Goal: Task Accomplishment & Management: Complete application form

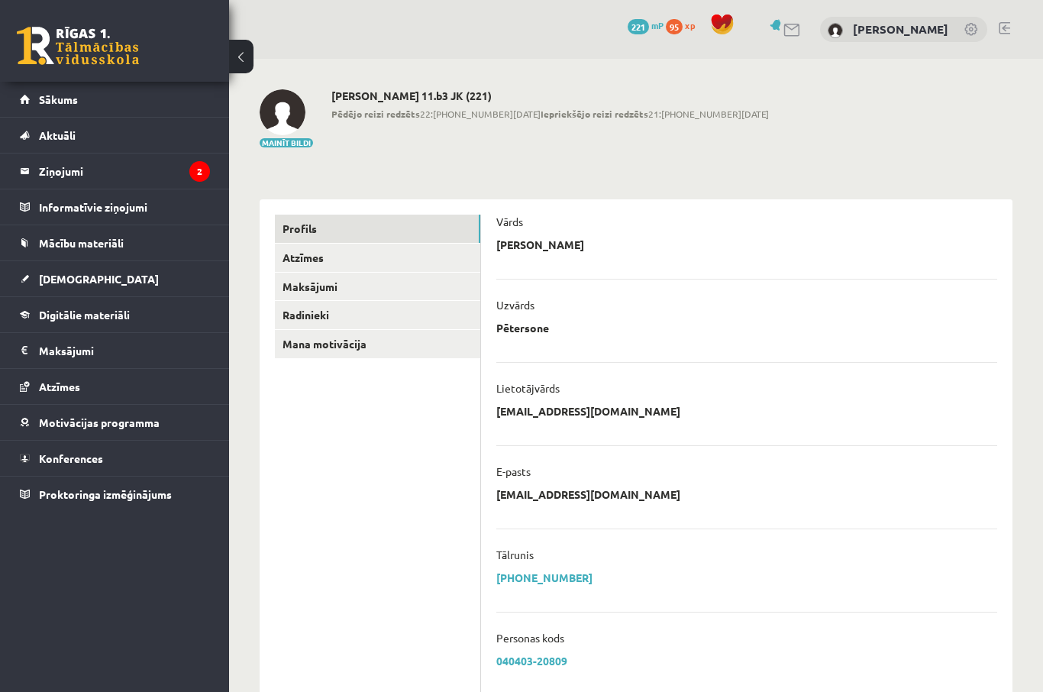
click at [166, 165] on legend "Ziņojumi 2" at bounding box center [124, 170] width 171 height 35
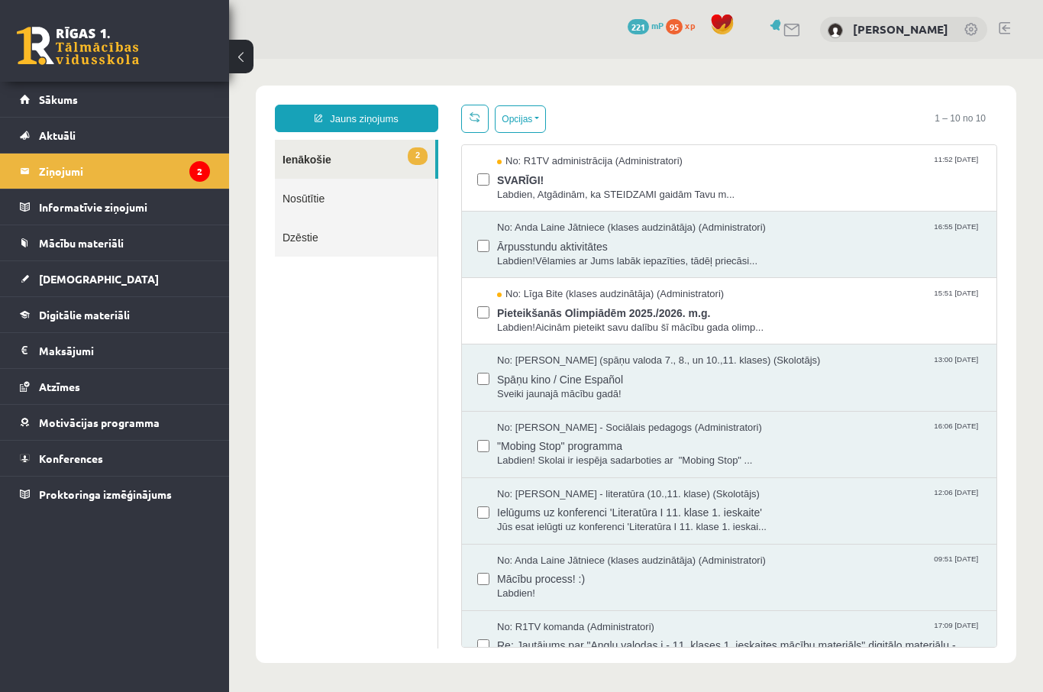
click at [792, 195] on span "Labdien, Atgādinām, ka STEIDZAMI gaidām Tavu m..." at bounding box center [739, 195] width 484 height 15
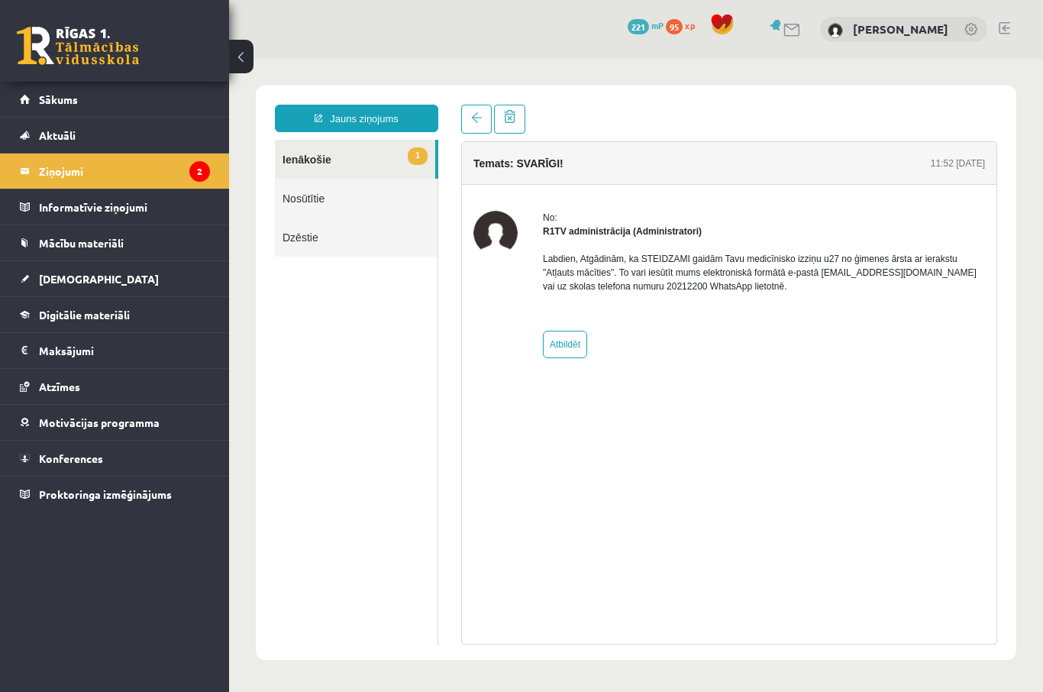
click at [403, 157] on link "1 Ienākošie" at bounding box center [355, 159] width 160 height 39
click at [462, 121] on link at bounding box center [476, 119] width 31 height 29
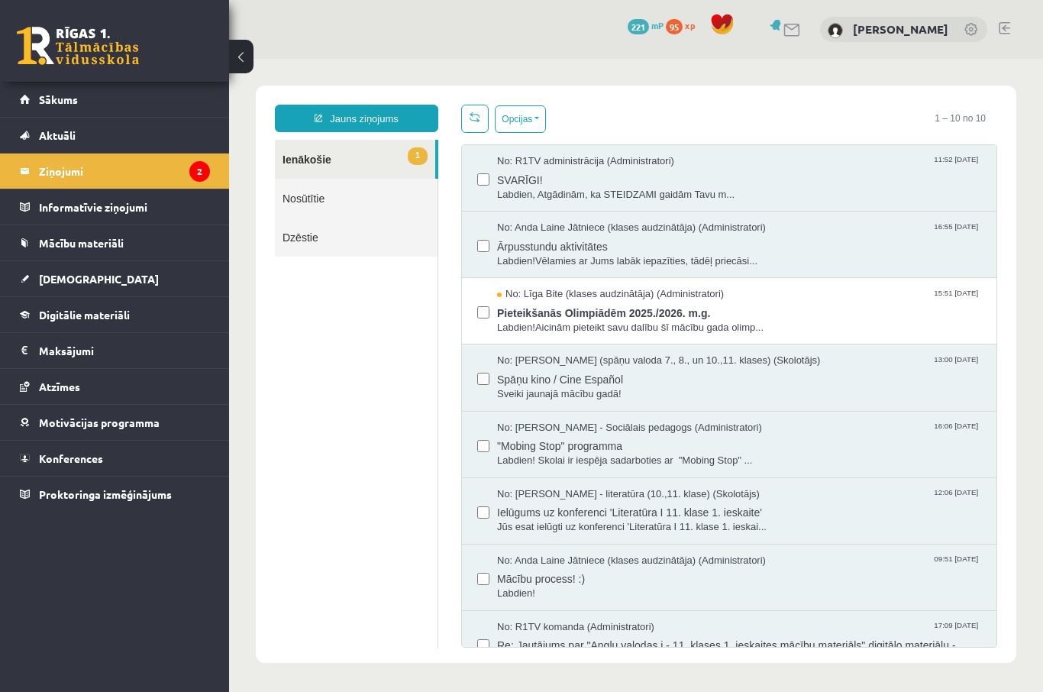
click at [770, 308] on span "Pieteikšanās Olimpiādēm 2025./2026. m.g." at bounding box center [739, 311] width 484 height 19
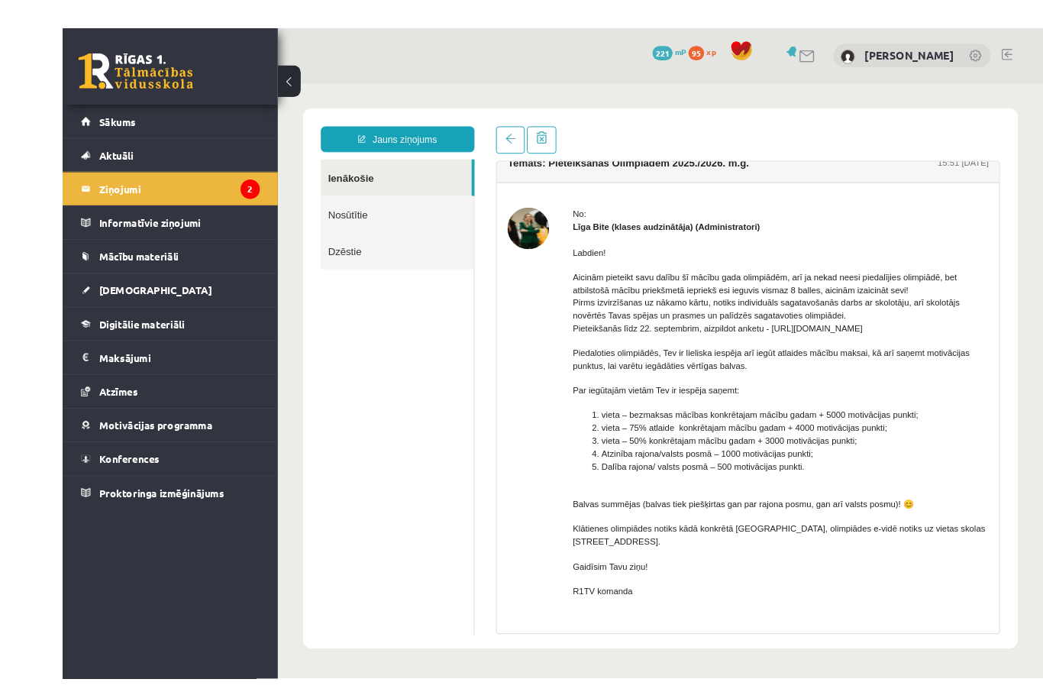
scroll to position [1, 0]
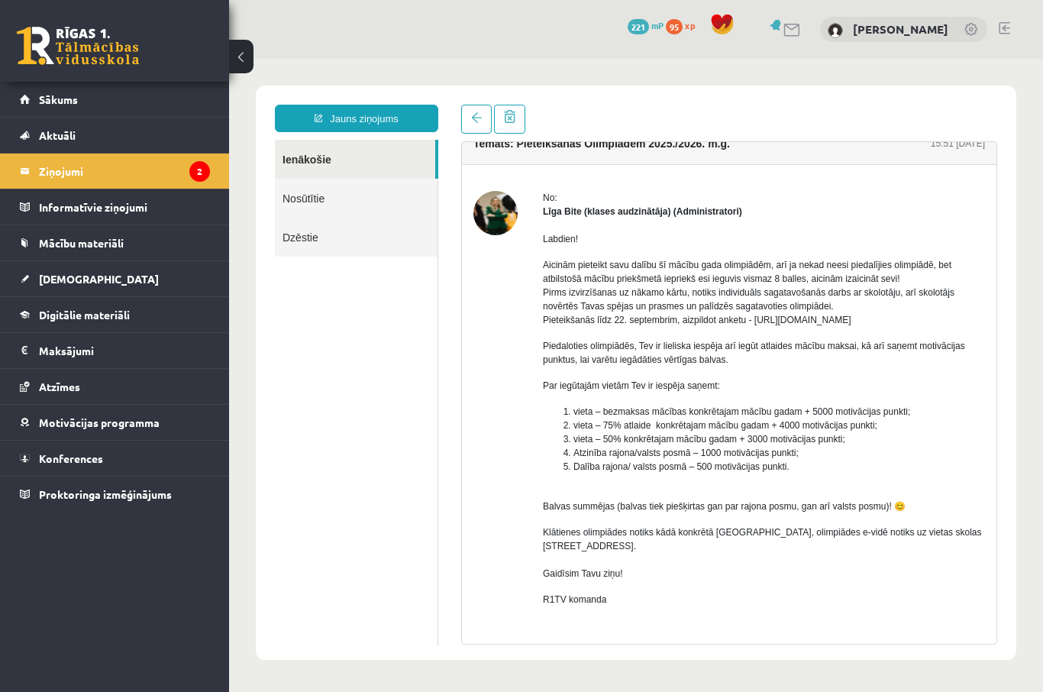
click at [334, 157] on link "Ienākošie" at bounding box center [355, 159] width 160 height 39
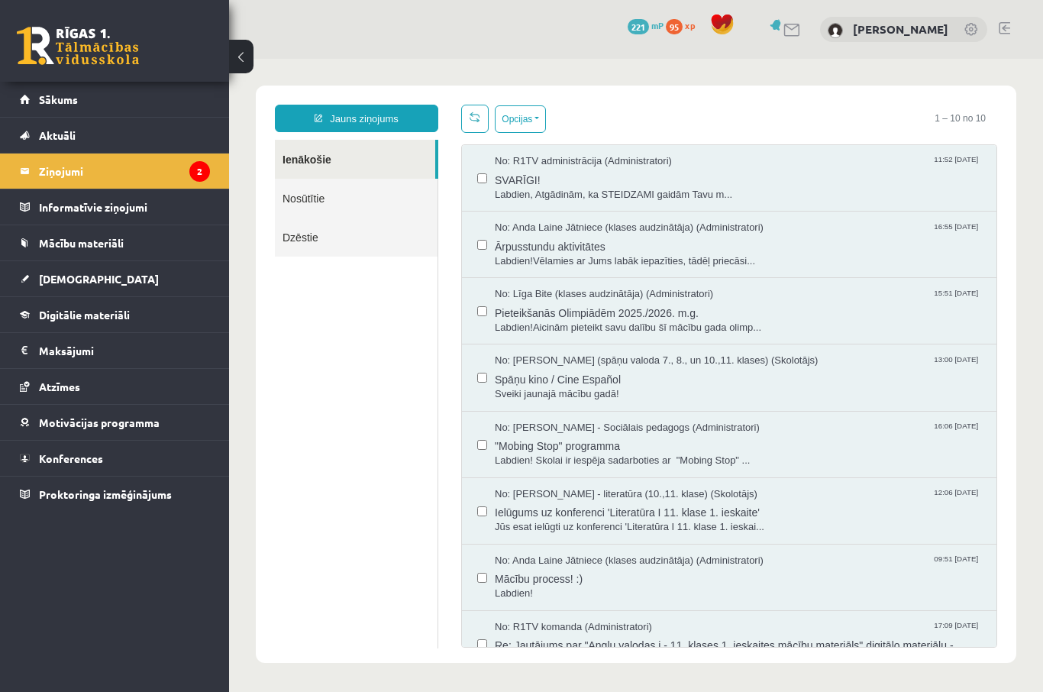
scroll to position [0, 0]
click at [175, 179] on legend "Ziņojumi 2" at bounding box center [124, 170] width 171 height 35
click at [160, 93] on link "Sākums" at bounding box center [115, 99] width 190 height 35
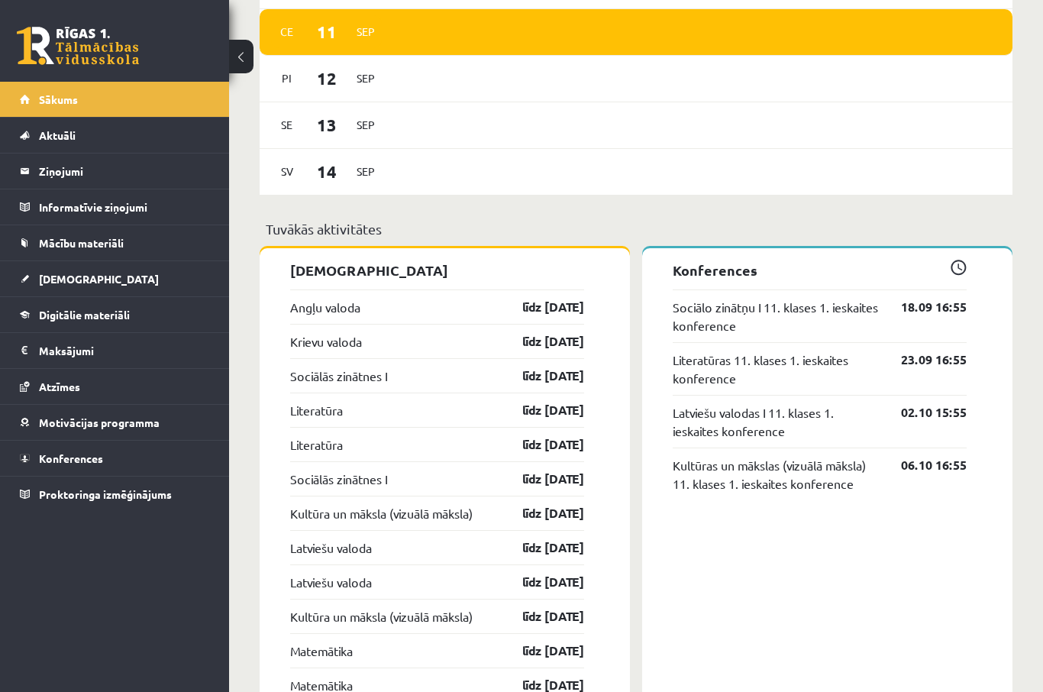
scroll to position [1038, 0]
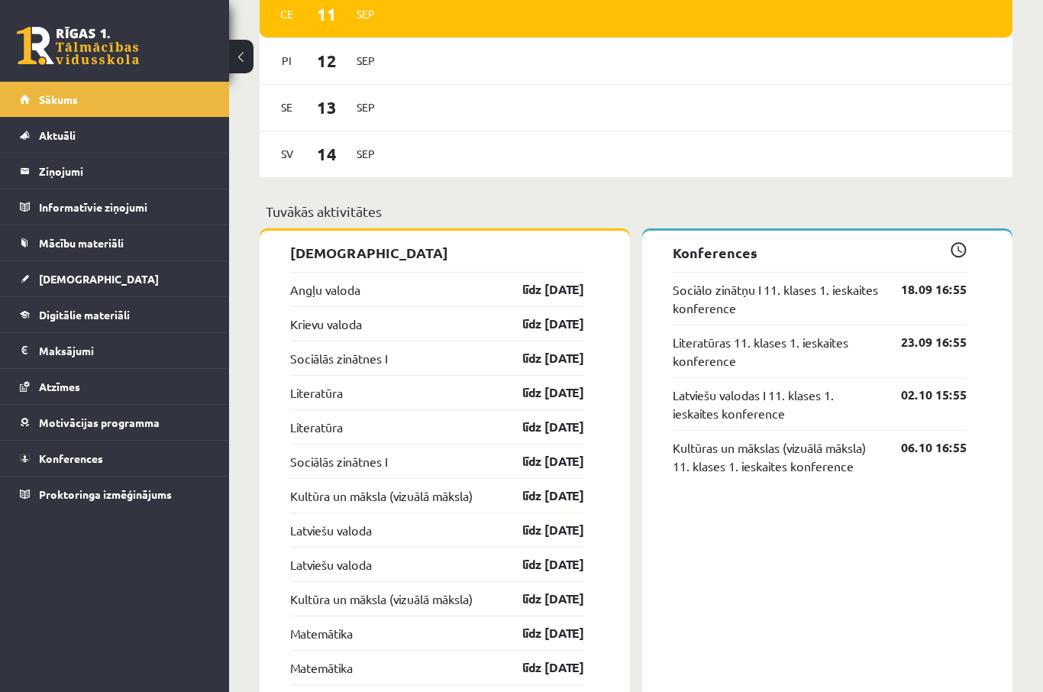
click at [356, 331] on link "Krievu valoda" at bounding box center [326, 323] width 72 height 18
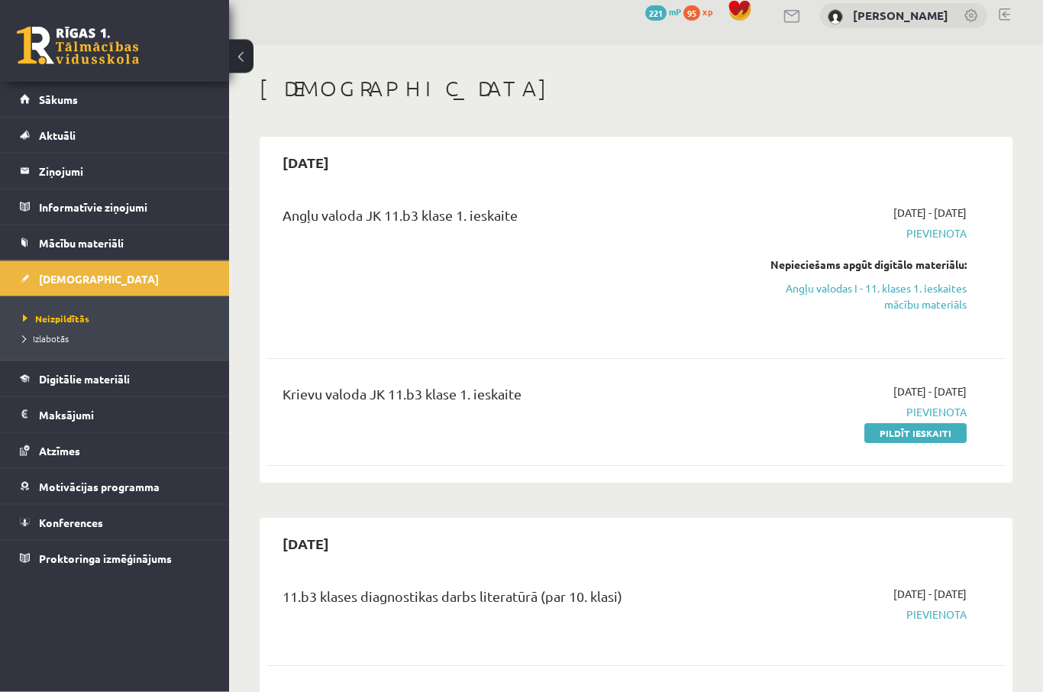
scroll to position [14, 0]
click at [925, 437] on link "Pildīt ieskaiti" at bounding box center [915, 433] width 102 height 20
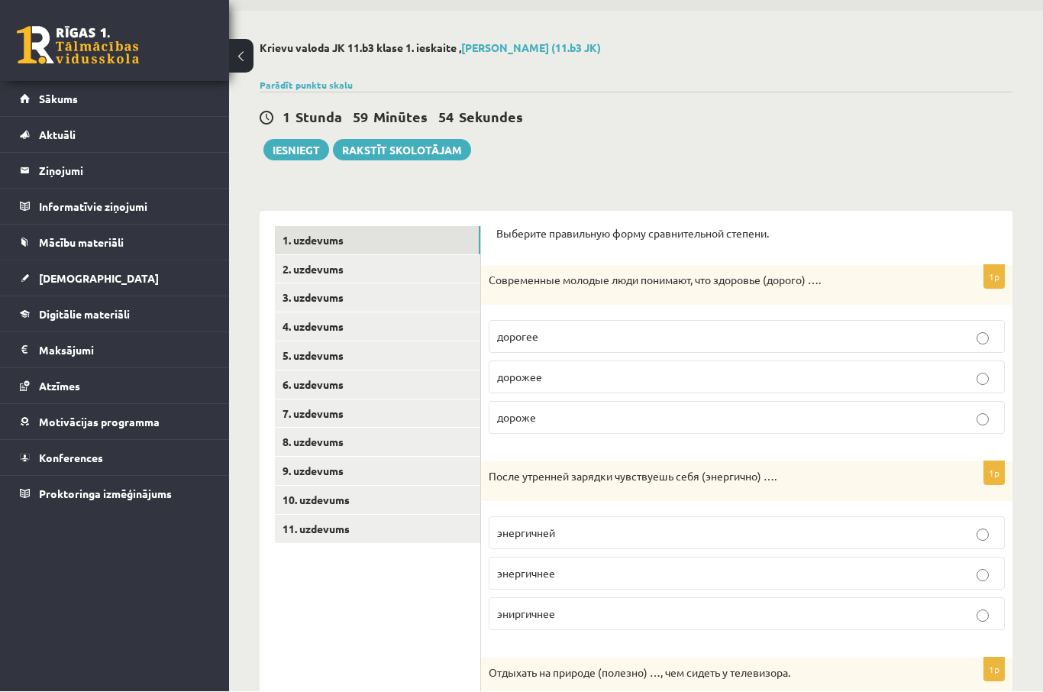
scroll to position [48, 0]
click at [972, 421] on p "дороже" at bounding box center [746, 417] width 499 height 16
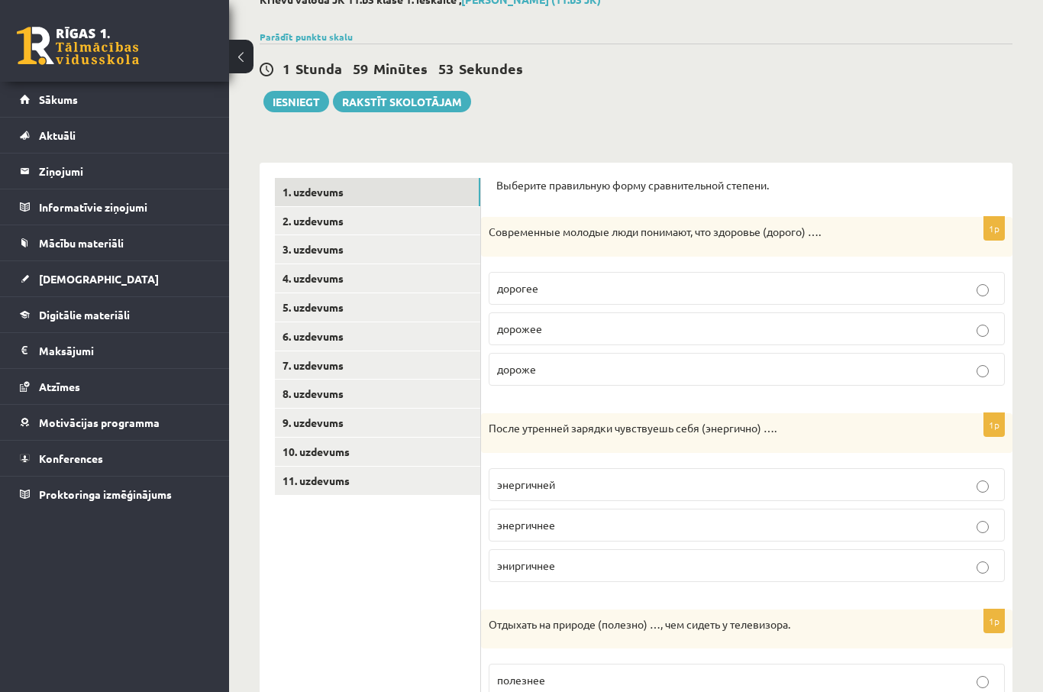
scroll to position [99, 0]
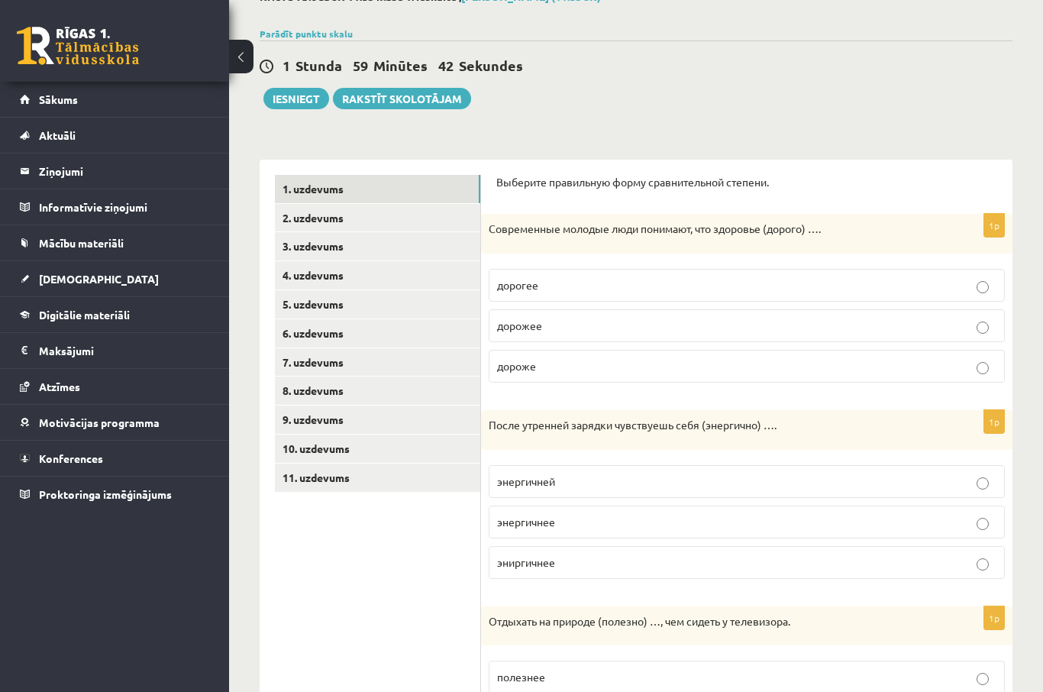
click at [614, 520] on p "энергичнее" at bounding box center [746, 522] width 499 height 16
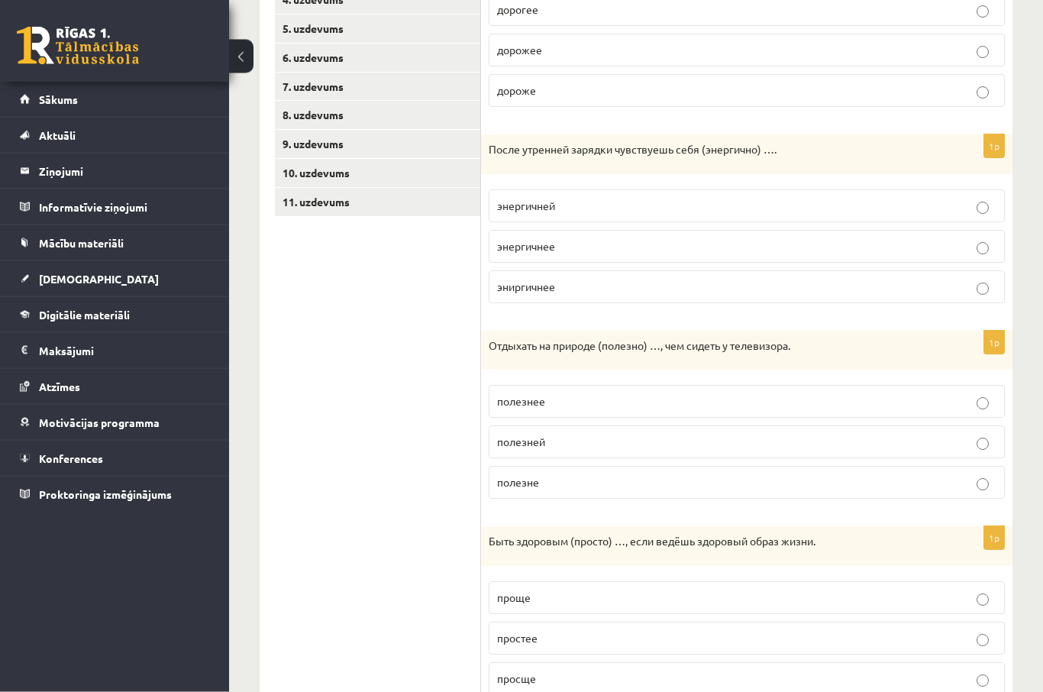
scroll to position [375, 0]
click at [776, 397] on p "полезнее" at bounding box center [746, 401] width 499 height 16
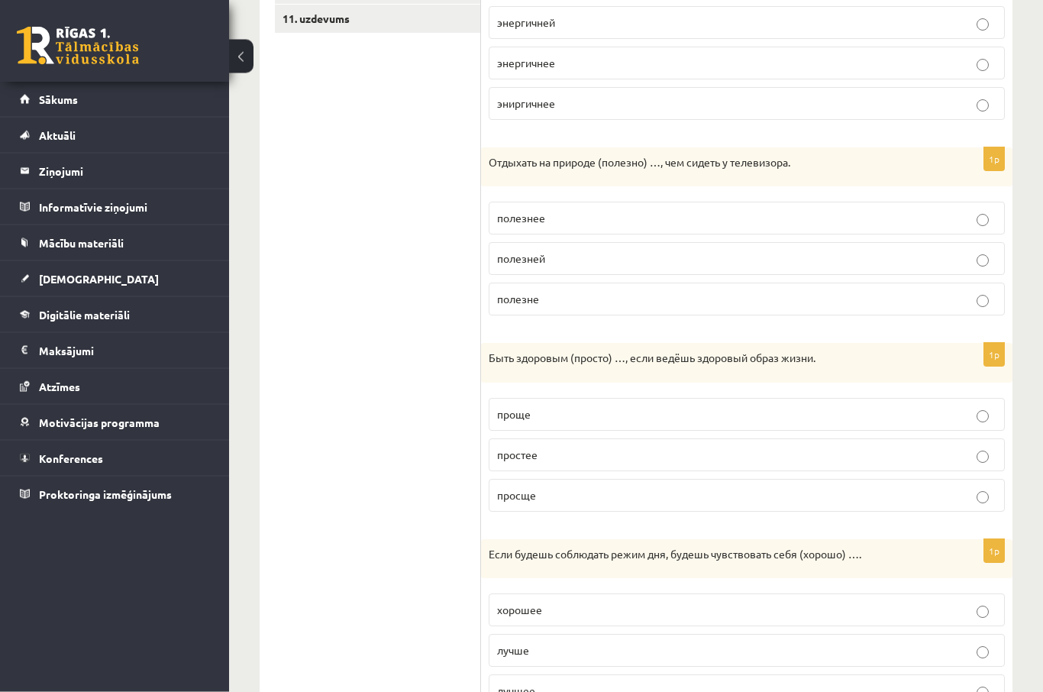
scroll to position [558, 0]
click at [747, 413] on p "проще" at bounding box center [746, 414] width 499 height 16
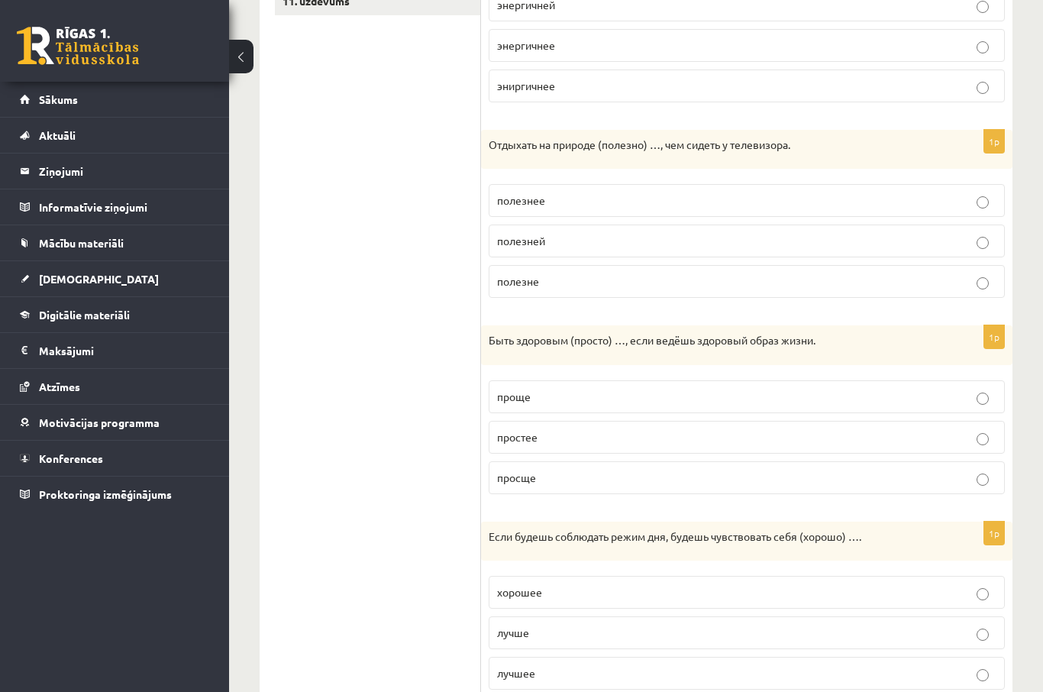
click at [534, 638] on label "лучше" at bounding box center [747, 632] width 516 height 33
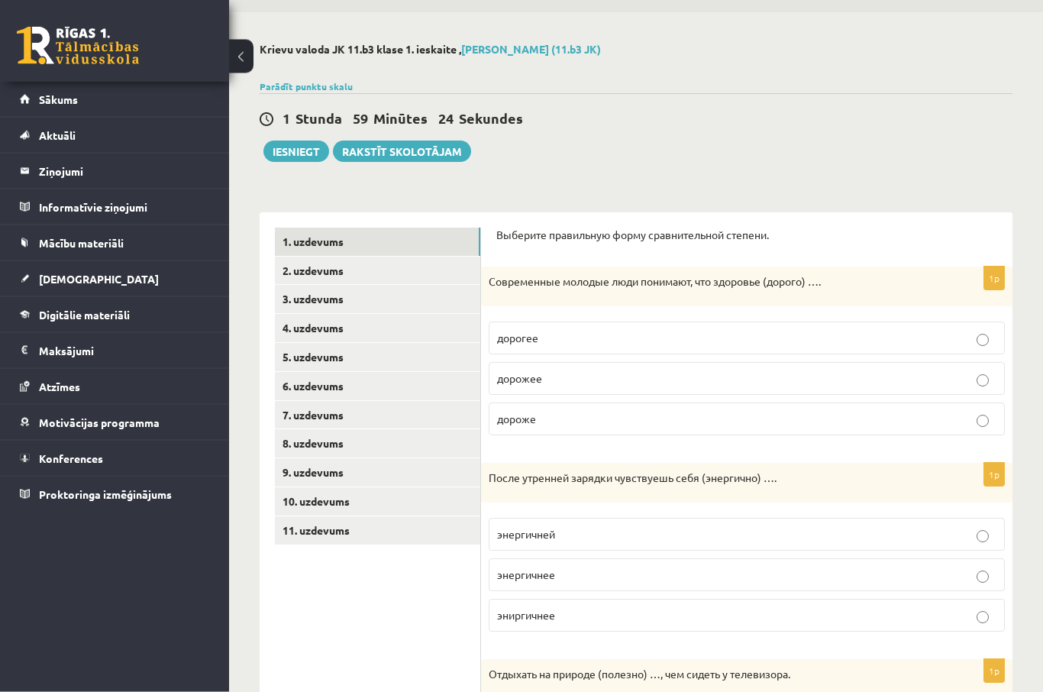
scroll to position [0, 0]
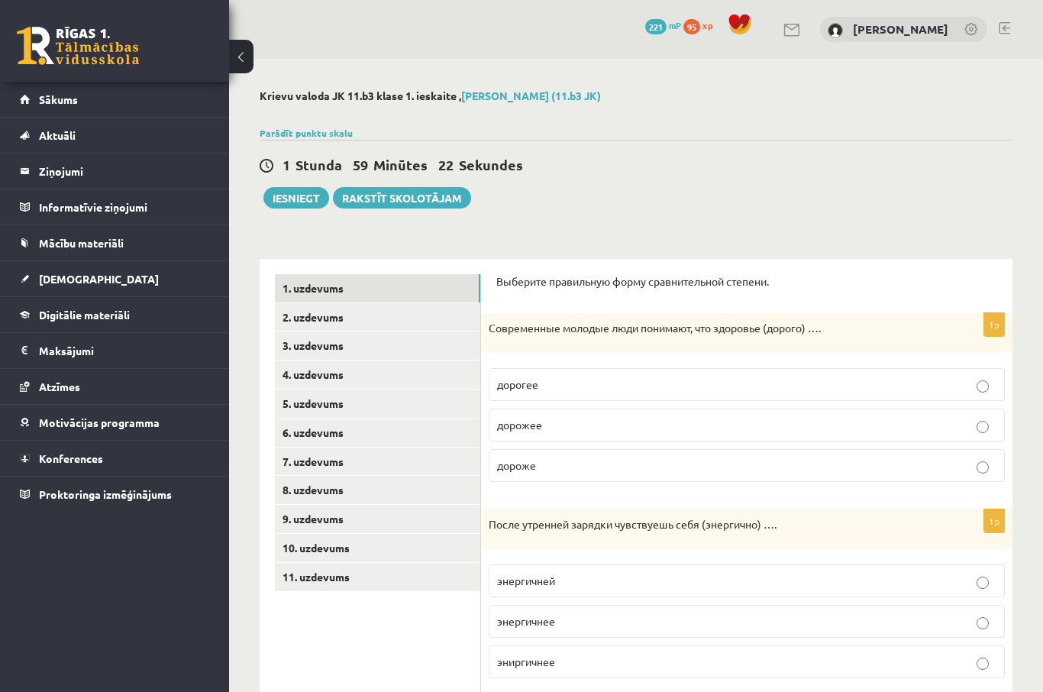
click at [379, 318] on link "2. uzdevums" at bounding box center [377, 317] width 205 height 28
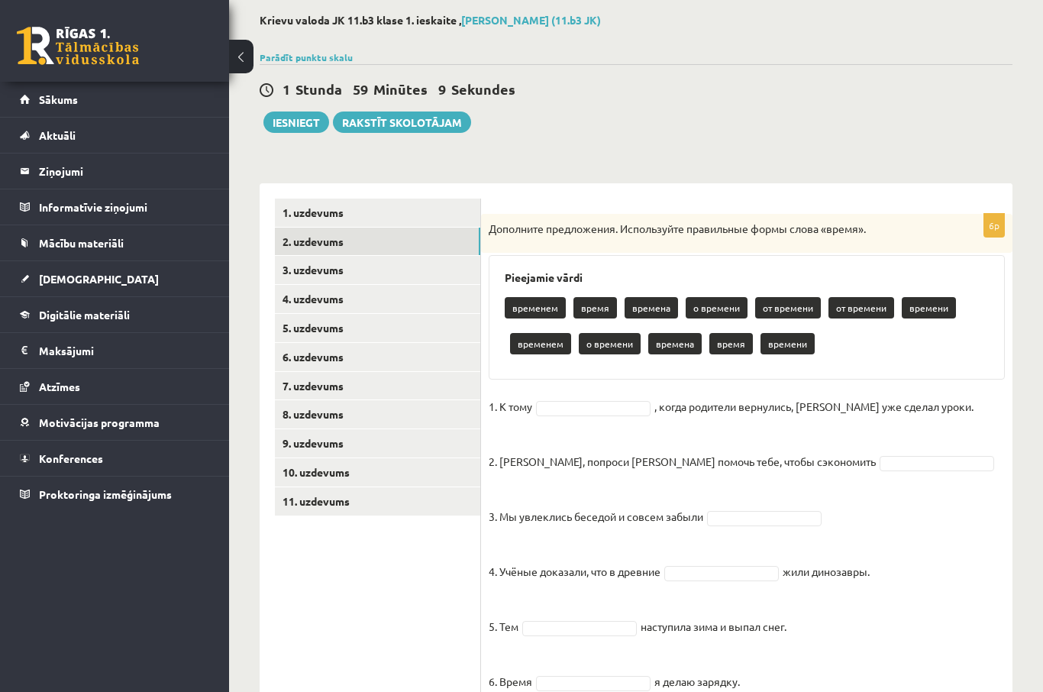
scroll to position [85, 0]
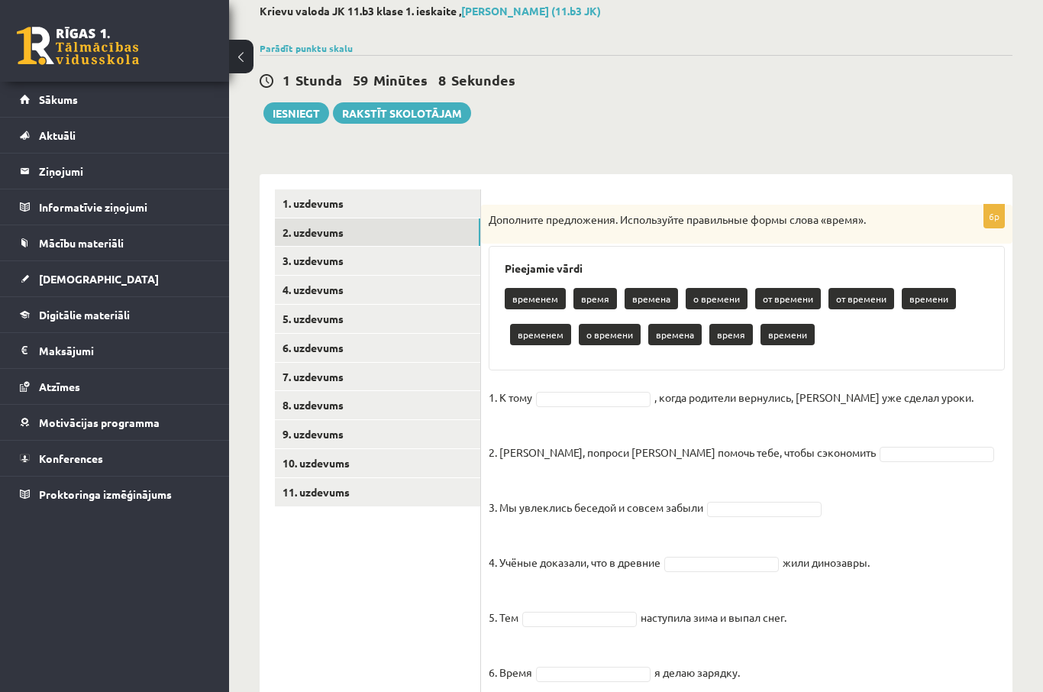
click at [928, 301] on p "времени" at bounding box center [928, 298] width 54 height 21
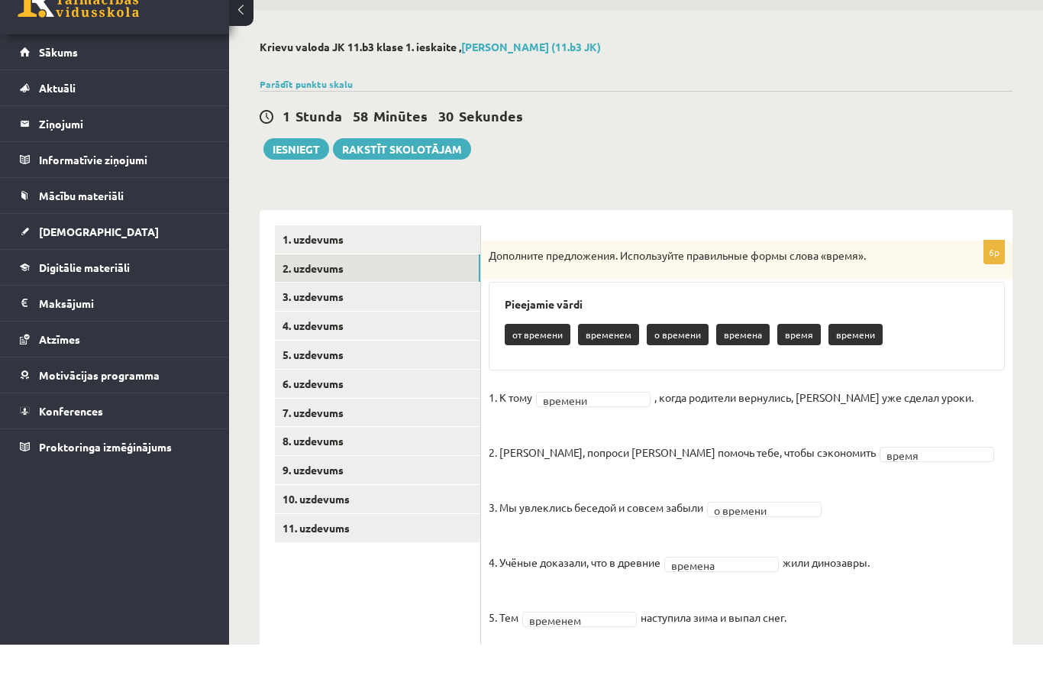
scroll to position [49, 0]
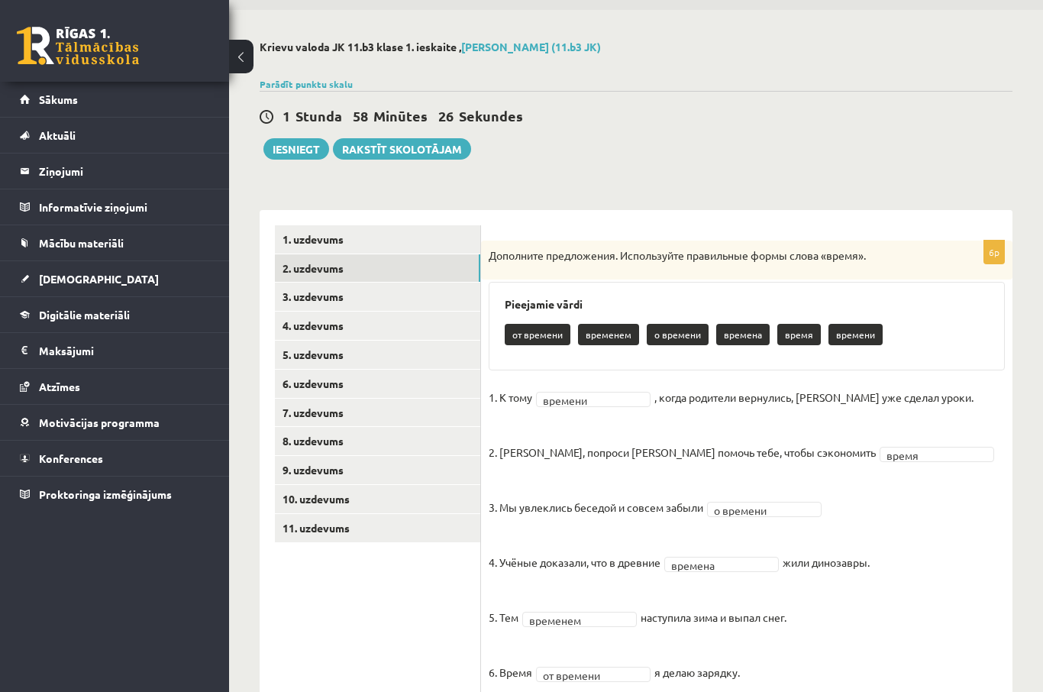
click at [434, 292] on link "3. uzdevums" at bounding box center [377, 296] width 205 height 28
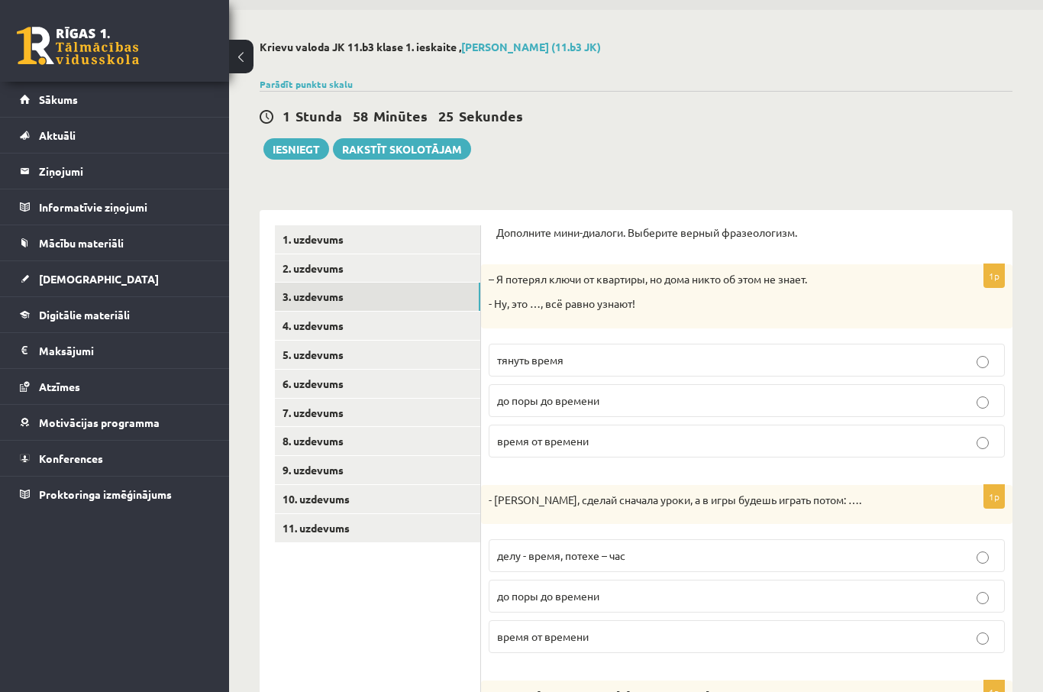
click at [436, 273] on link "2. uzdevums" at bounding box center [377, 268] width 205 height 28
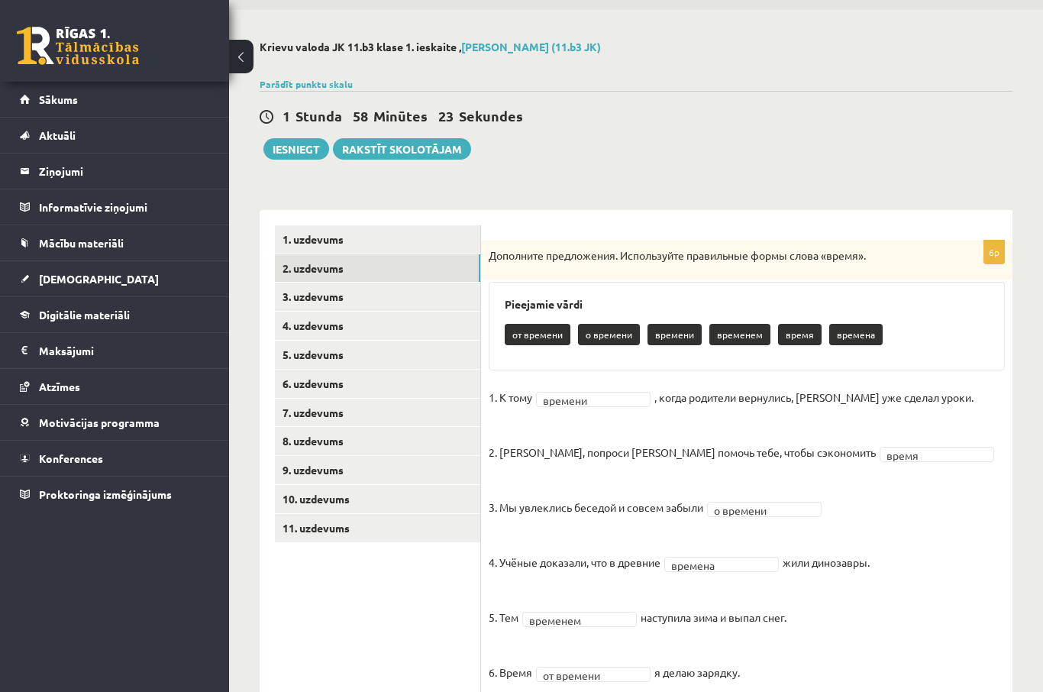
click at [420, 293] on link "3. uzdevums" at bounding box center [377, 296] width 205 height 28
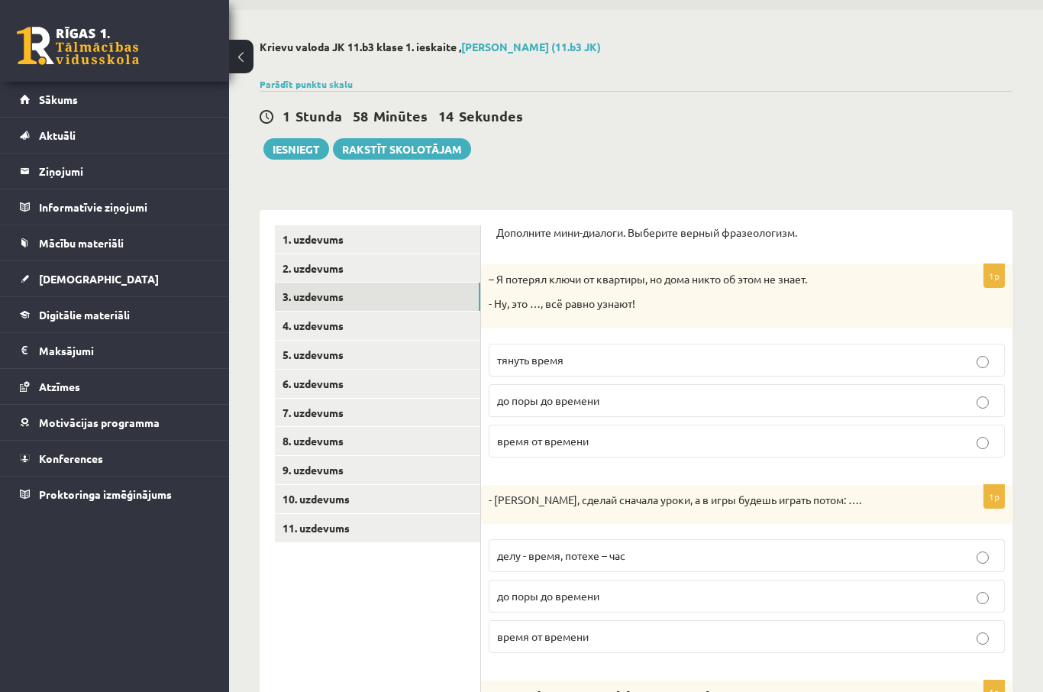
click at [642, 401] on p "до поры до времени" at bounding box center [746, 400] width 499 height 16
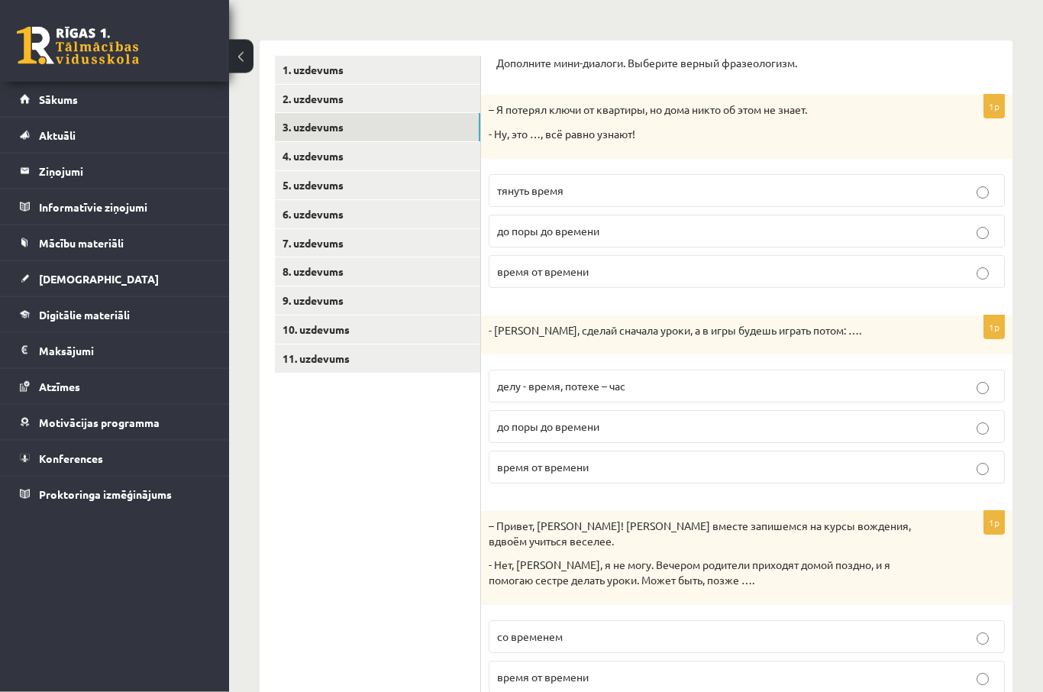
scroll to position [218, 0]
click at [650, 381] on p "делу - время, потехе – час" at bounding box center [746, 386] width 499 height 16
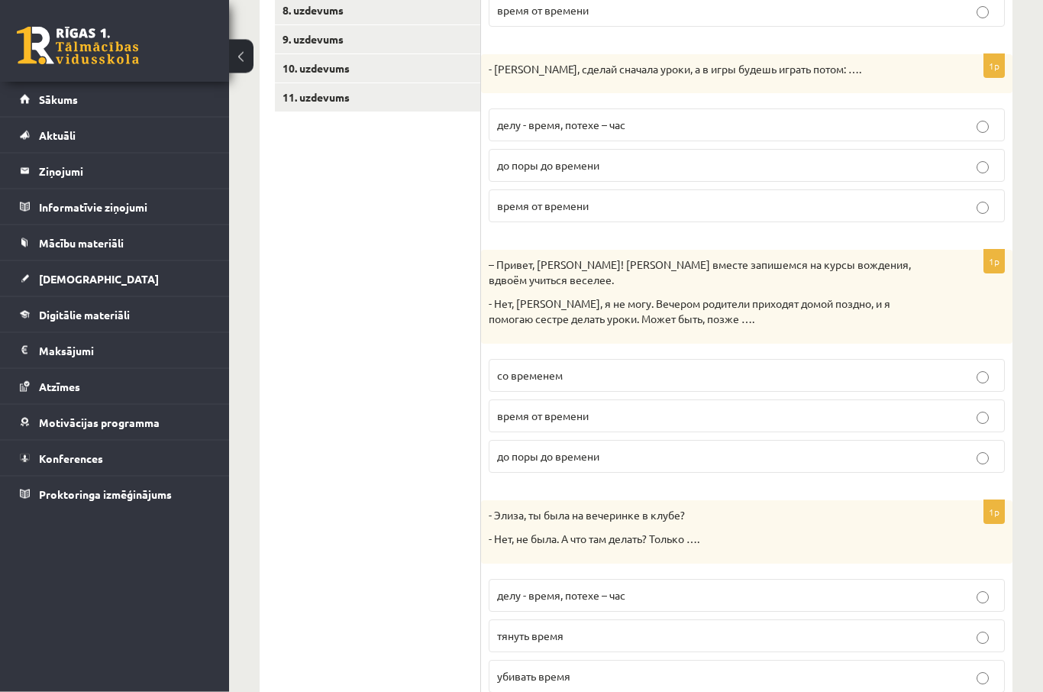
scroll to position [480, 0]
click at [681, 366] on p "со временем" at bounding box center [746, 374] width 499 height 16
click at [550, 669] on span "убивать время" at bounding box center [533, 675] width 73 height 14
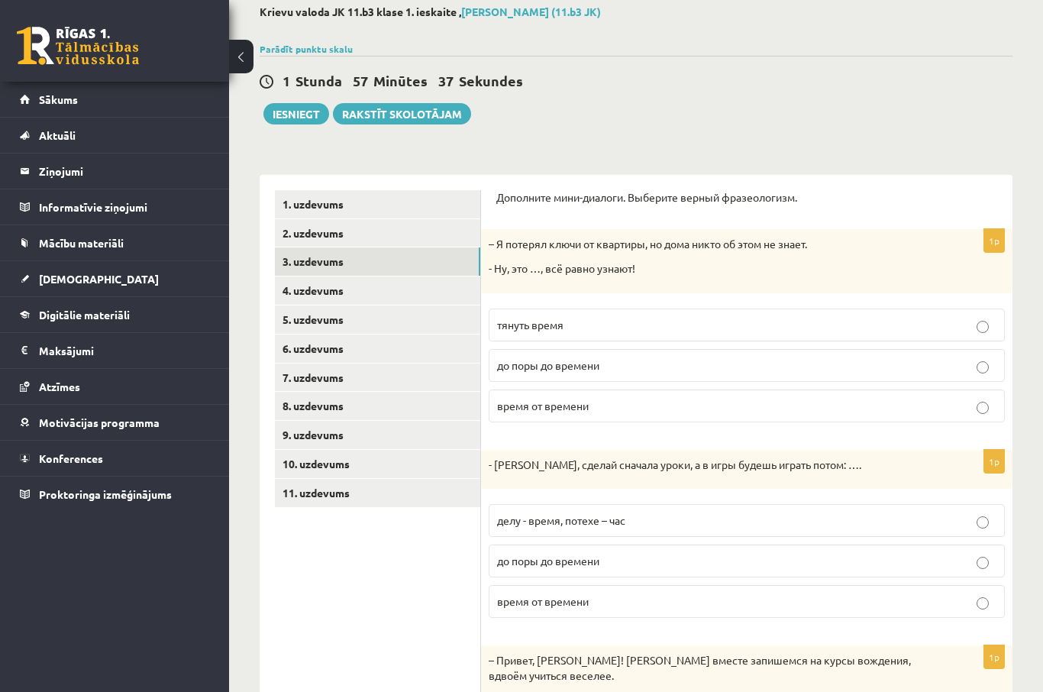
scroll to position [0, 0]
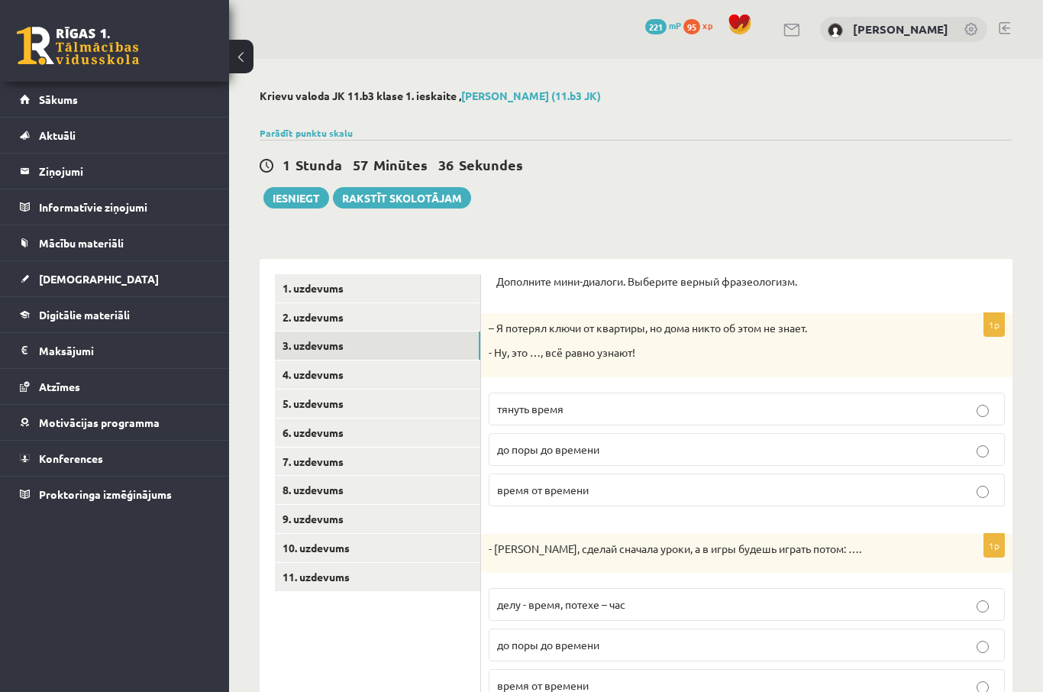
click at [414, 369] on link "4. uzdevums" at bounding box center [377, 374] width 205 height 28
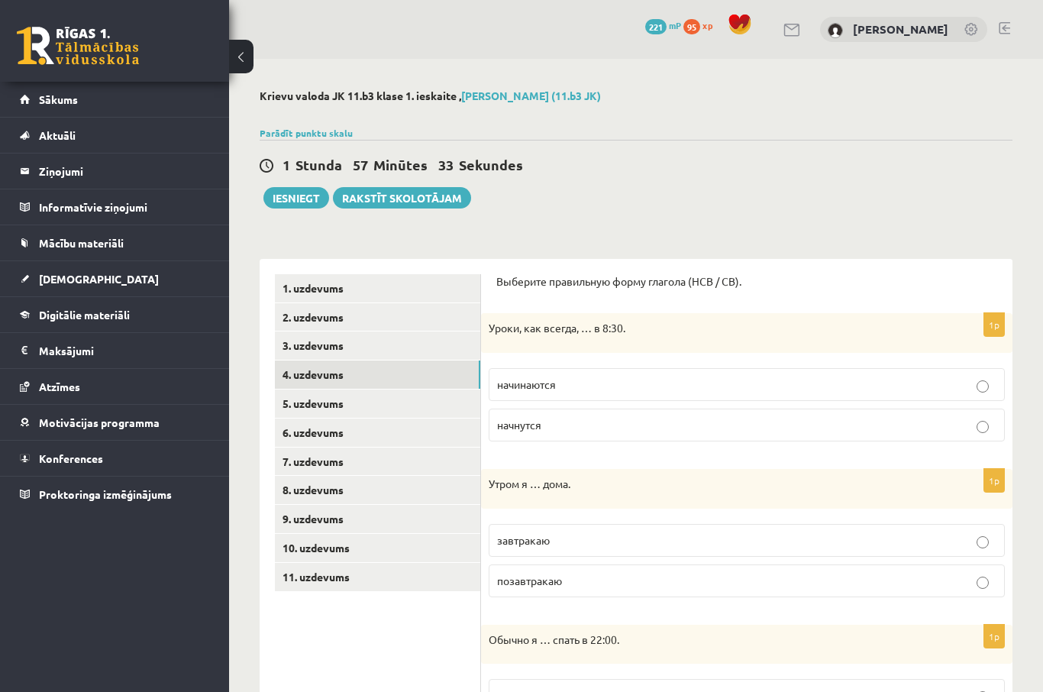
click at [666, 385] on p "начинаются" at bounding box center [746, 384] width 499 height 16
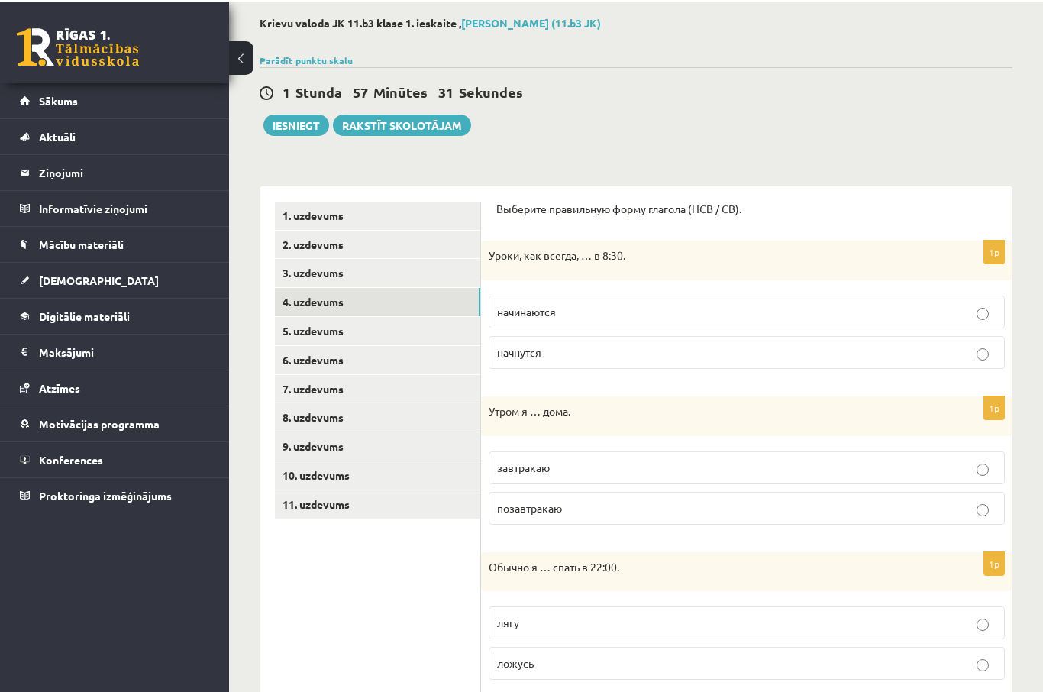
scroll to position [73, 0]
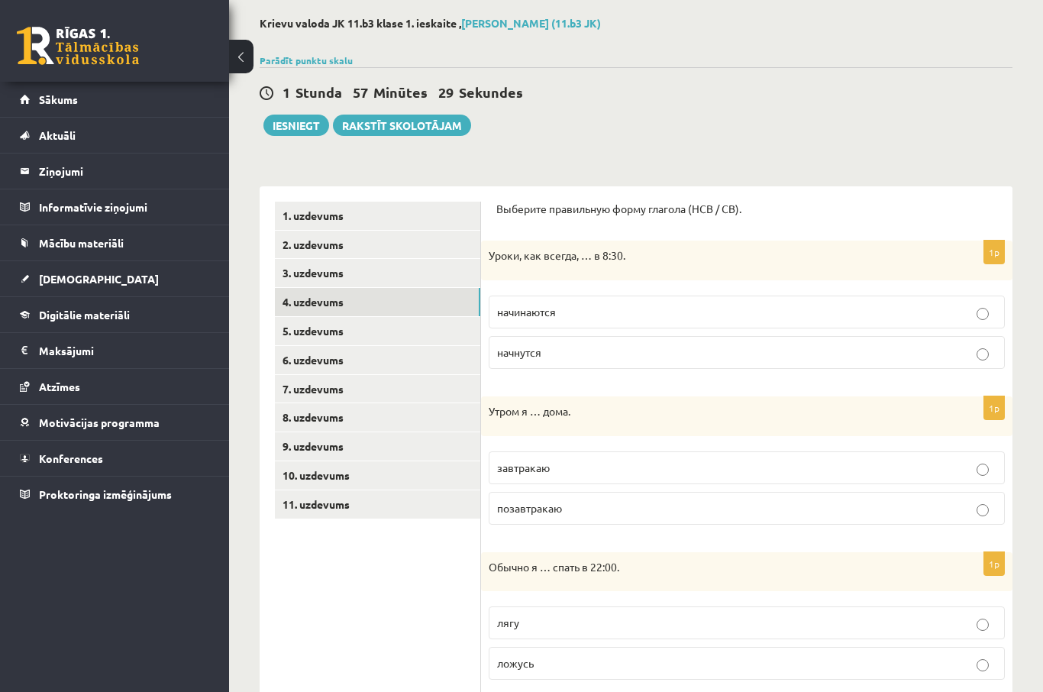
click at [705, 466] on p "завтракаю" at bounding box center [746, 468] width 499 height 16
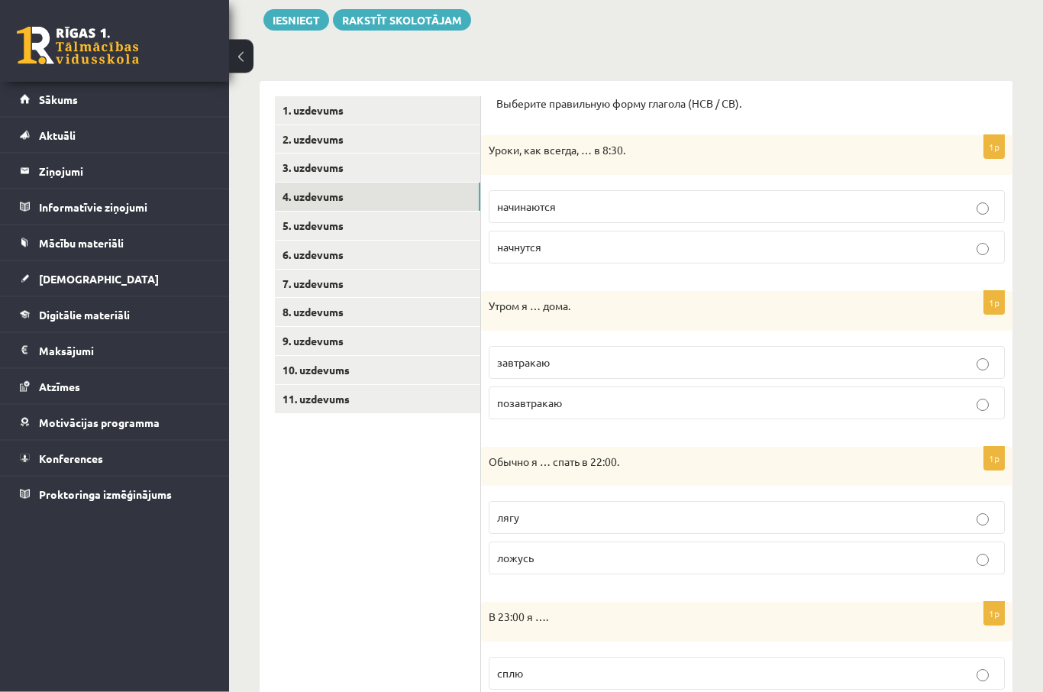
scroll to position [178, 0]
click at [634, 559] on p "ложусь" at bounding box center [746, 558] width 499 height 16
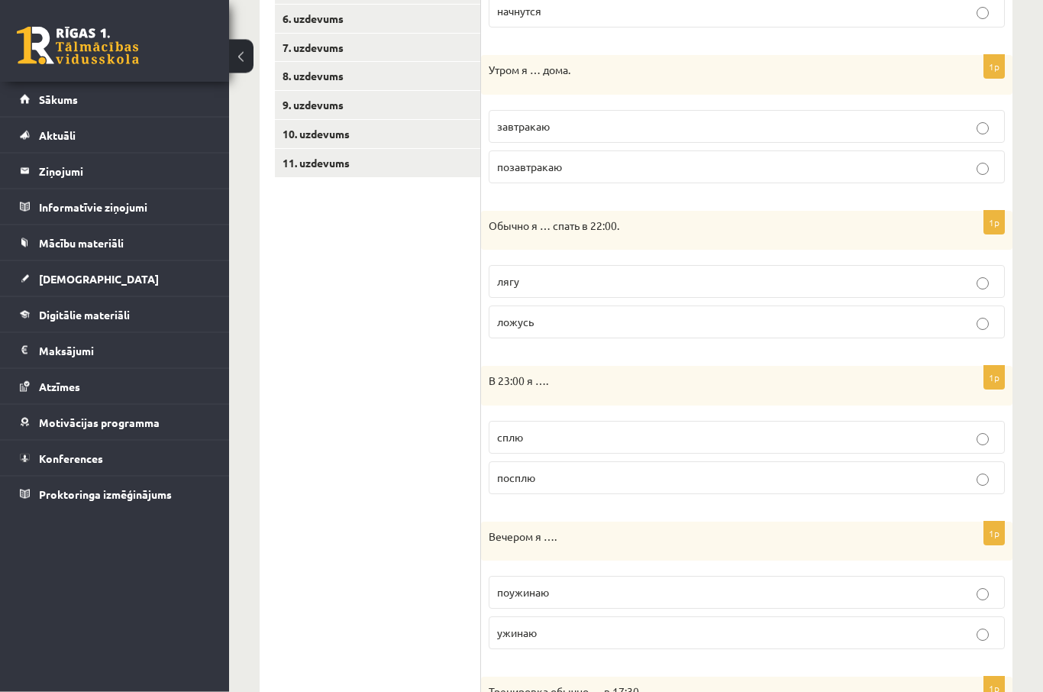
scroll to position [414, 0]
click at [742, 432] on p "сплю" at bounding box center [746, 437] width 499 height 16
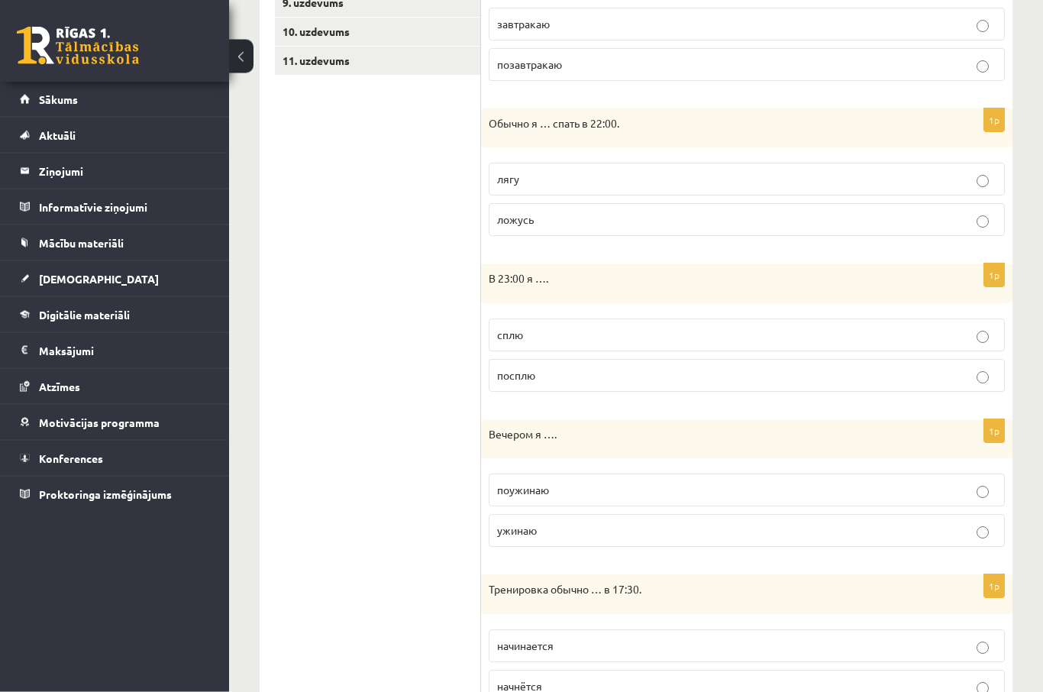
scroll to position [516, 0]
click at [681, 533] on p "ужинаю" at bounding box center [746, 530] width 499 height 16
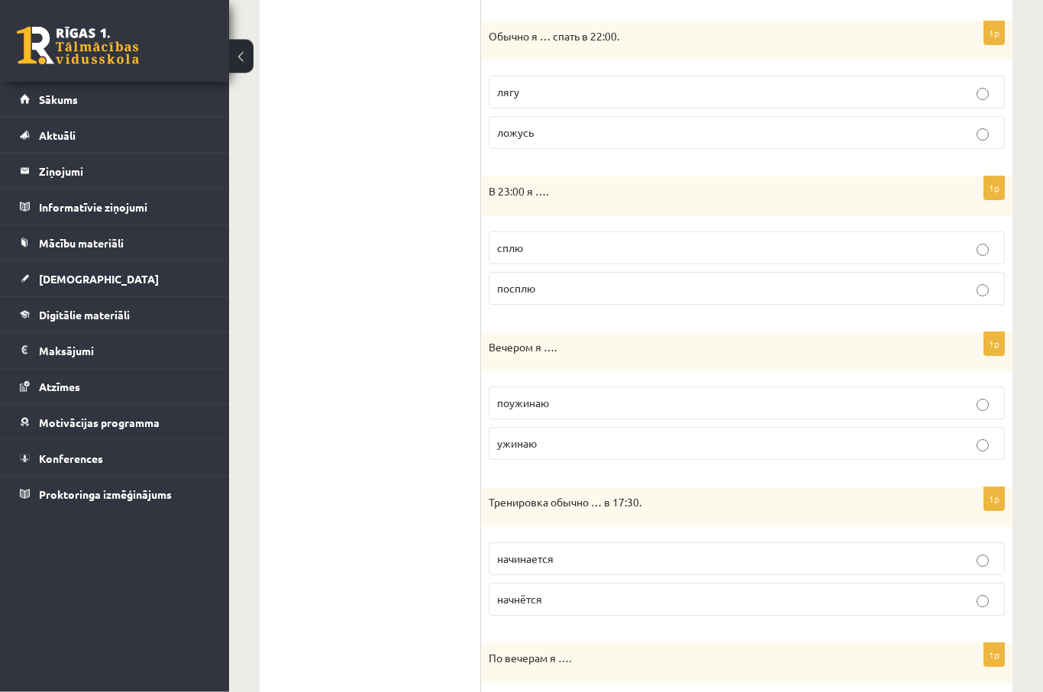
scroll to position [603, 0]
click at [634, 553] on p "начинается" at bounding box center [746, 558] width 499 height 16
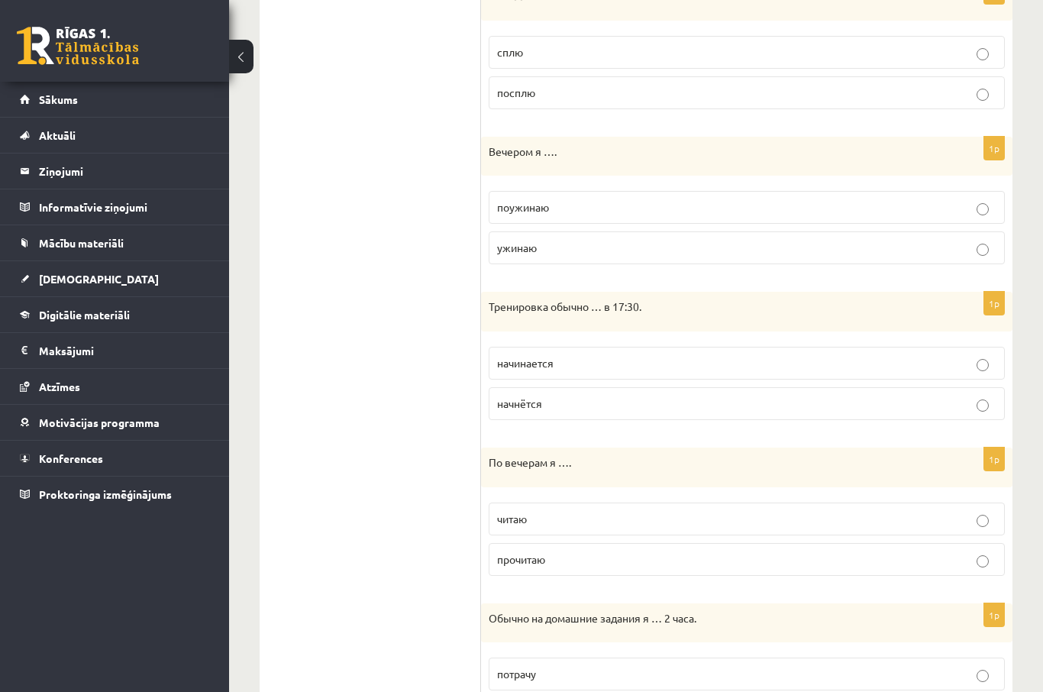
scroll to position [838, 0]
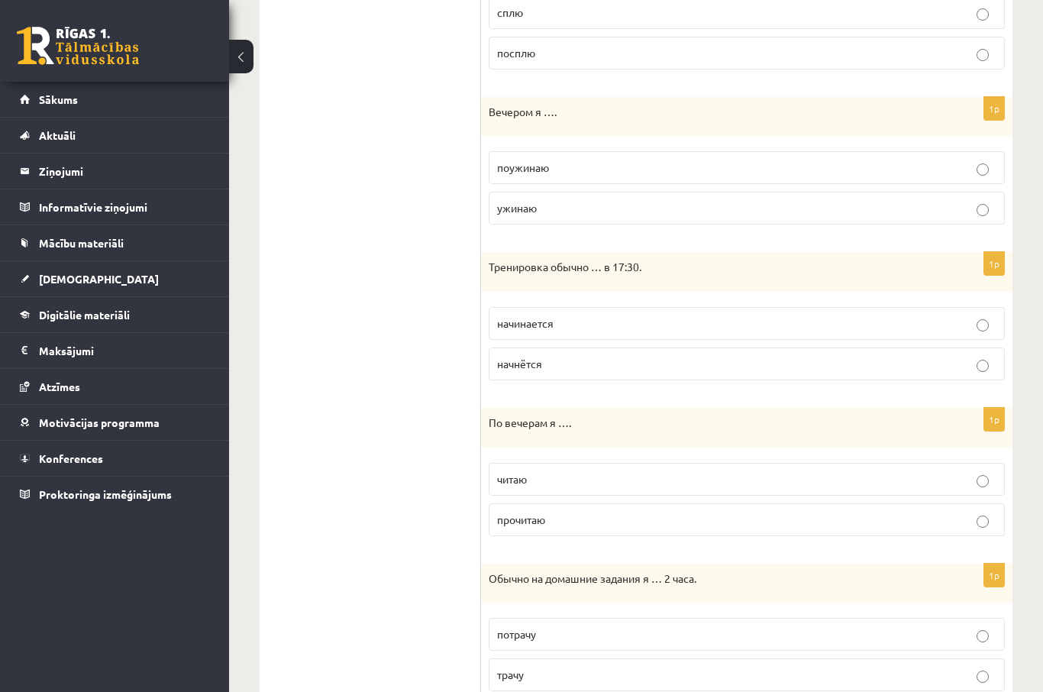
click at [704, 475] on p "читаю" at bounding box center [746, 479] width 499 height 16
click at [556, 672] on p "трачу" at bounding box center [746, 674] width 499 height 16
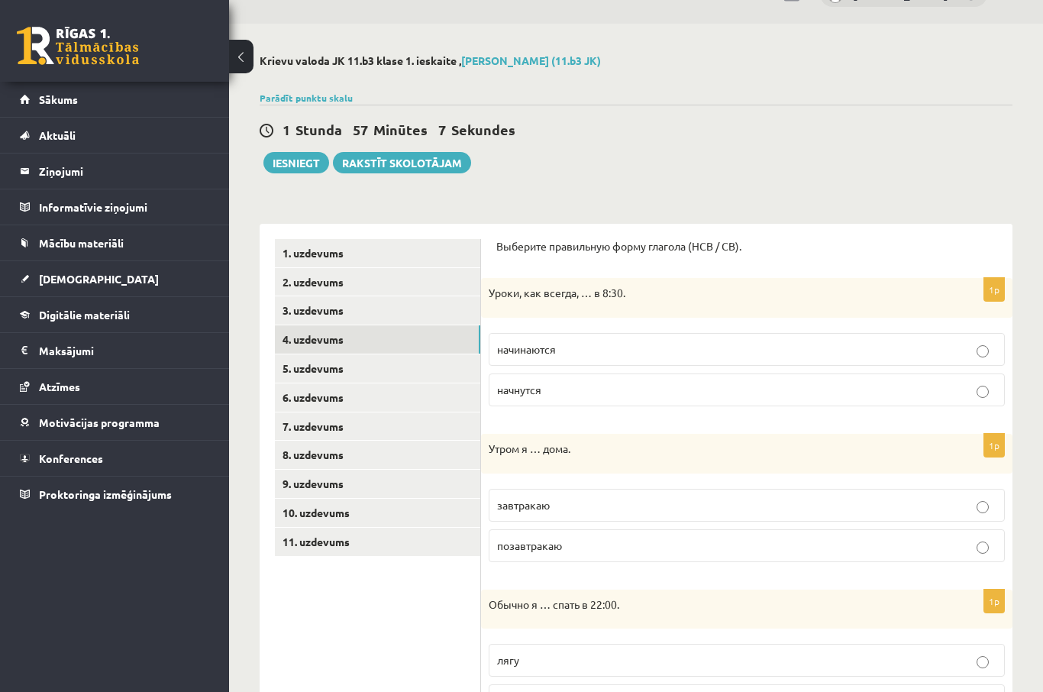
scroll to position [0, 0]
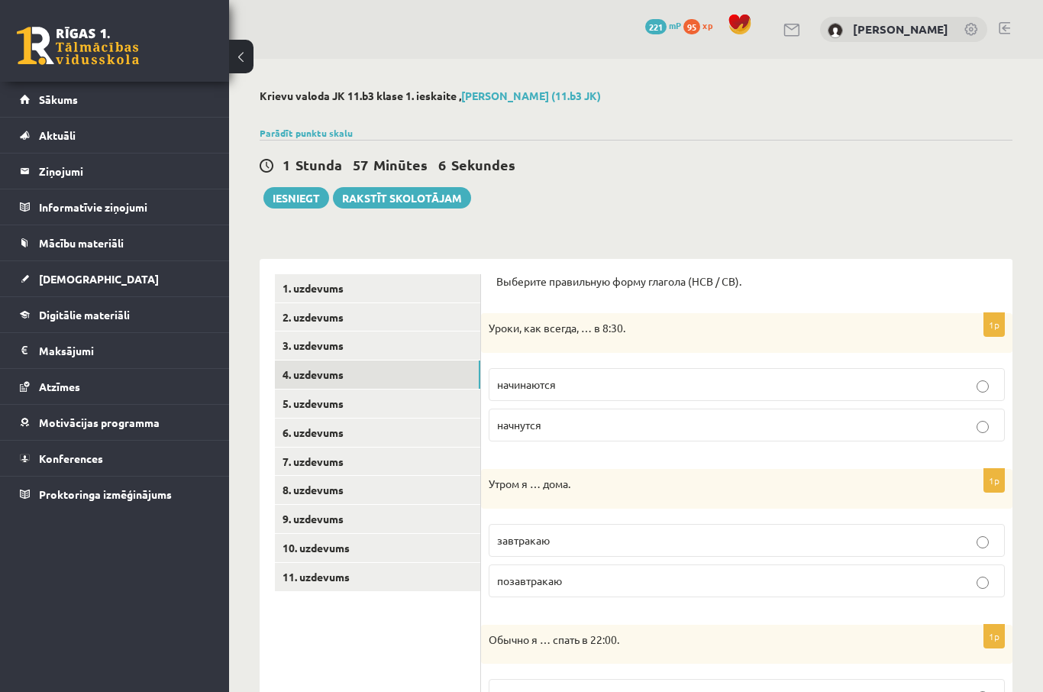
click at [383, 399] on link "5. uzdevums" at bounding box center [377, 403] width 205 height 28
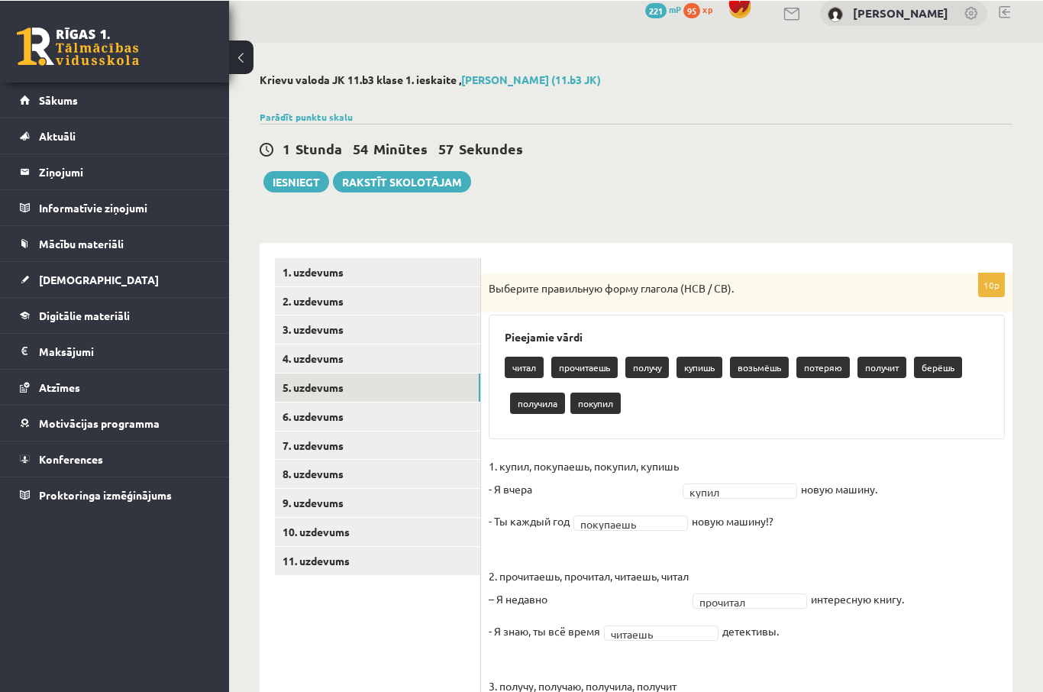
scroll to position [16, 0]
click at [418, 408] on link "6. uzdevums" at bounding box center [377, 416] width 205 height 28
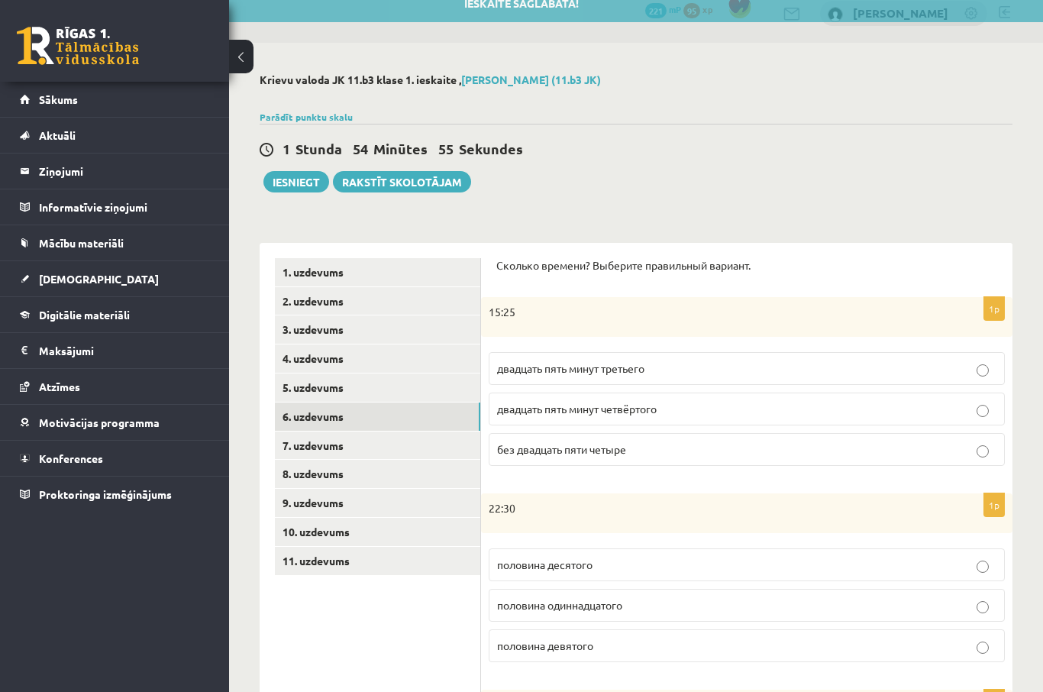
click at [424, 395] on link "5. uzdevums" at bounding box center [377, 387] width 205 height 28
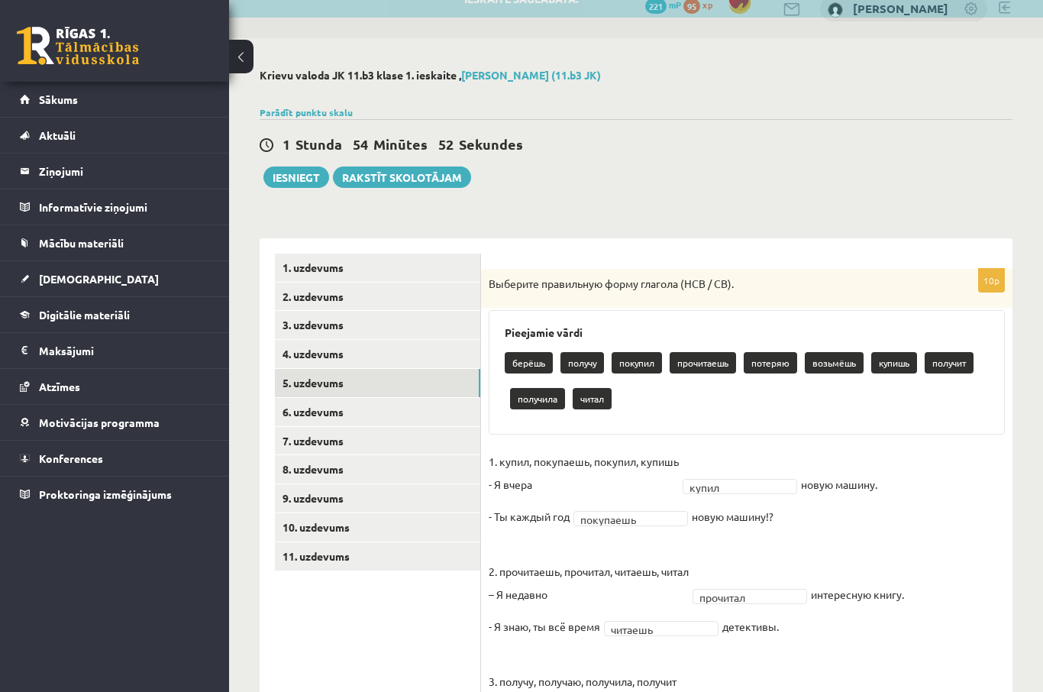
scroll to position [0, 0]
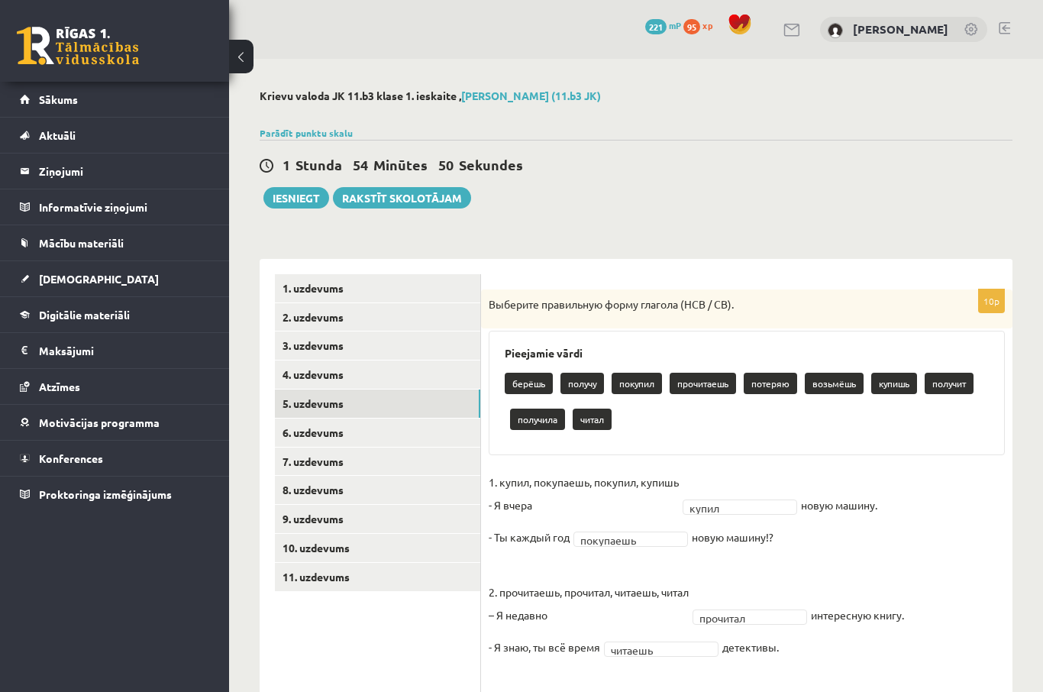
click at [410, 427] on link "6. uzdevums" at bounding box center [377, 432] width 205 height 28
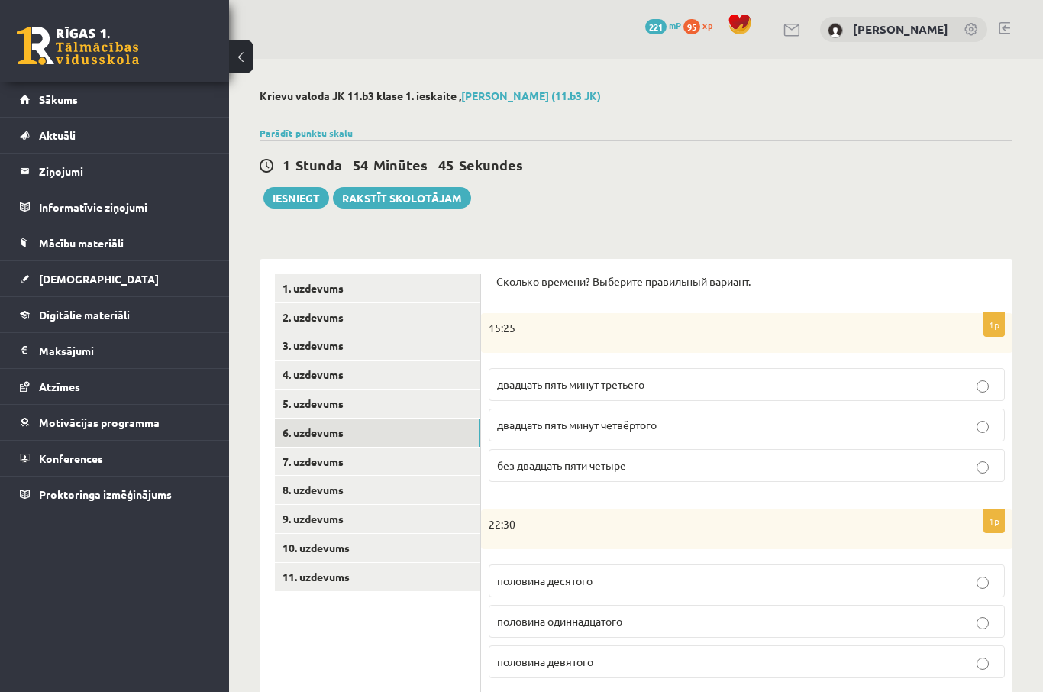
click at [747, 384] on p "двадцать пять минут третьего" at bounding box center [746, 384] width 499 height 16
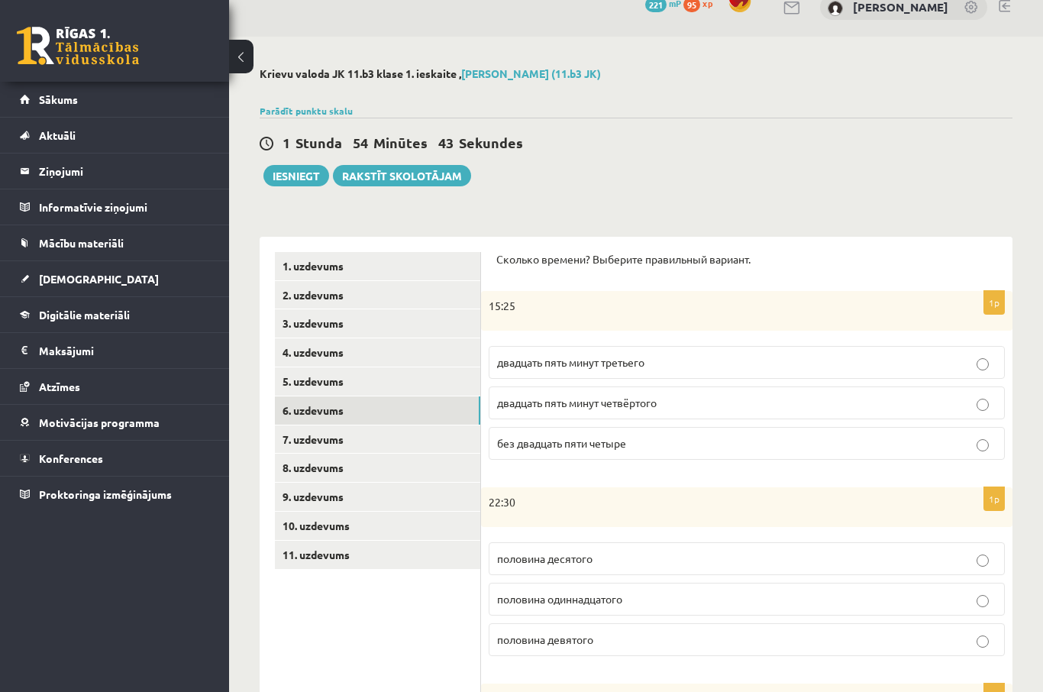
click at [705, 408] on p "двадцать пять минут четвёртого" at bounding box center [746, 403] width 499 height 16
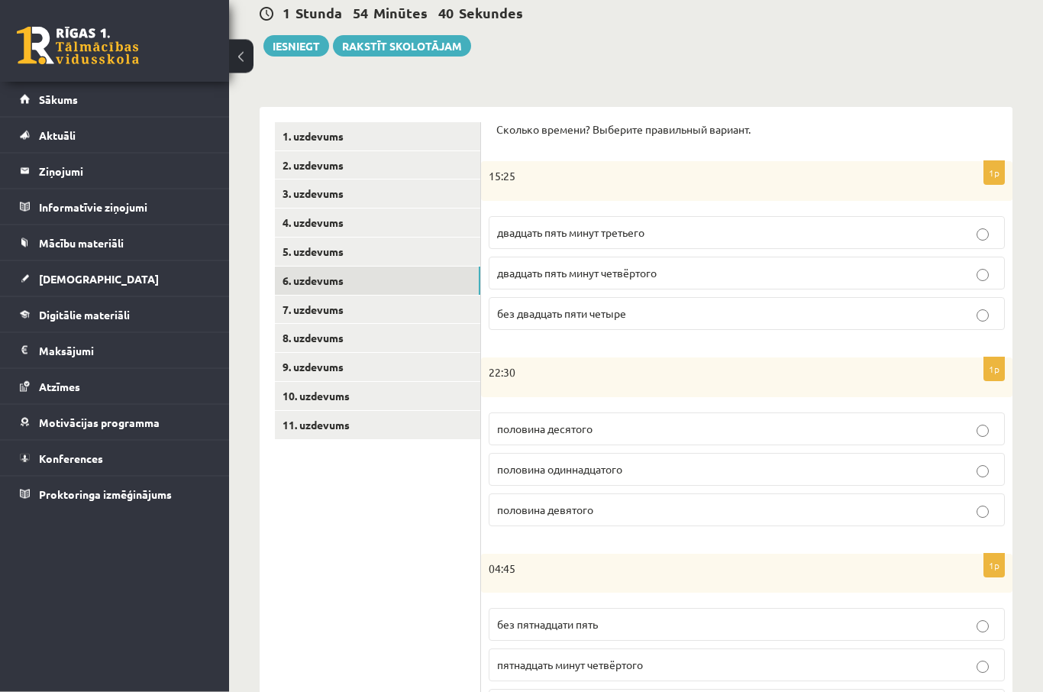
scroll to position [152, 0]
click at [705, 466] on p "половина одиннадцатого" at bounding box center [746, 469] width 499 height 16
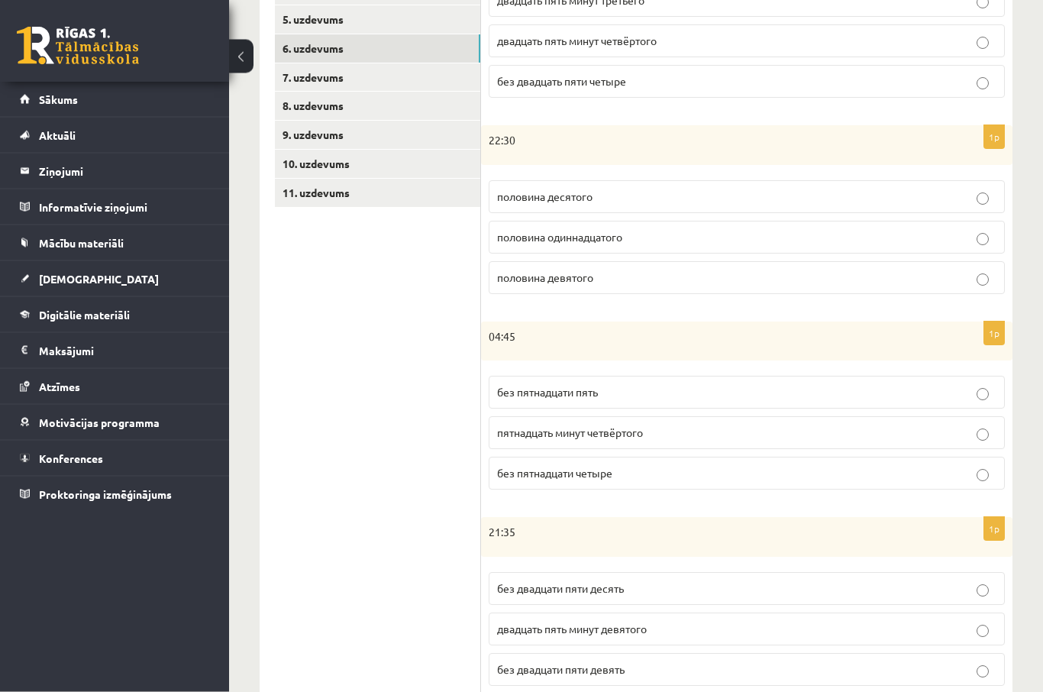
scroll to position [384, 0]
click at [839, 395] on p "без пятнадцати пять" at bounding box center [746, 392] width 499 height 16
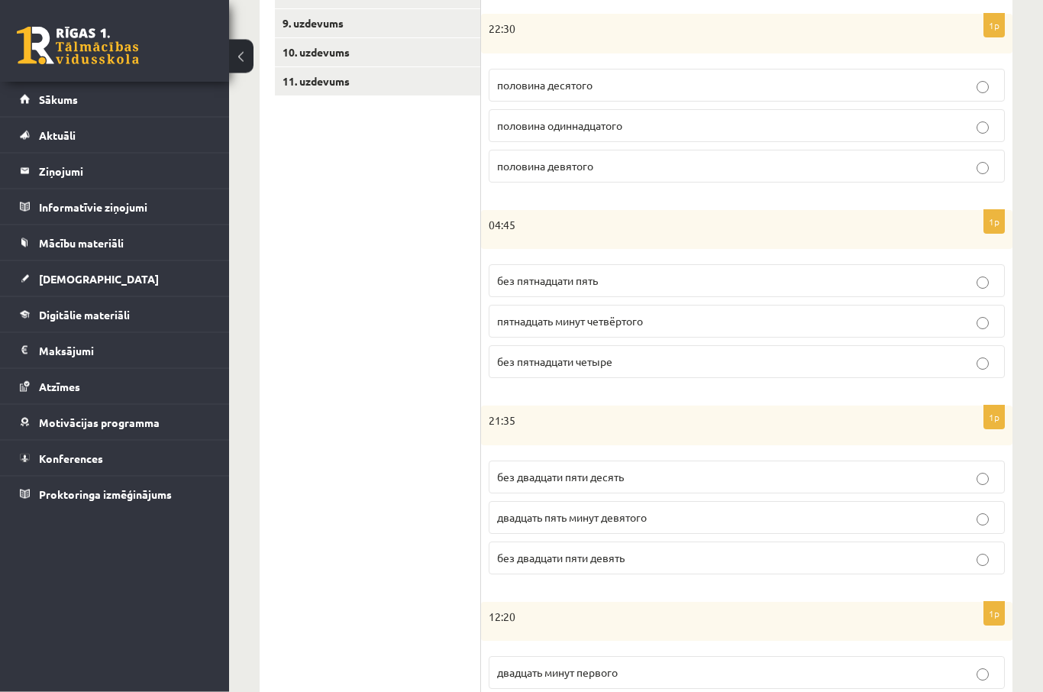
scroll to position [528, 0]
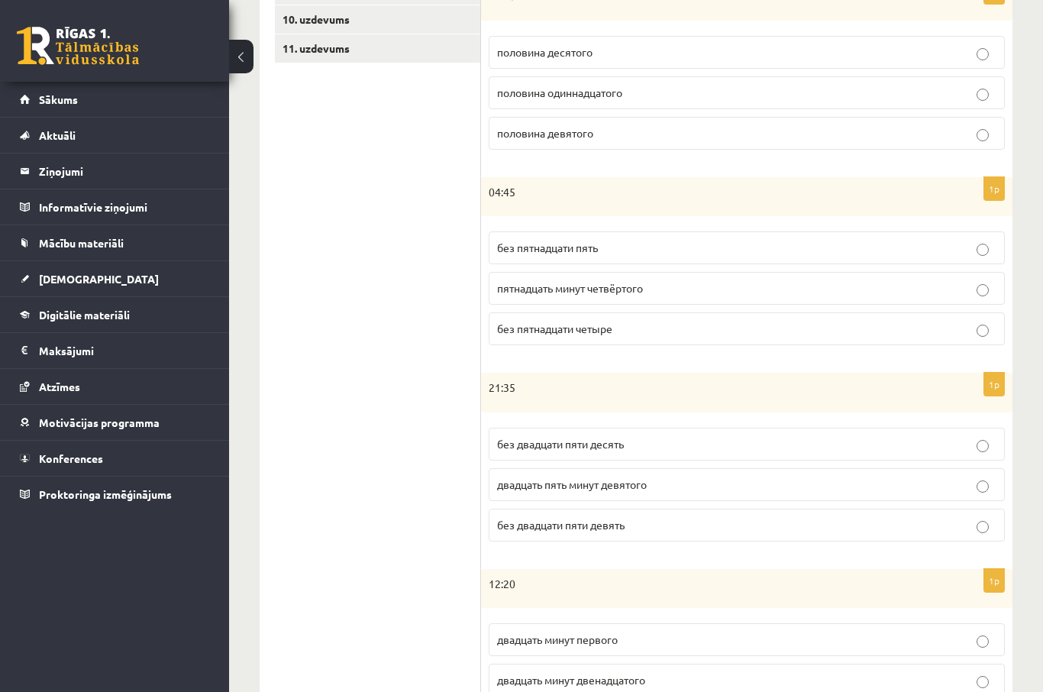
click at [637, 531] on label "без двадцати пяти девять" at bounding box center [747, 524] width 516 height 33
click at [712, 450] on label "без двадцати пяти десять" at bounding box center [747, 443] width 516 height 33
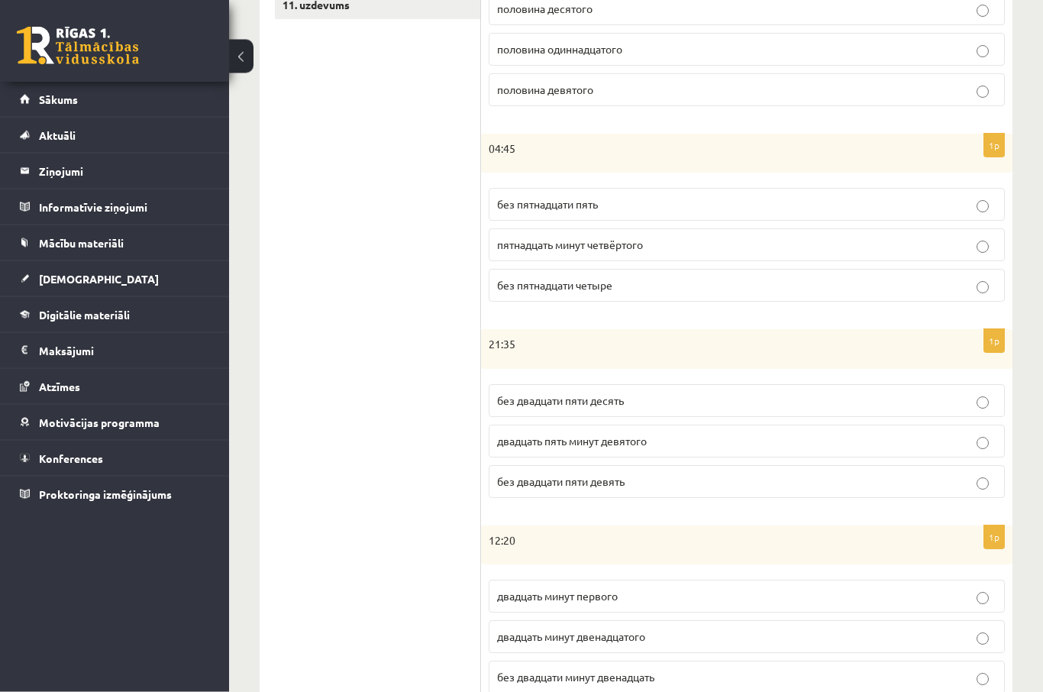
scroll to position [576, 0]
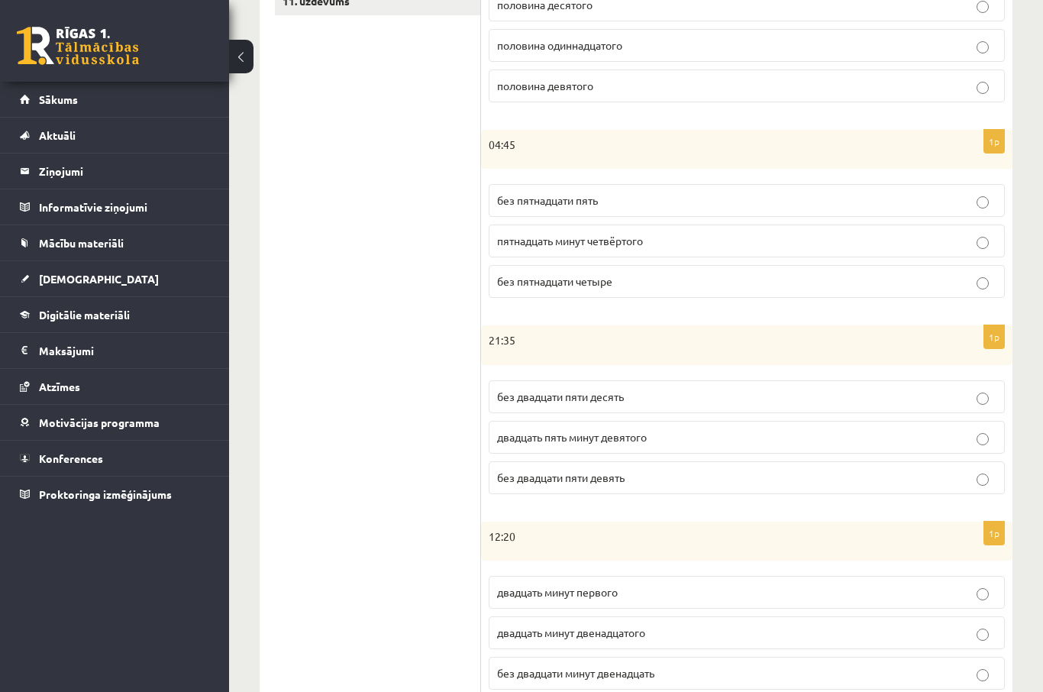
click at [586, 595] on span "двадцать минут первого" at bounding box center [557, 592] width 121 height 14
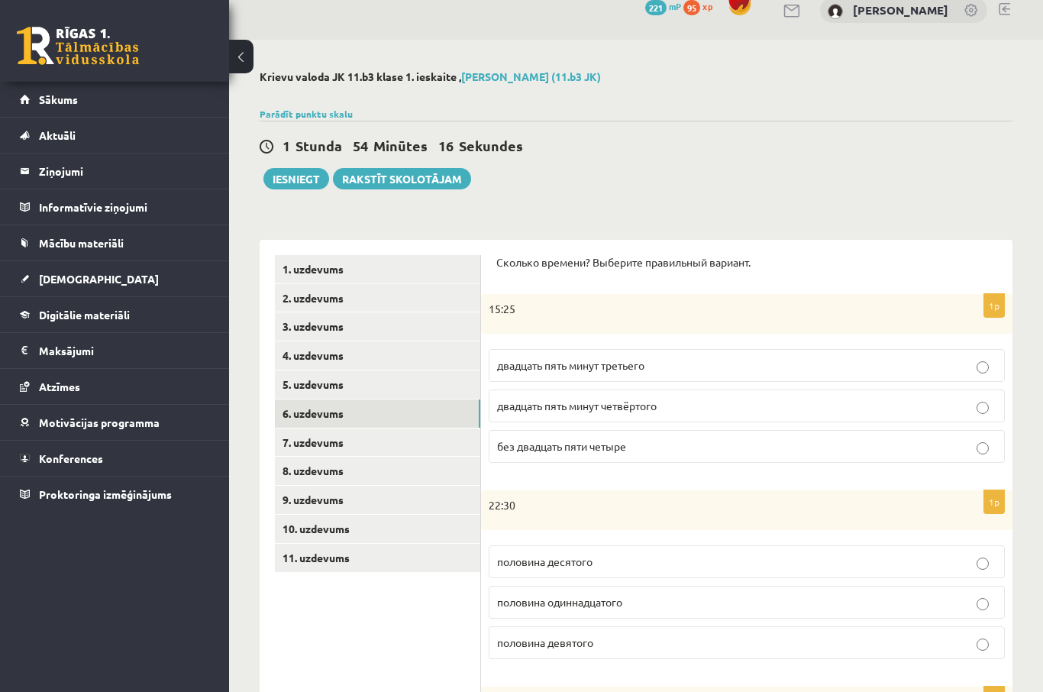
scroll to position [21, 0]
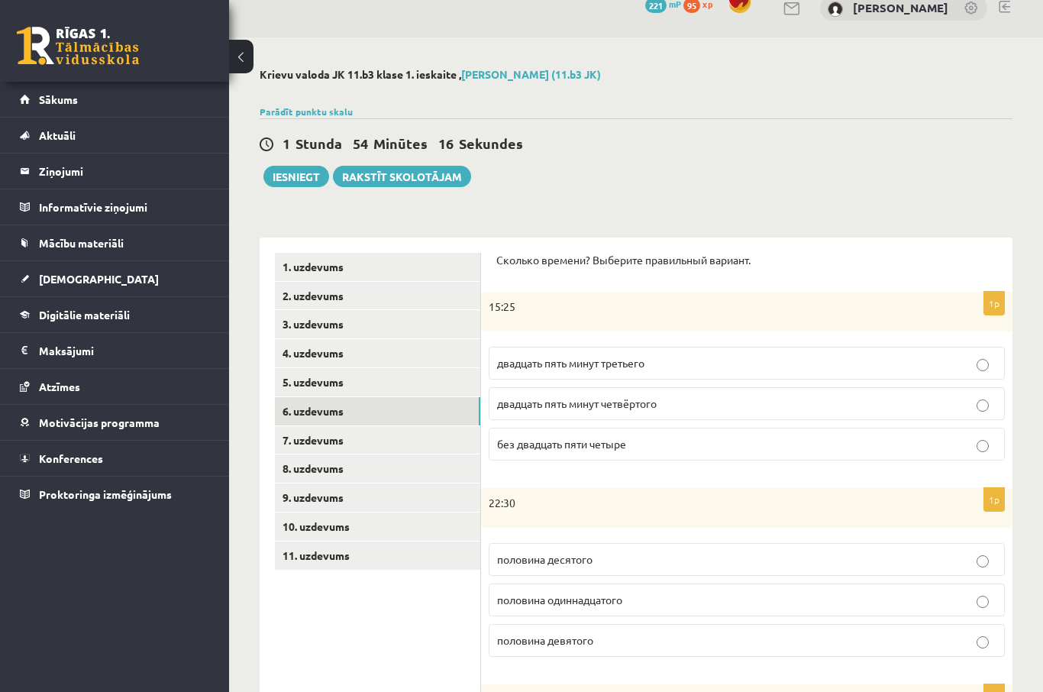
click at [441, 439] on link "7. uzdevums" at bounding box center [377, 440] width 205 height 28
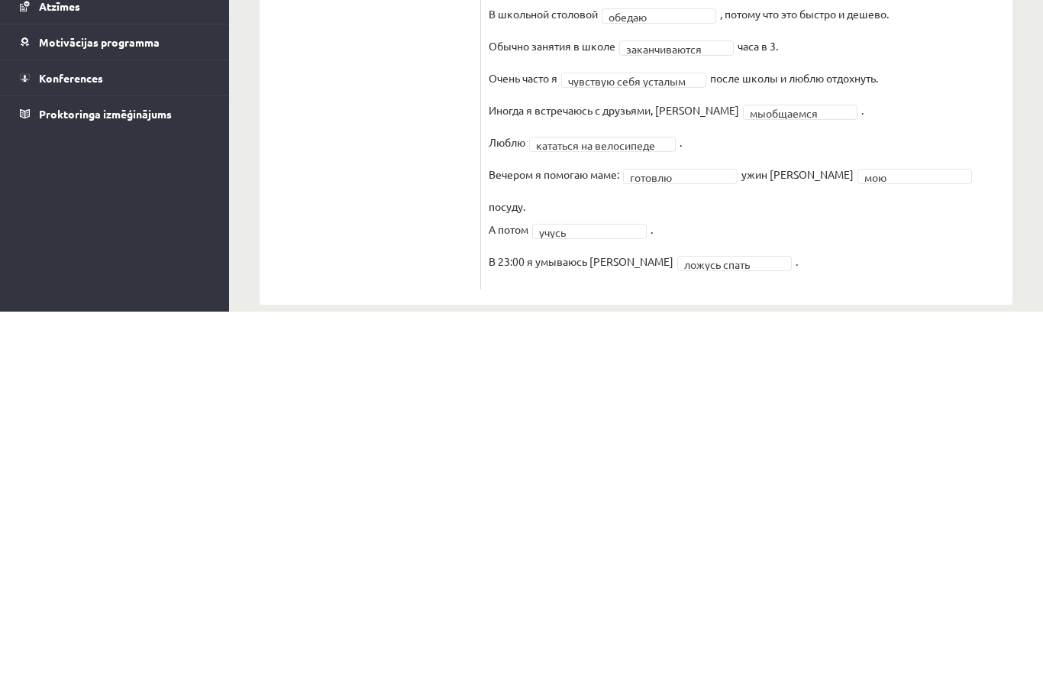
scroll to position [231, 0]
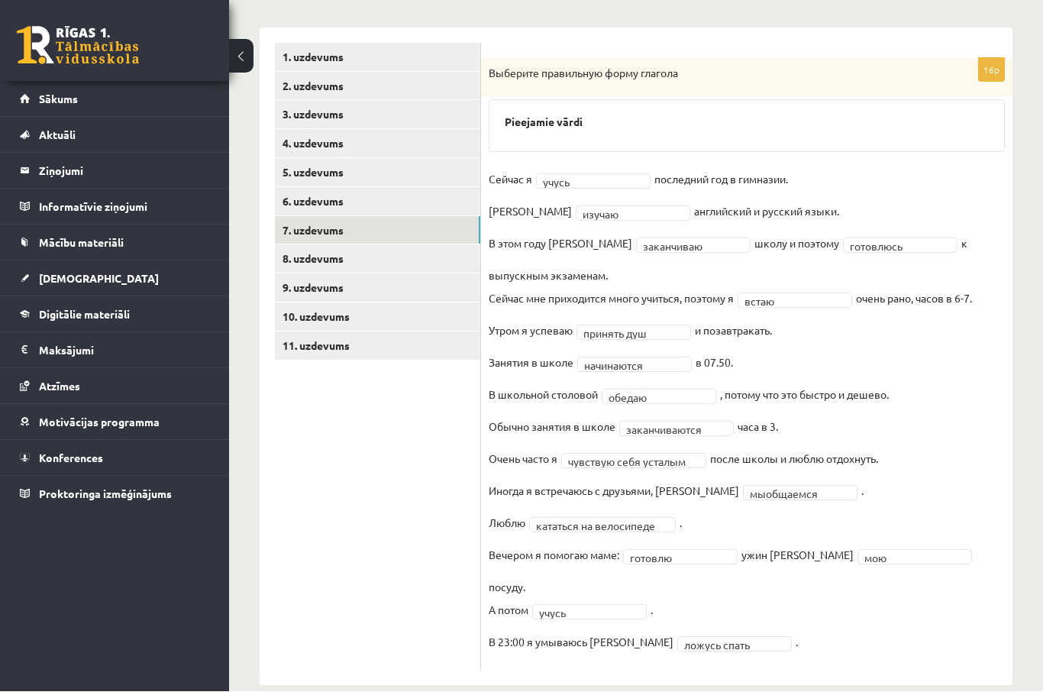
click at [392, 251] on link "8. uzdevums" at bounding box center [377, 259] width 205 height 28
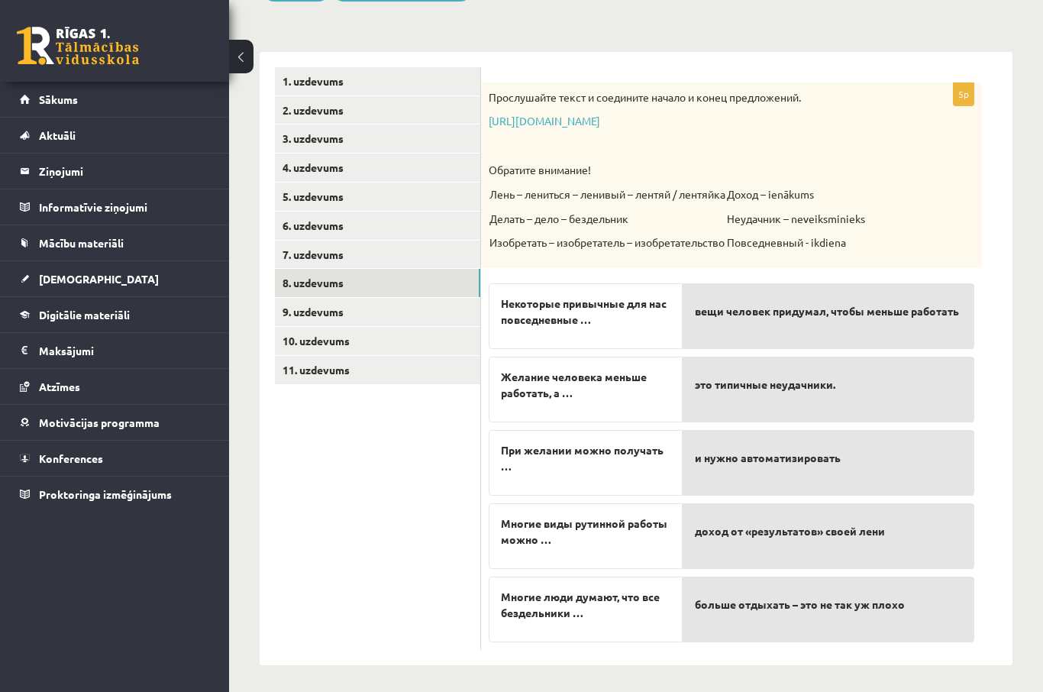
click at [600, 124] on link "https://www.zvaigzne.lv/upload/audio/100Urokov/2/49%202.mp3" at bounding box center [544, 121] width 111 height 14
click at [638, 342] on div "Некоторые привычные для нас повседневные …" at bounding box center [586, 316] width 194 height 66
click at [650, 321] on span "Некоторые привычные для нас повседневные …" at bounding box center [585, 311] width 169 height 32
click at [652, 317] on span "Некоторые привычные для нас повседневные …" at bounding box center [585, 311] width 169 height 32
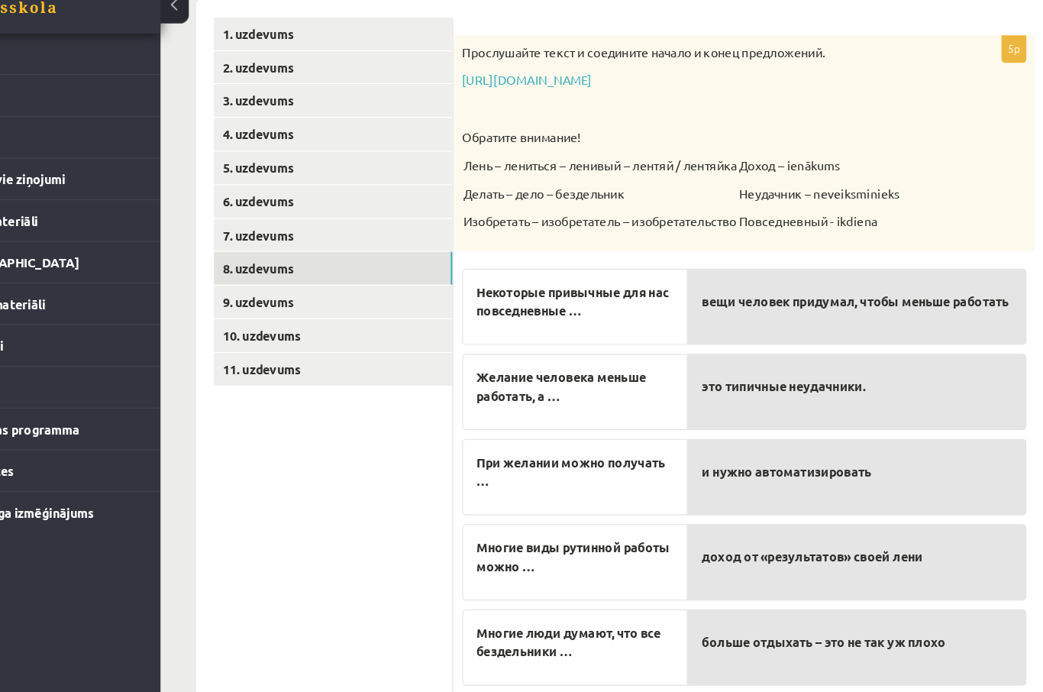
click at [229, 40] on button at bounding box center [241, 57] width 24 height 34
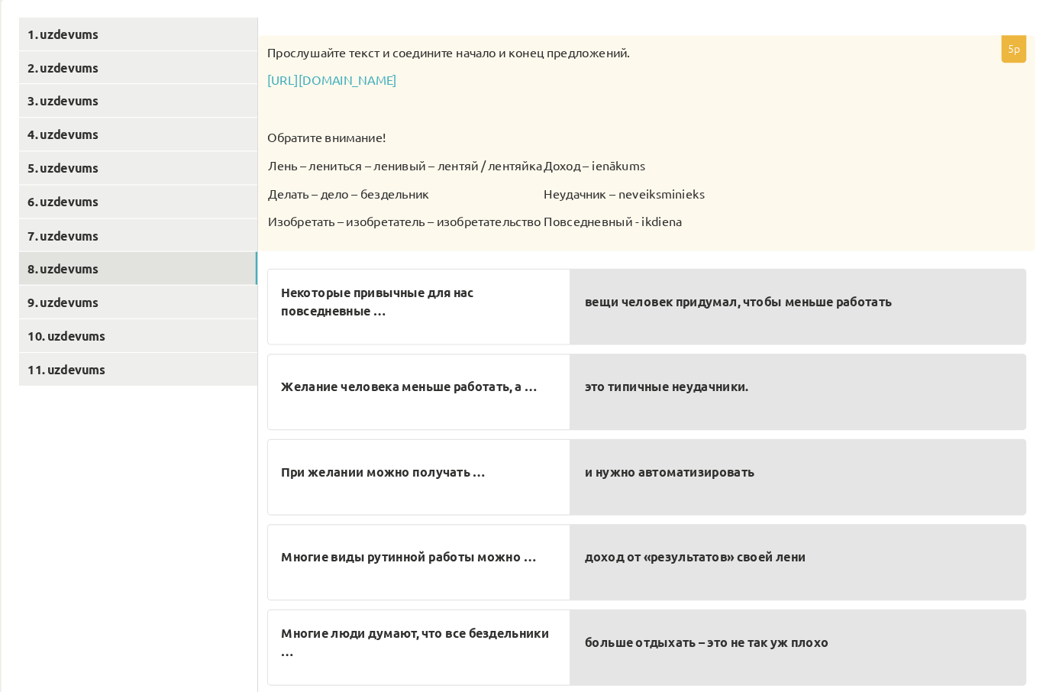
click at [333, 296] on span "Некоторые привычные для нас повседневные …" at bounding box center [451, 312] width 237 height 32
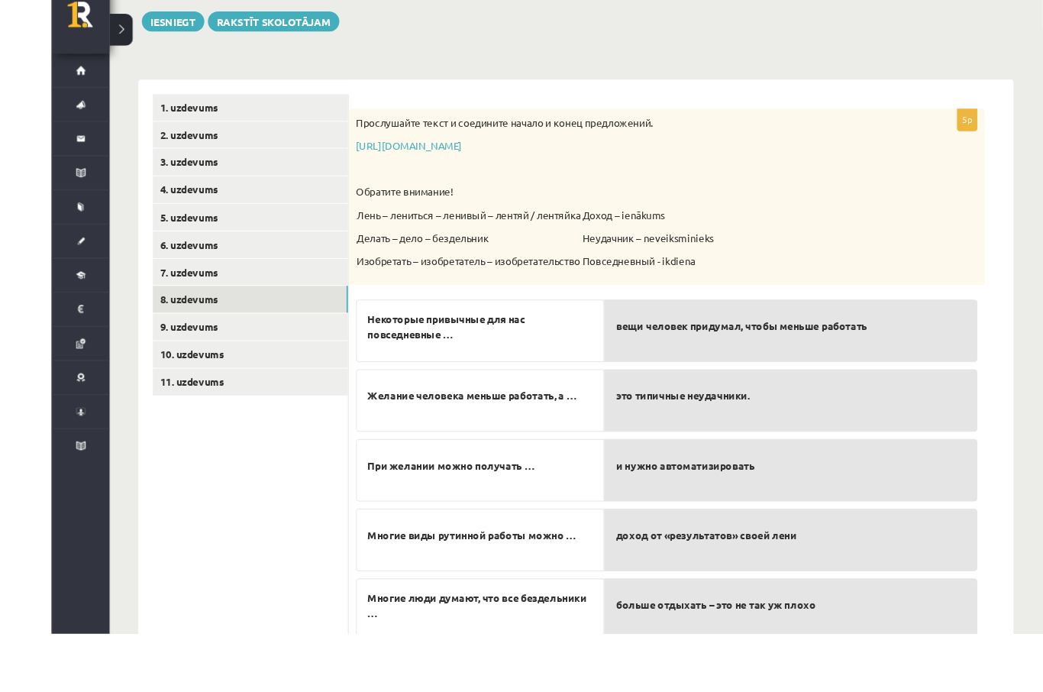
scroll to position [207, 0]
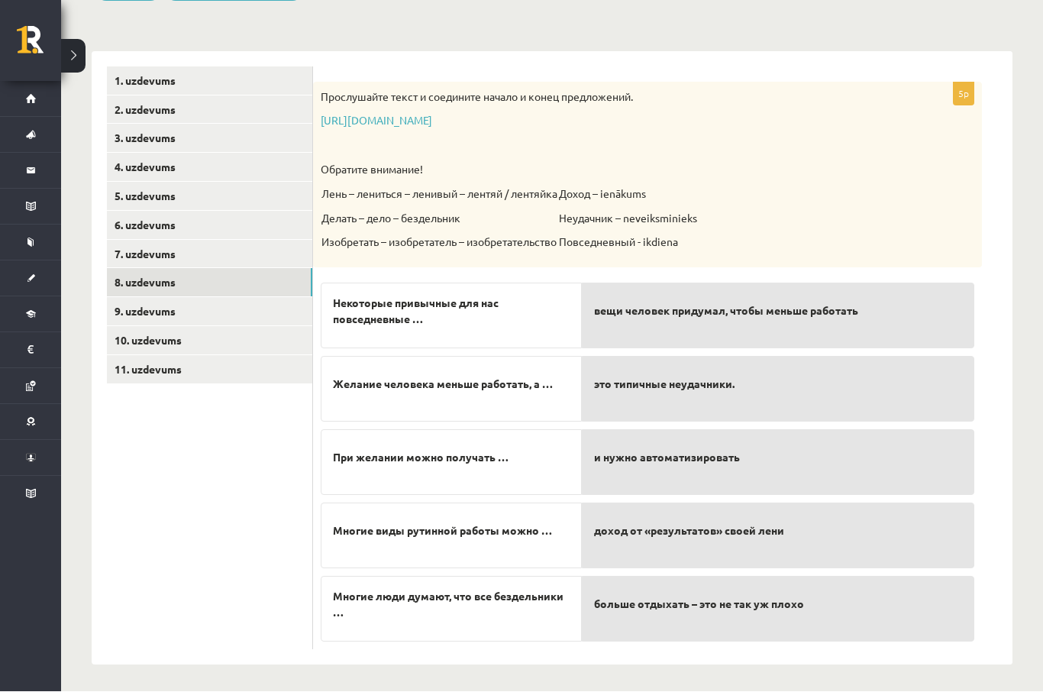
click at [519, 527] on span "Многие виды рутинной работы можно …" at bounding box center [442, 531] width 219 height 16
click at [186, 298] on link "9. uzdevums" at bounding box center [209, 312] width 205 height 28
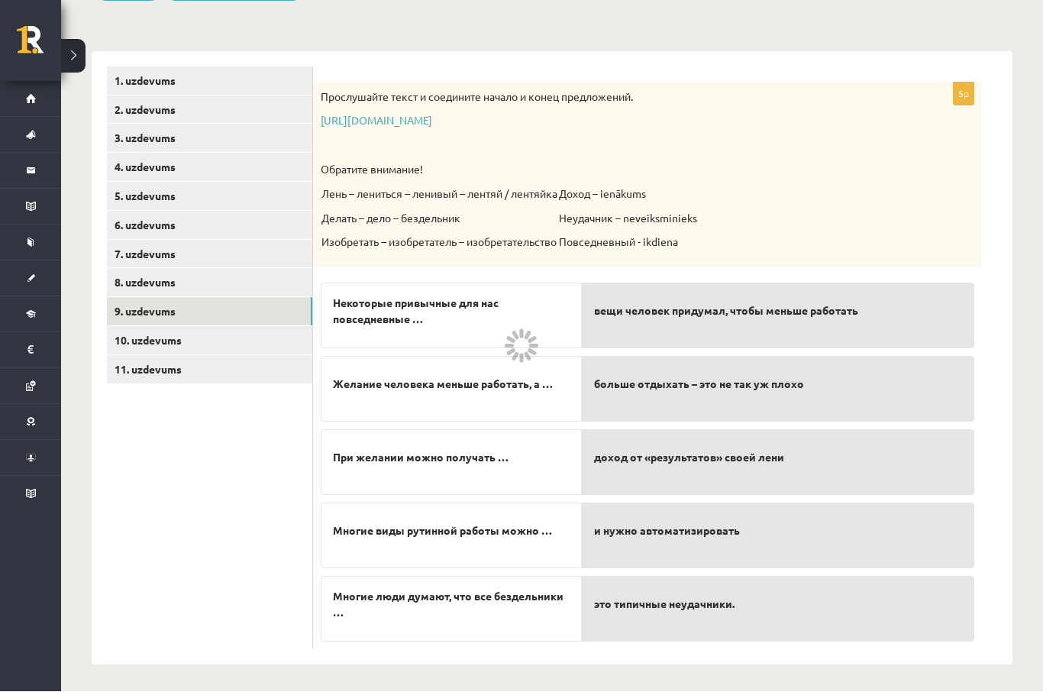
scroll to position [208, 0]
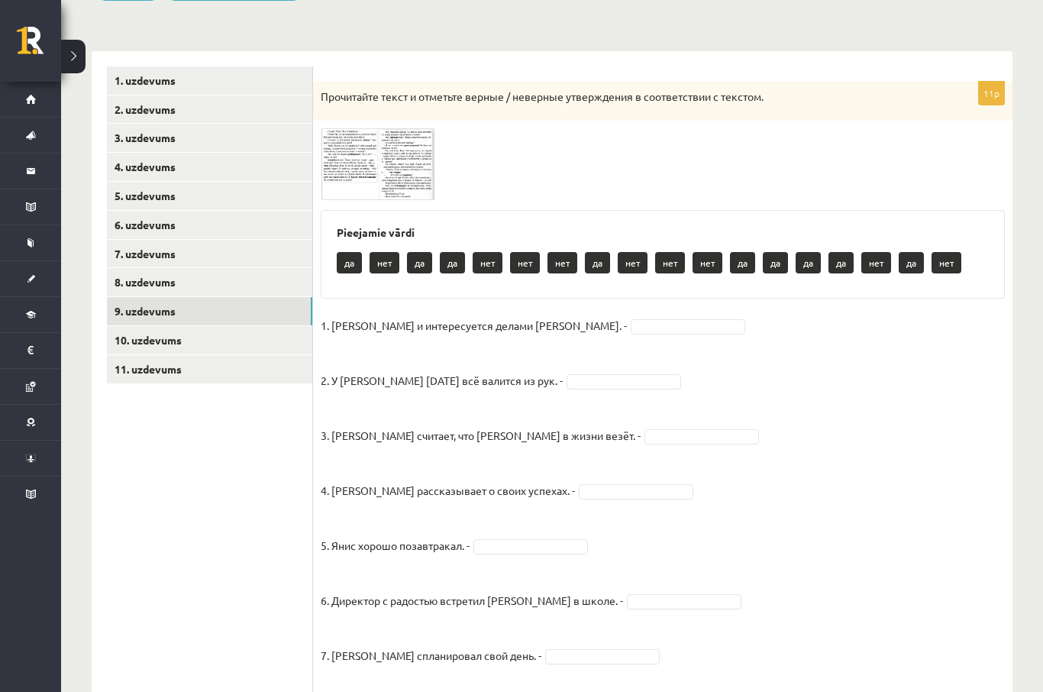
click at [353, 160] on img at bounding box center [378, 164] width 114 height 72
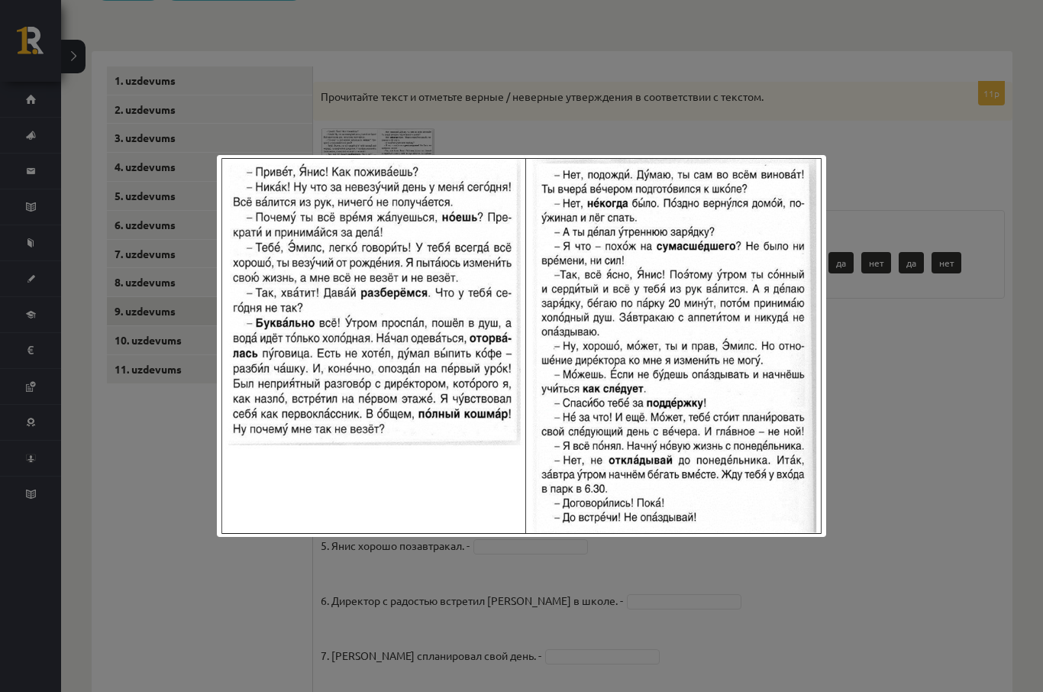
click at [891, 383] on div at bounding box center [521, 346] width 1043 height 692
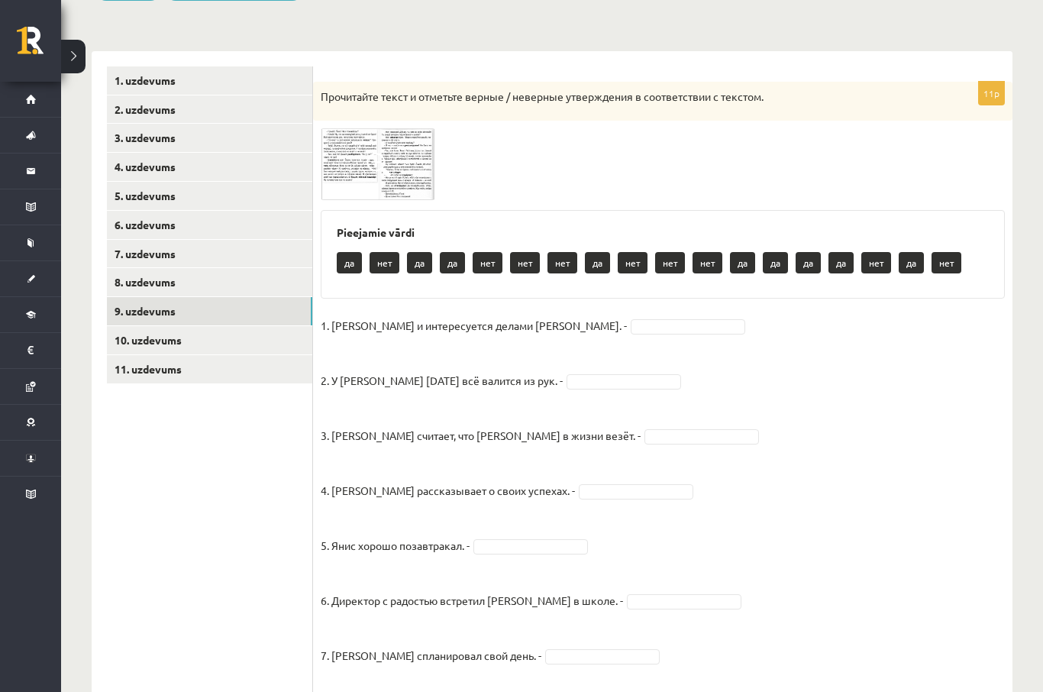
click at [364, 193] on img at bounding box center [378, 164] width 114 height 72
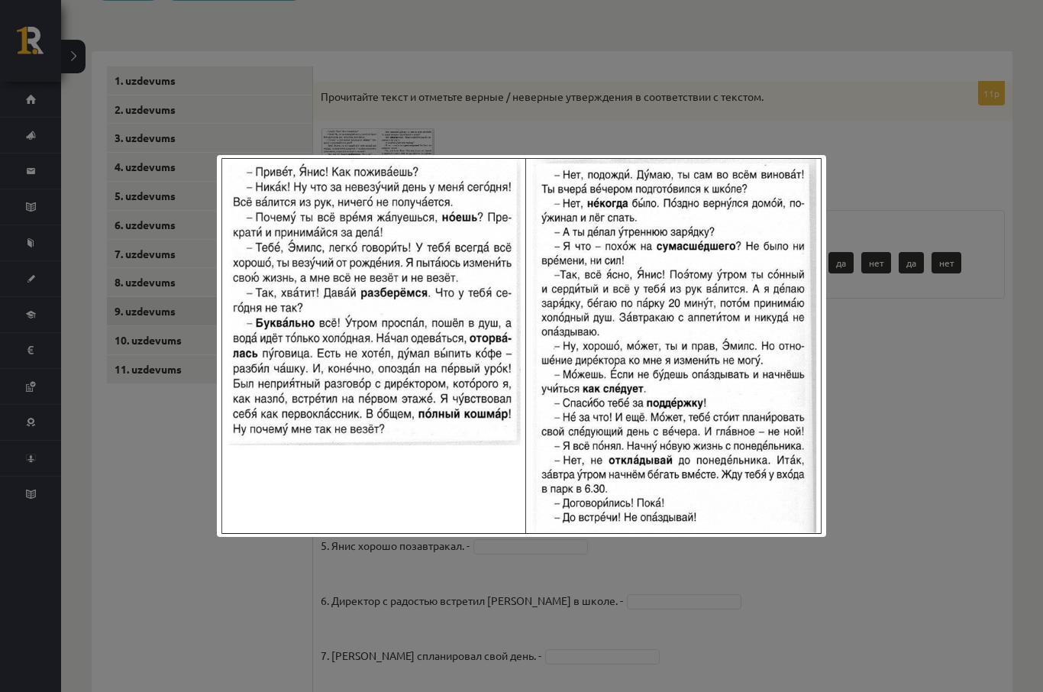
click at [907, 379] on div at bounding box center [521, 346] width 1043 height 692
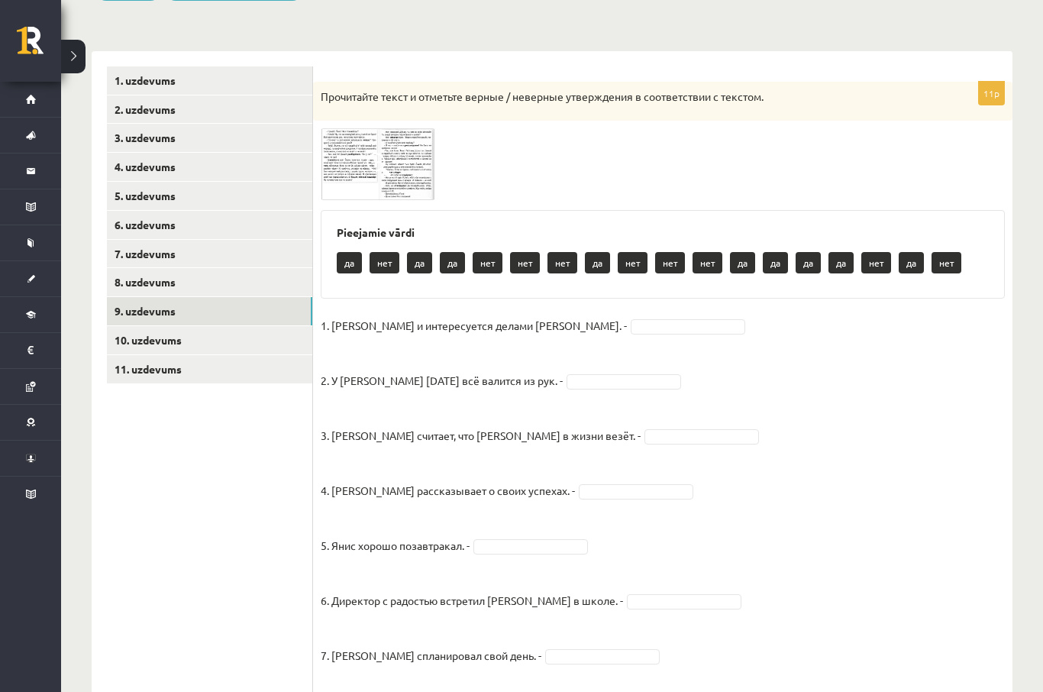
scroll to position [207, 0]
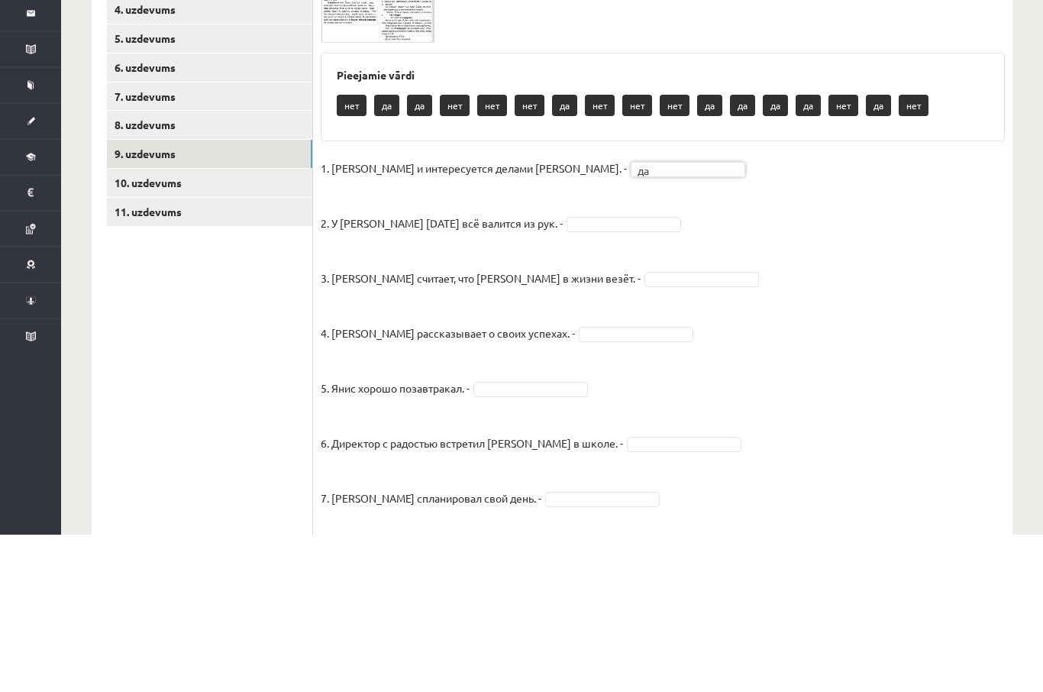
click at [377, 129] on img at bounding box center [378, 165] width 114 height 72
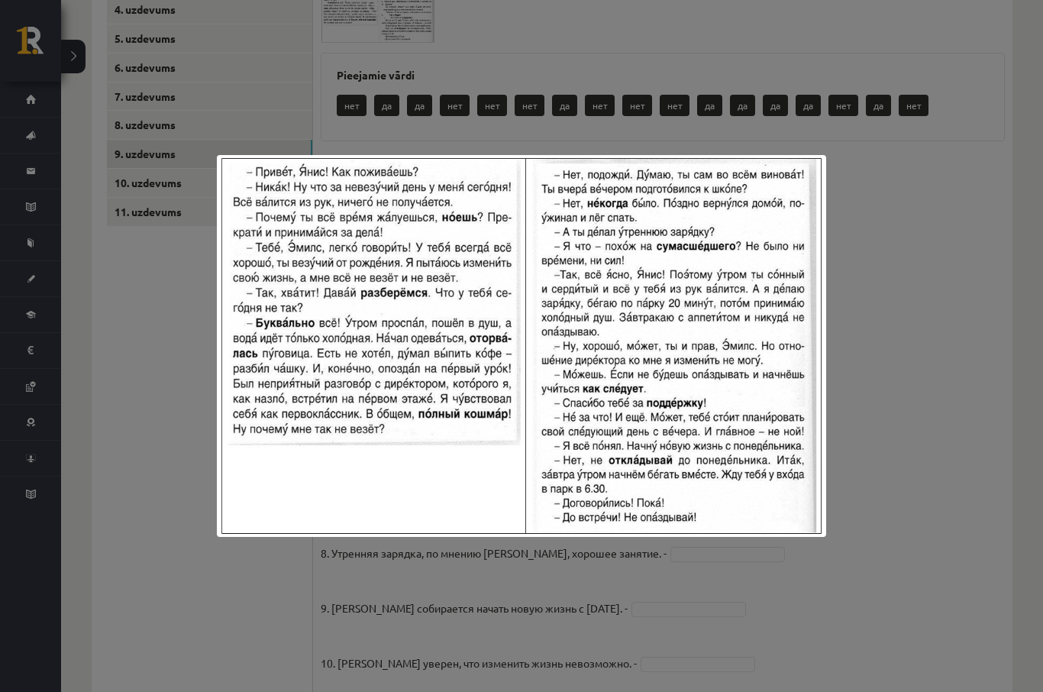
click at [922, 310] on div at bounding box center [521, 346] width 1043 height 692
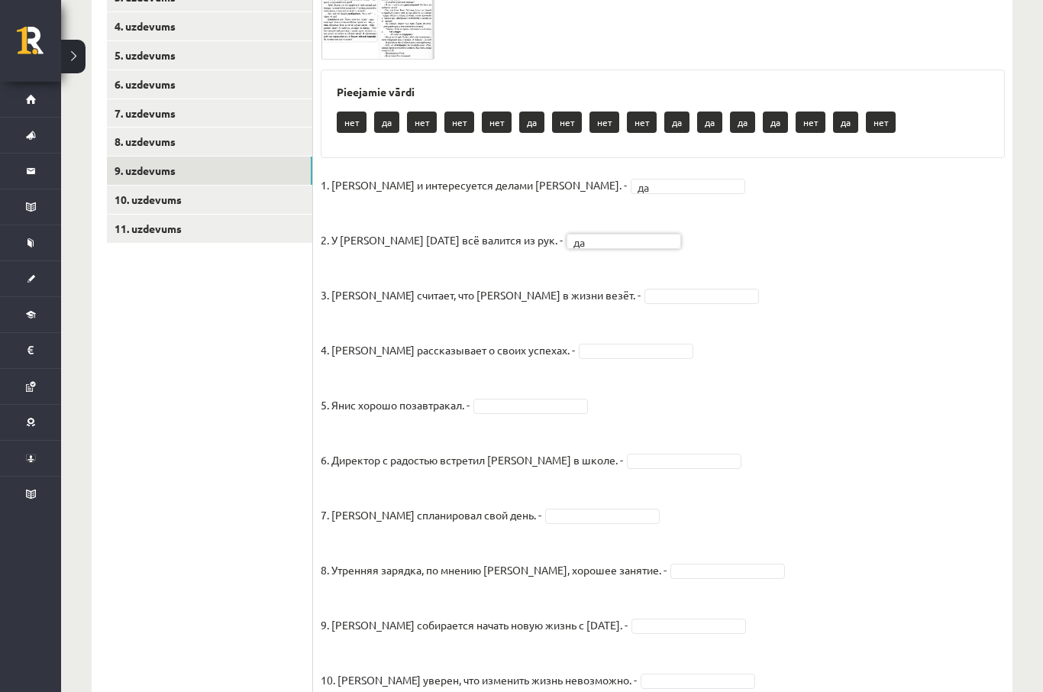
scroll to position [348, 0]
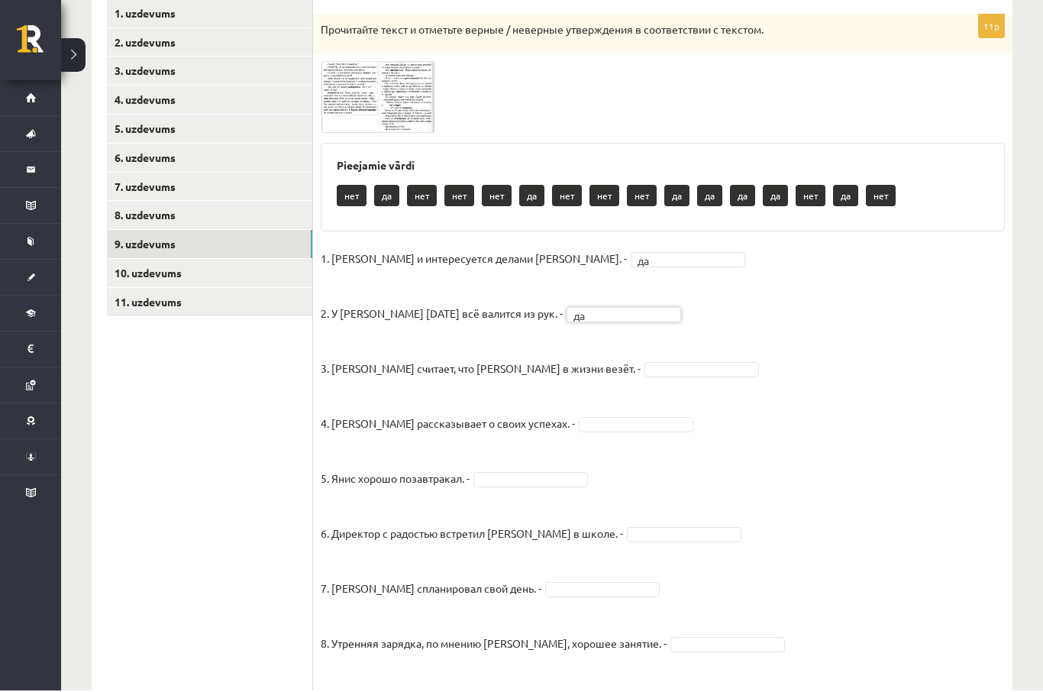
click at [406, 119] on img at bounding box center [378, 99] width 114 height 72
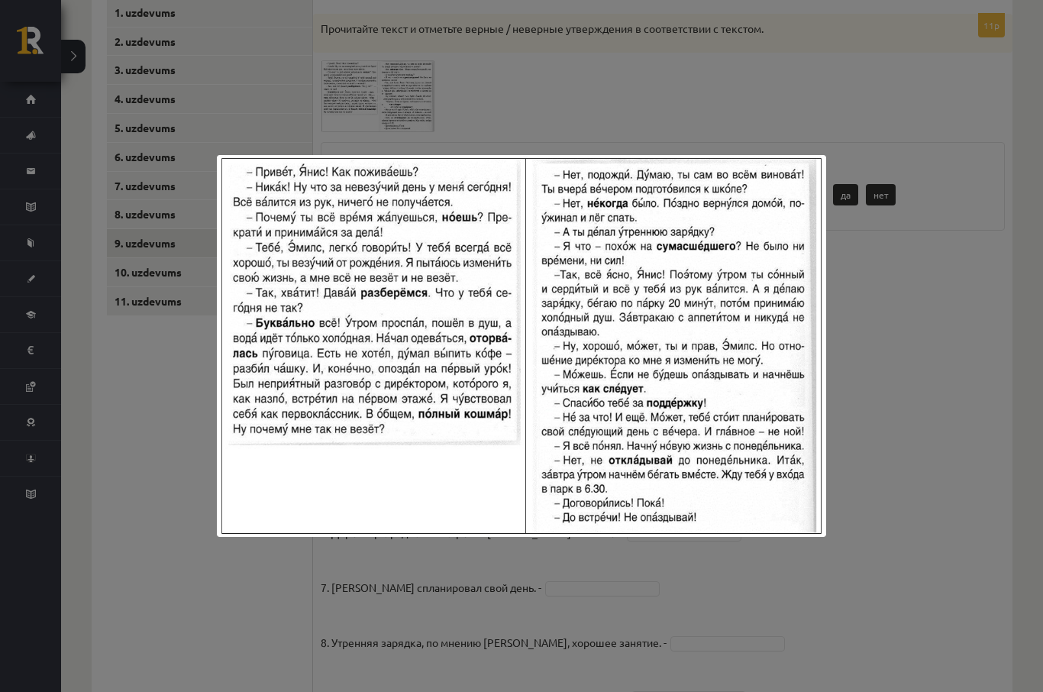
click at [712, 643] on div at bounding box center [521, 346] width 1043 height 692
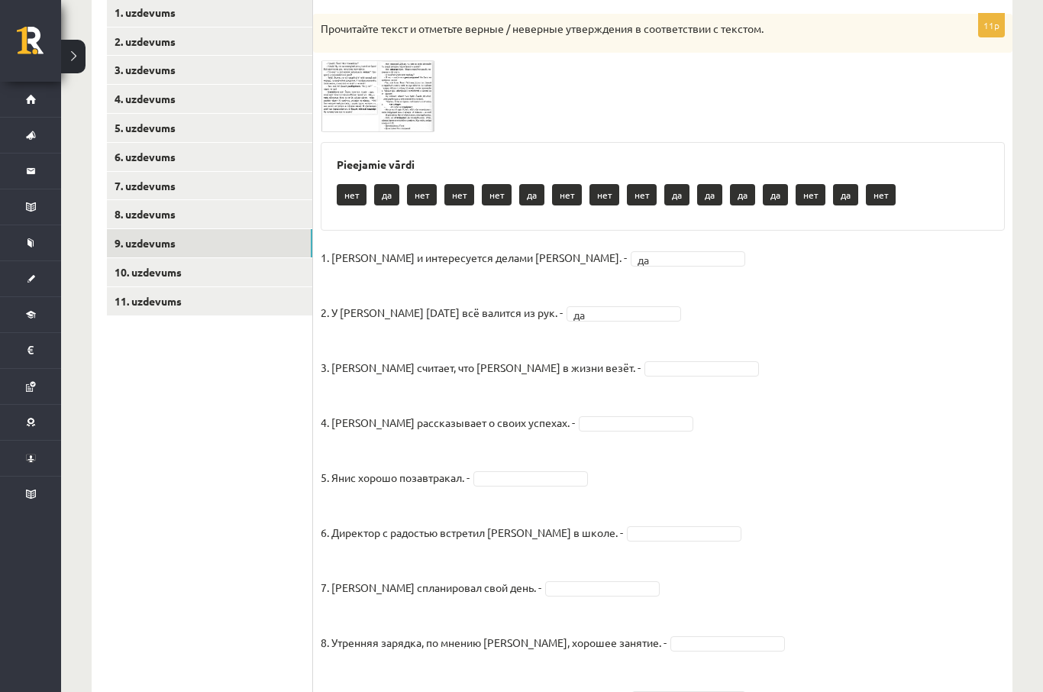
scroll to position [275, 0]
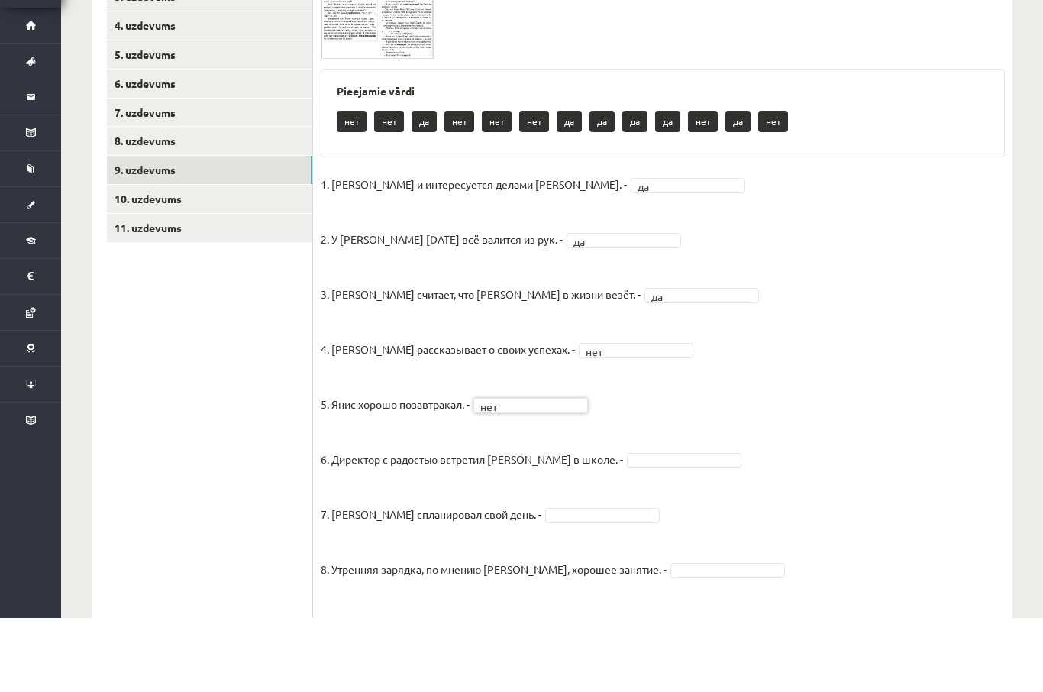
click at [408, 61] on img at bounding box center [378, 97] width 114 height 72
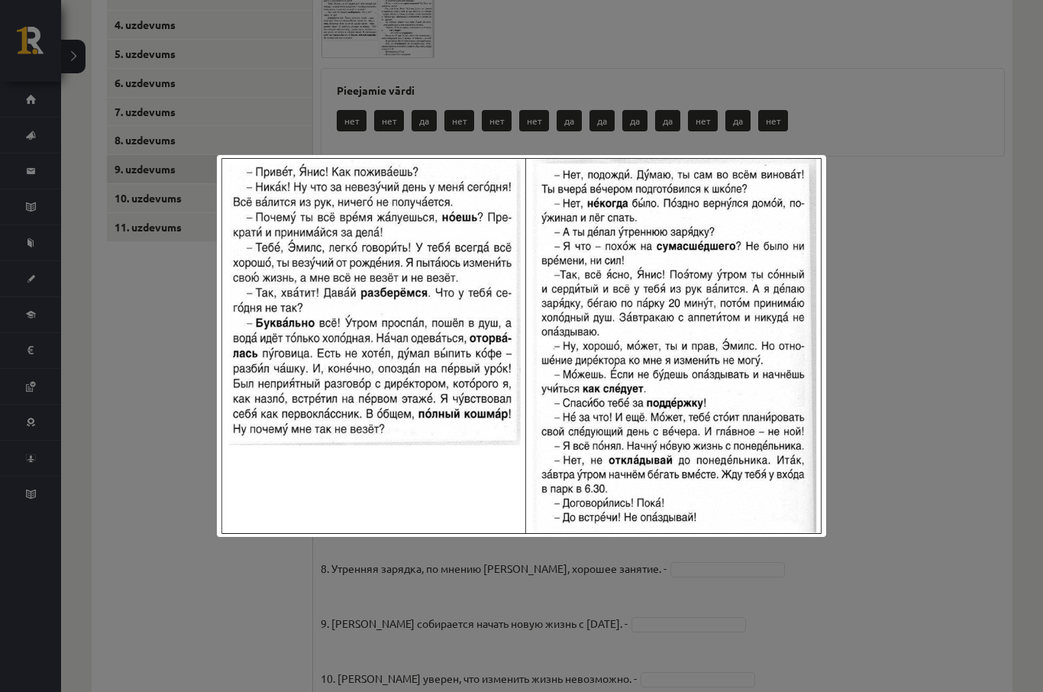
click at [897, 308] on div at bounding box center [521, 346] width 1043 height 692
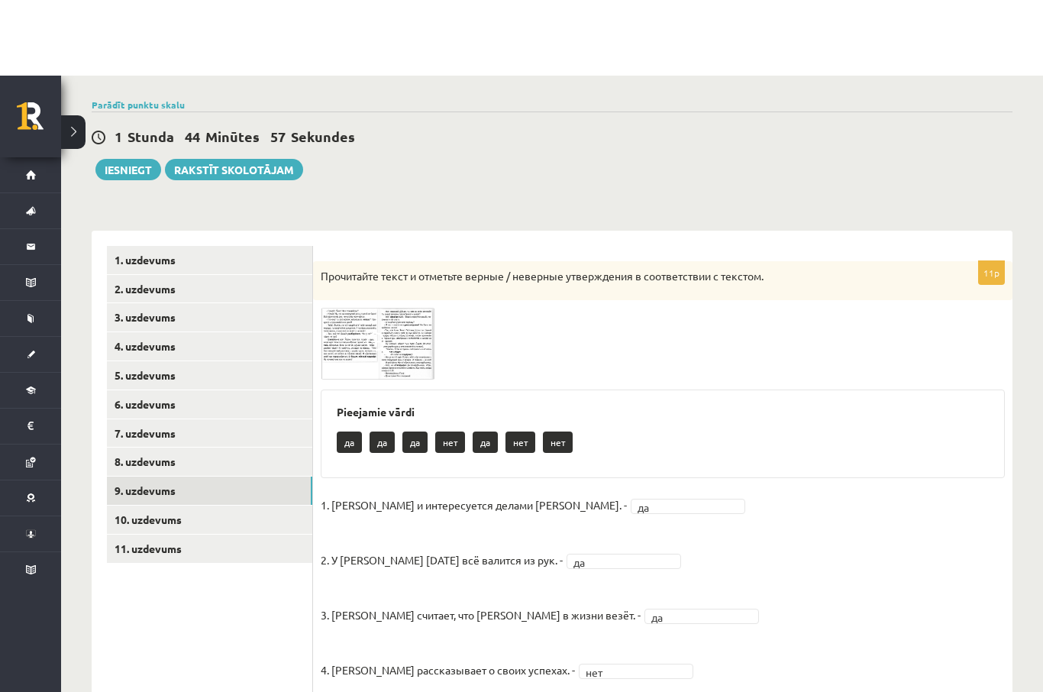
scroll to position [131, 0]
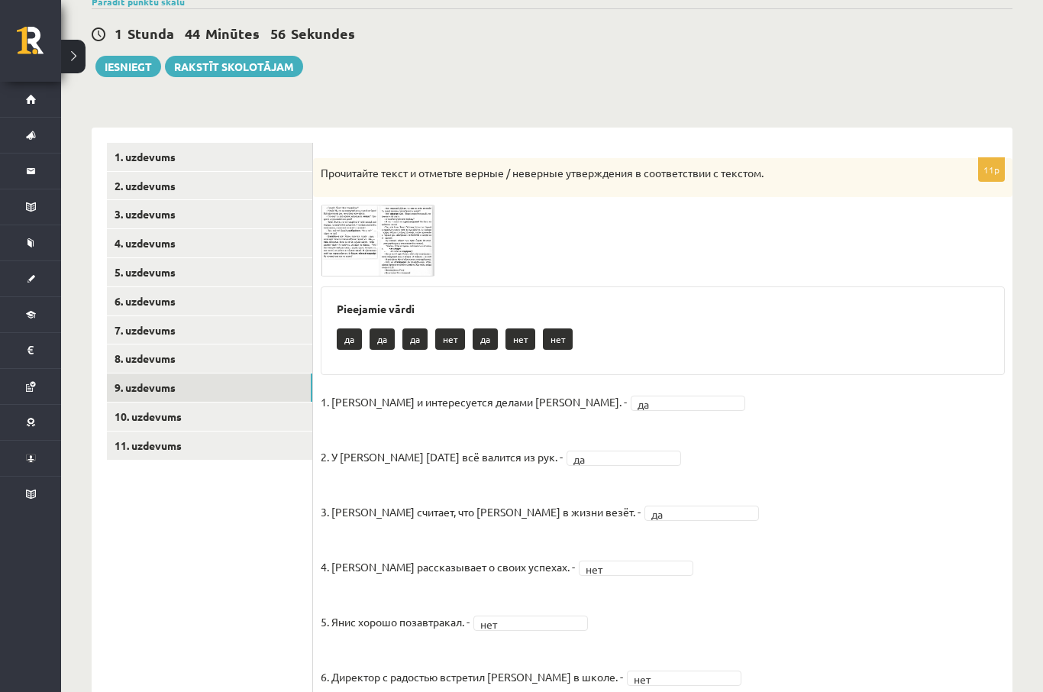
click at [236, 421] on link "10. uzdevums" at bounding box center [209, 416] width 205 height 28
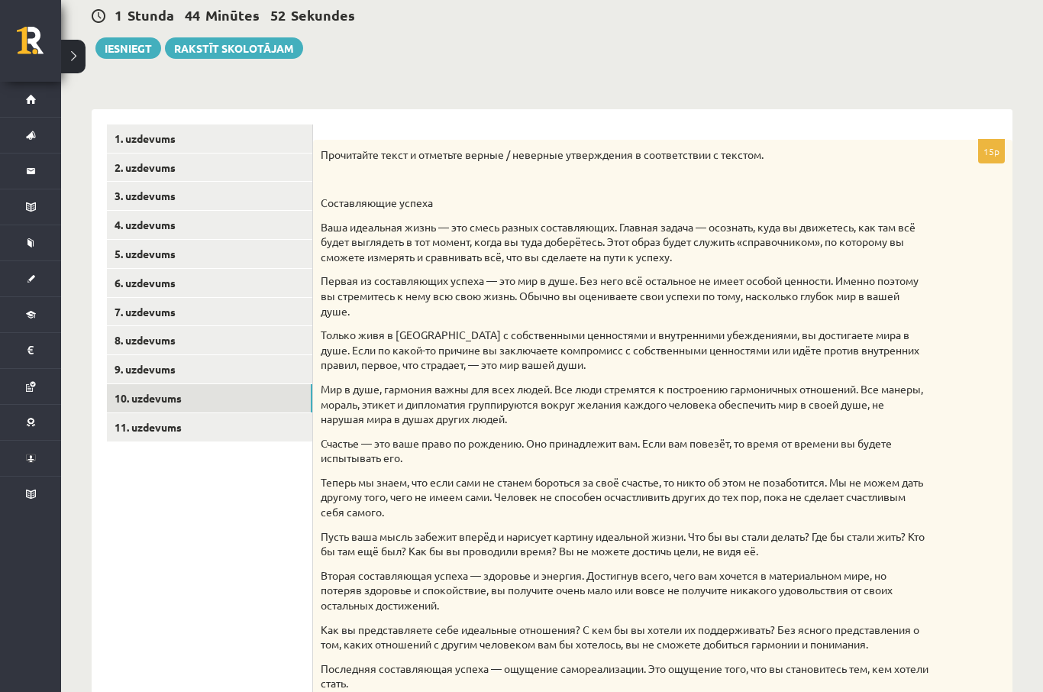
scroll to position [149, 0]
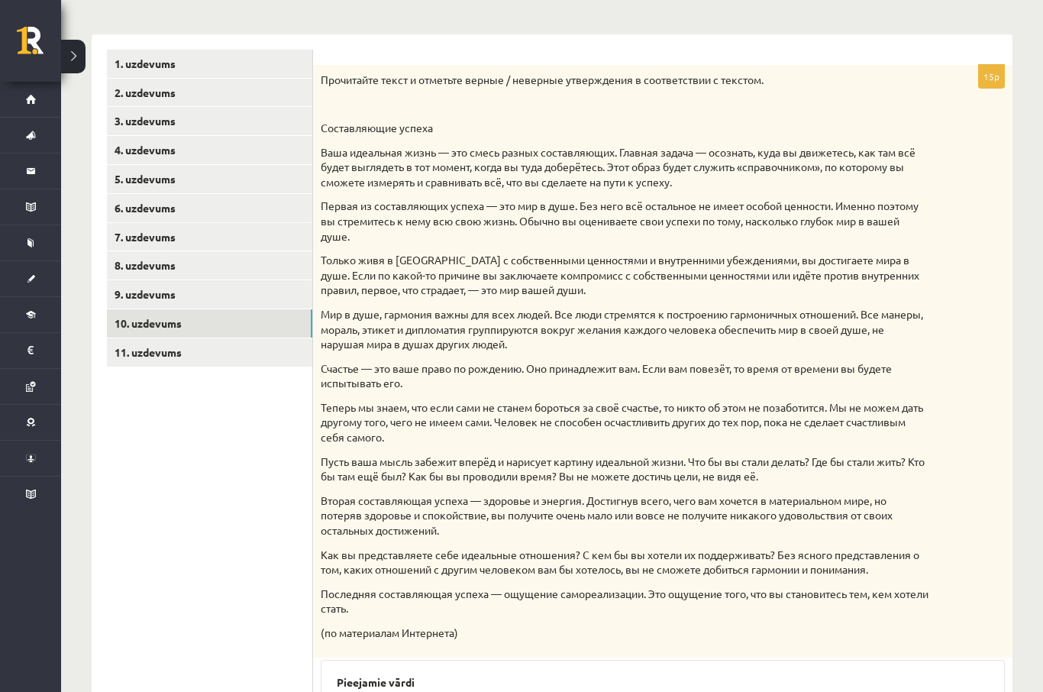
click at [279, 347] on link "11. uzdevums" at bounding box center [209, 352] width 205 height 28
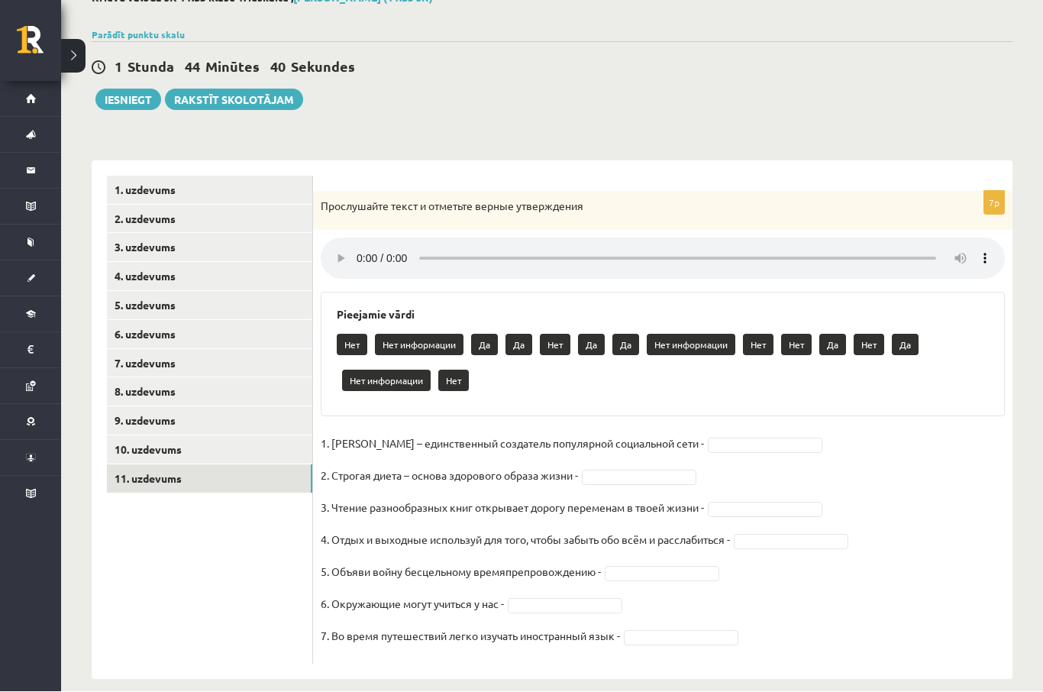
click at [245, 447] on link "10. uzdevums" at bounding box center [209, 450] width 205 height 28
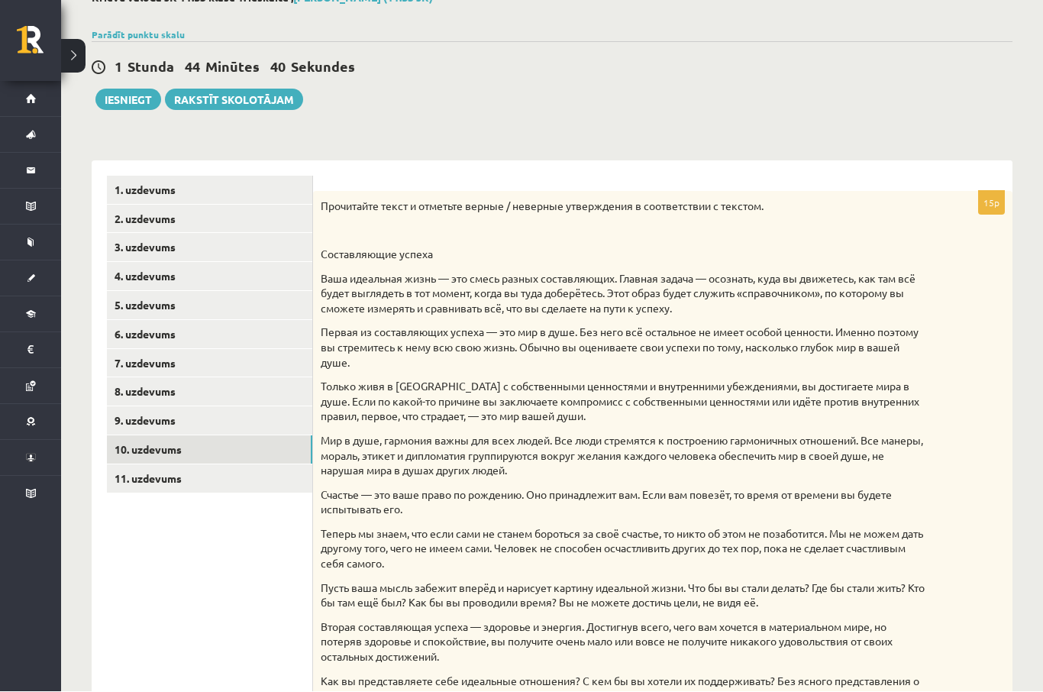
scroll to position [98, 0]
click at [254, 472] on link "11. uzdevums" at bounding box center [209, 478] width 205 height 28
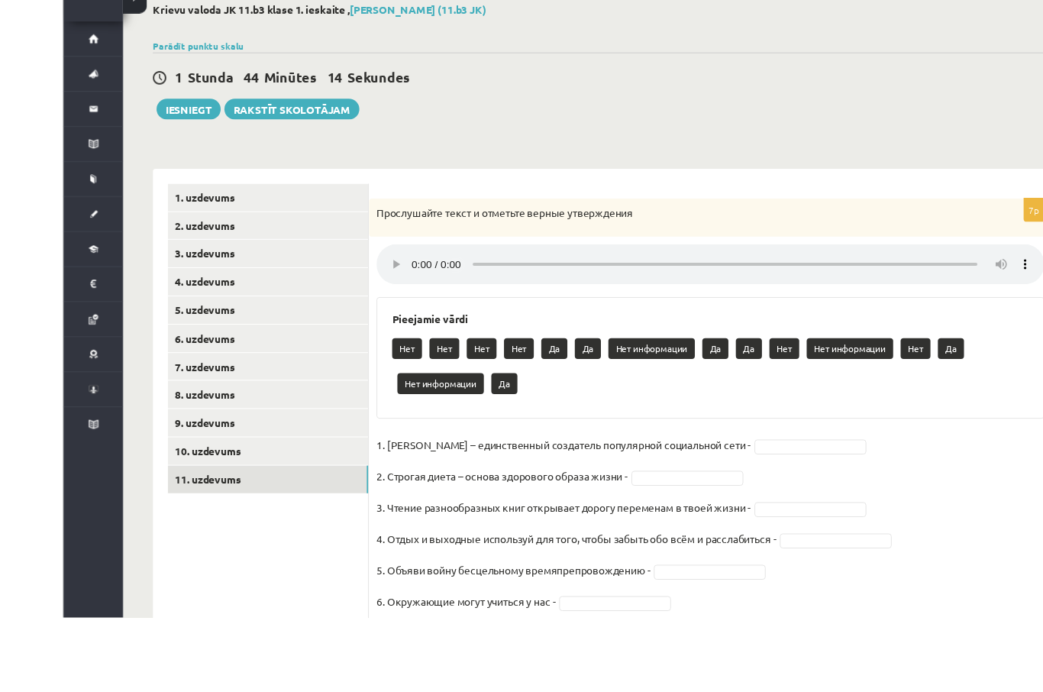
scroll to position [45, 0]
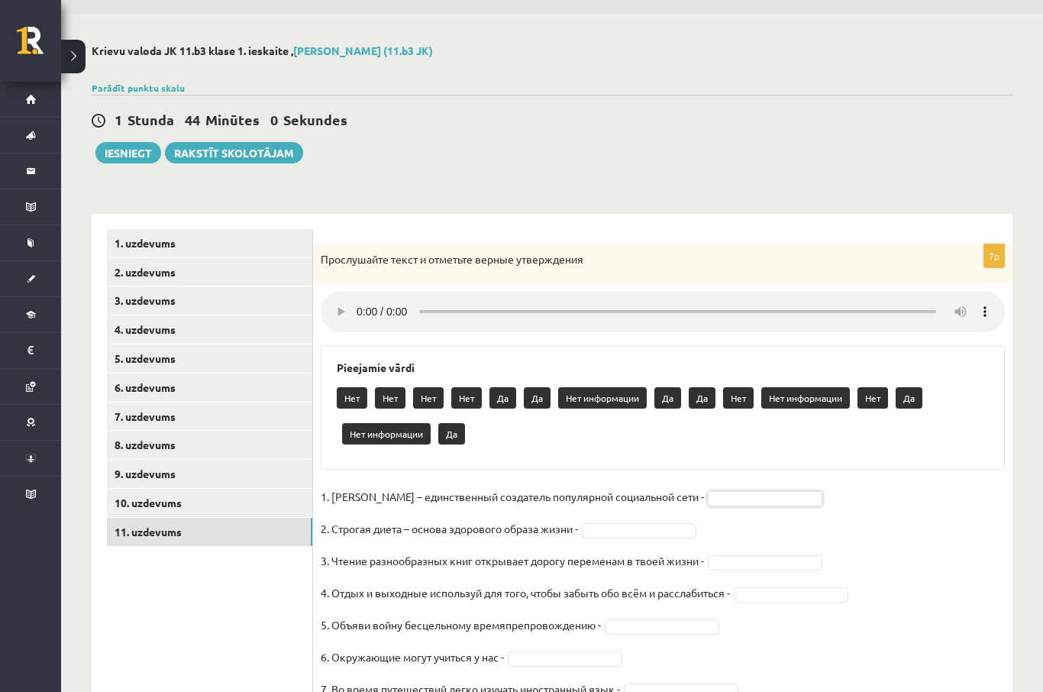
click at [201, 518] on link "11. uzdevums" at bounding box center [209, 532] width 205 height 28
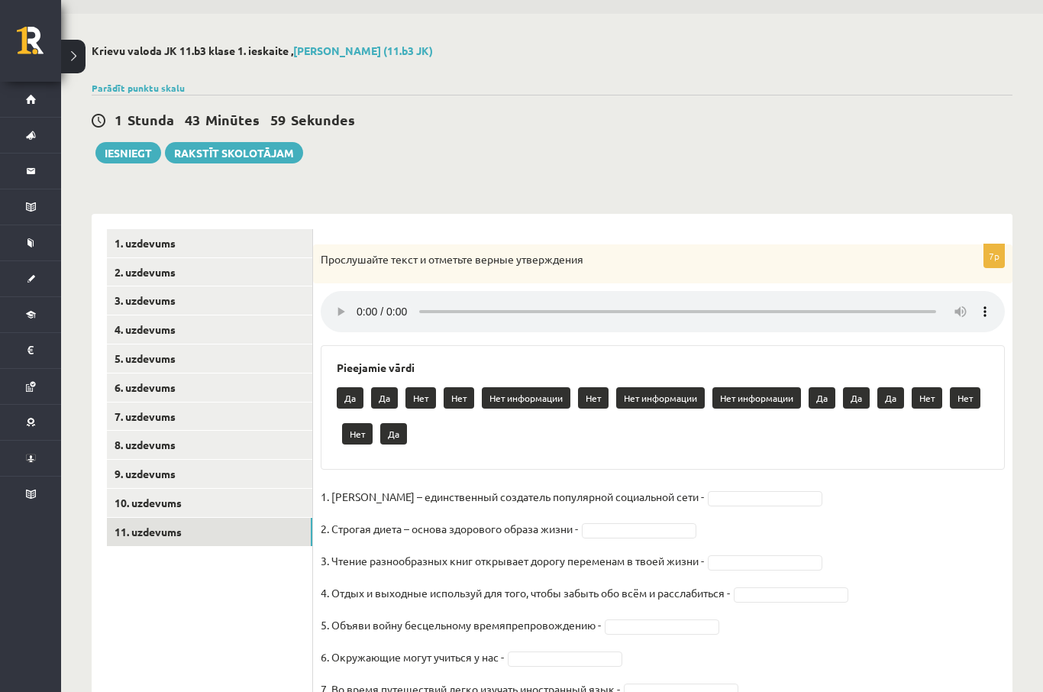
click at [173, 502] on link "10. uzdevums" at bounding box center [209, 503] width 205 height 28
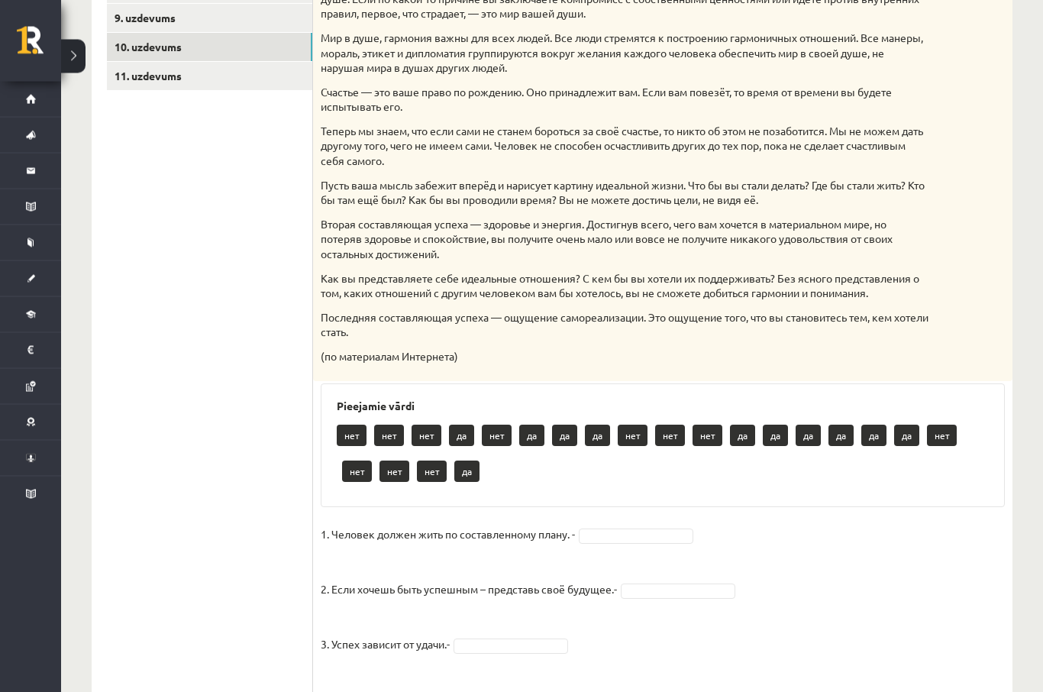
scroll to position [502, 0]
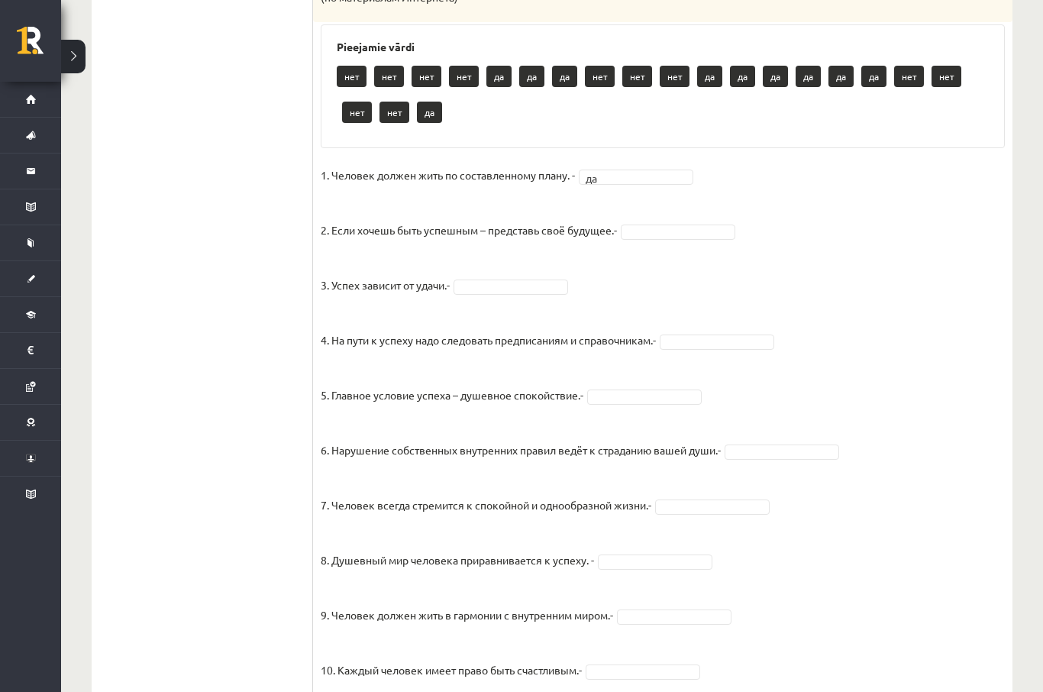
click at [707, 205] on fieldset "1. Человек должен жить по составленному плану. - да ** 2. Если хочешь быть успе…" at bounding box center [663, 563] width 684 height 801
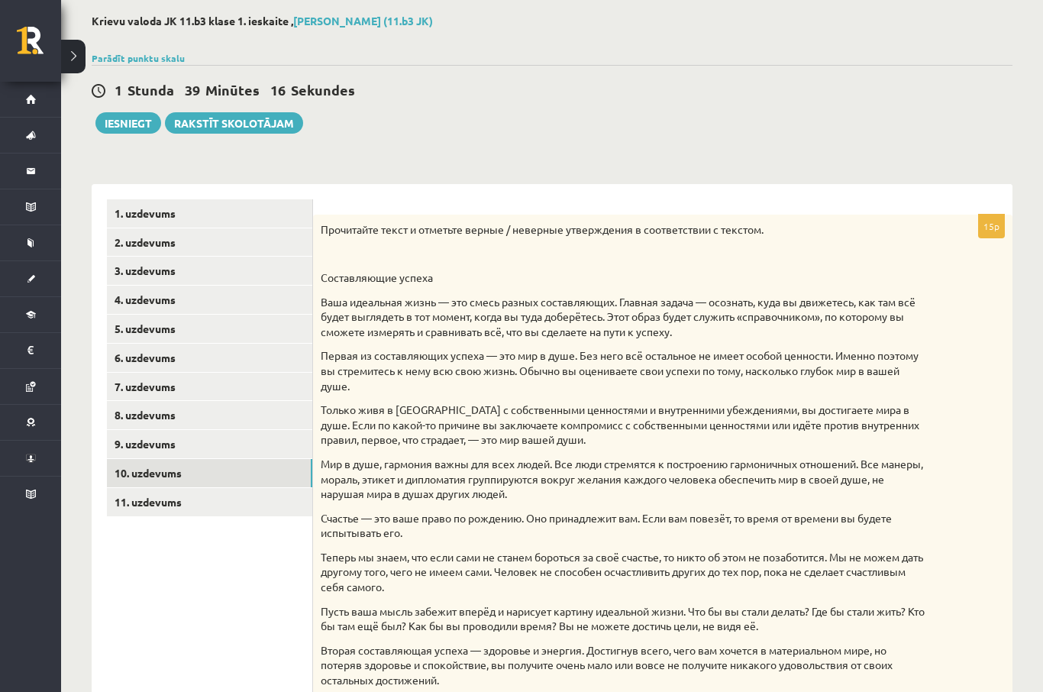
scroll to position [0, 0]
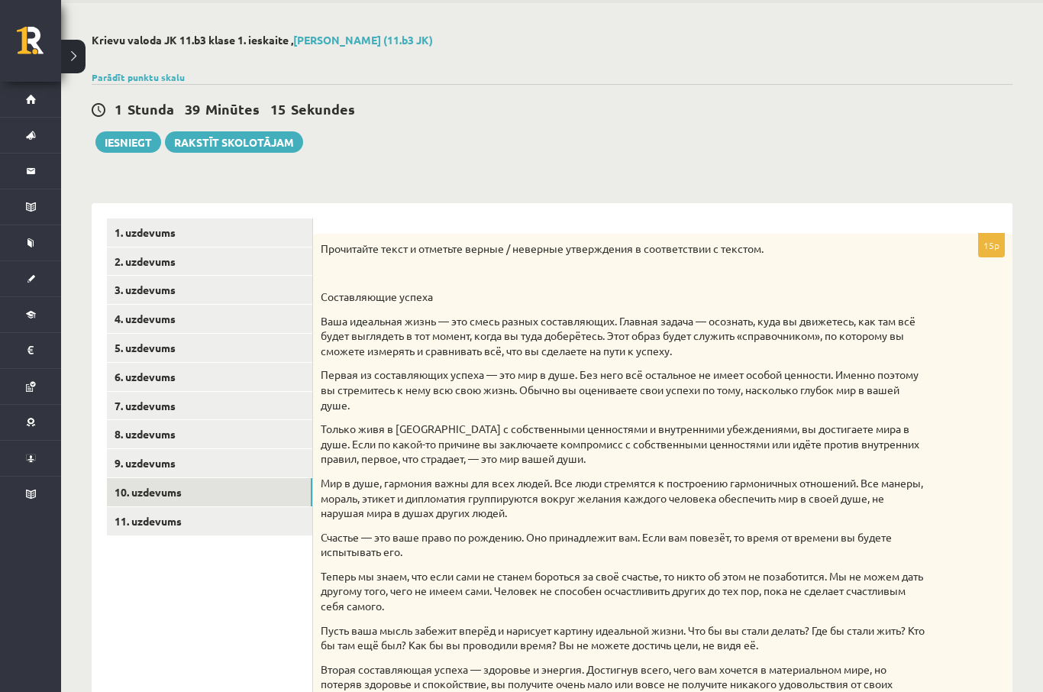
click at [260, 513] on link "11. uzdevums" at bounding box center [209, 521] width 205 height 28
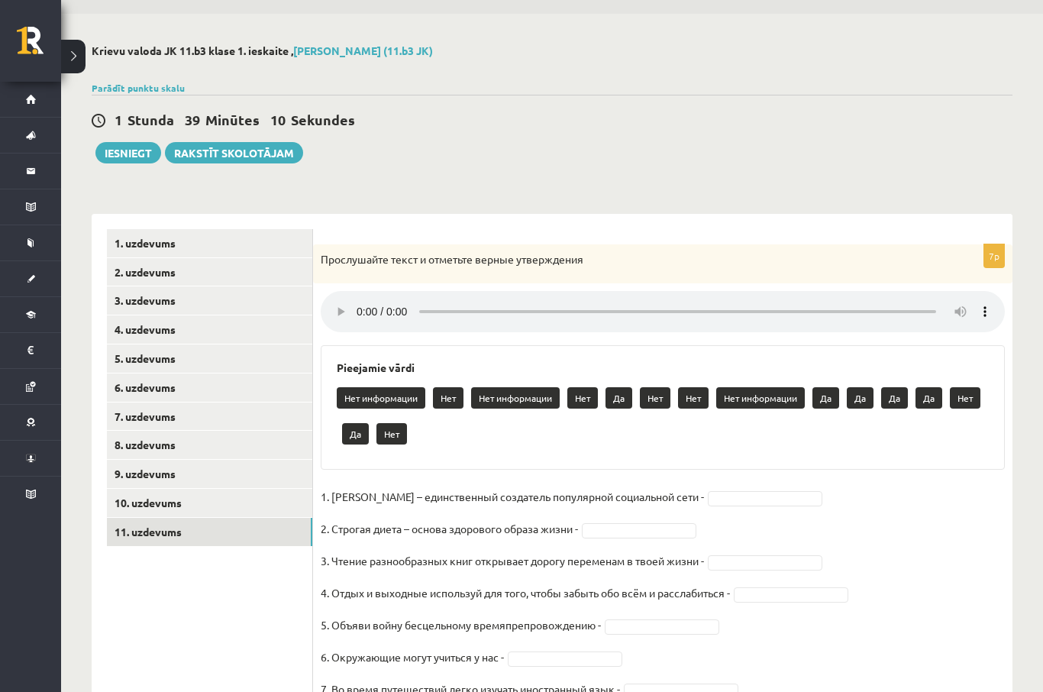
click at [361, 301] on audio at bounding box center [663, 311] width 684 height 41
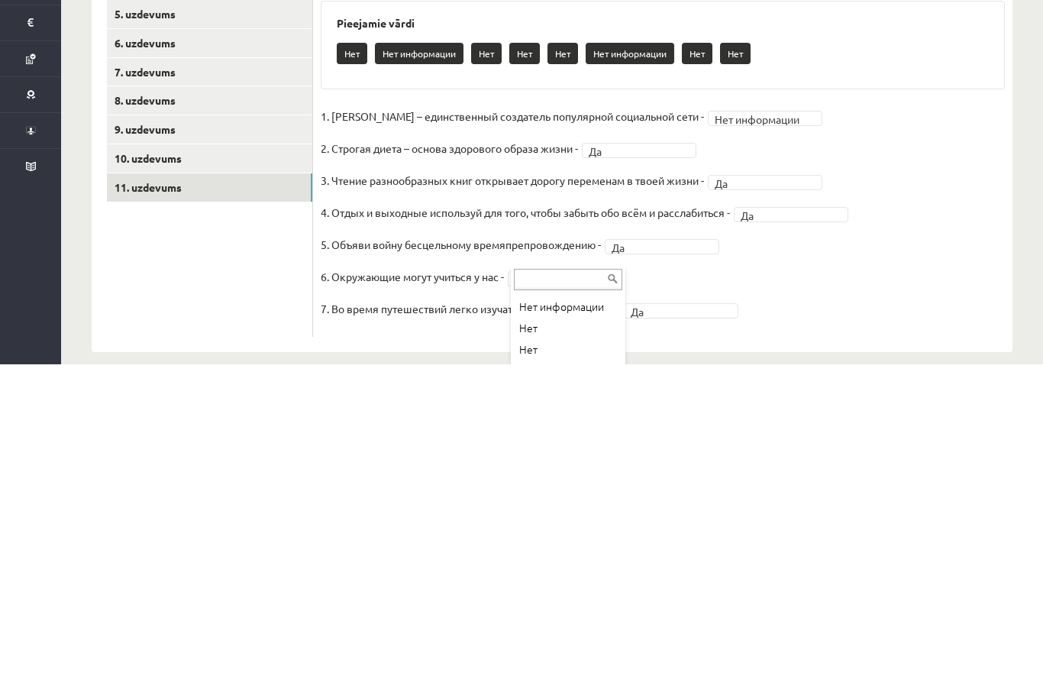
scroll to position [0, 0]
click at [846, 432] on fieldset "**********" at bounding box center [663, 544] width 684 height 224
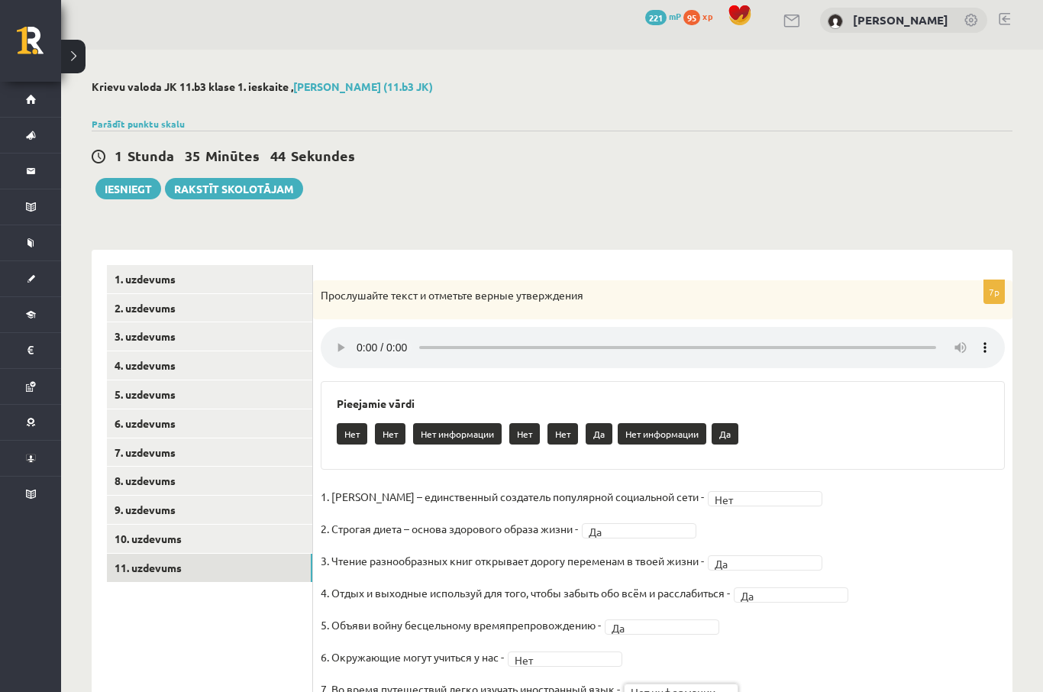
click at [173, 273] on link "1. uzdevums" at bounding box center [209, 279] width 205 height 28
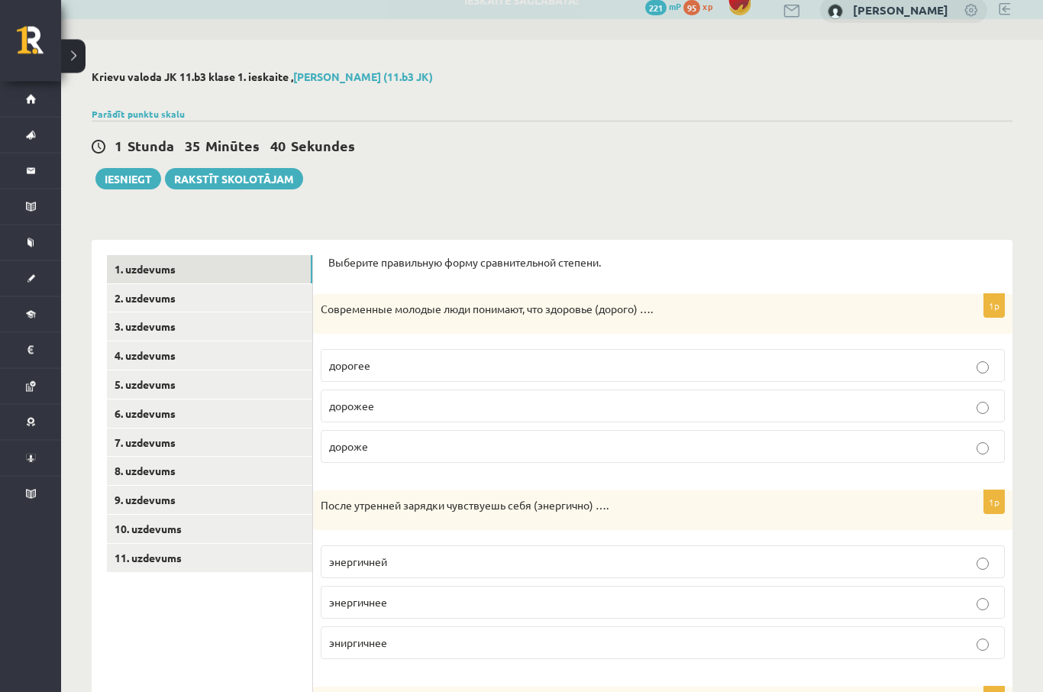
scroll to position [0, 0]
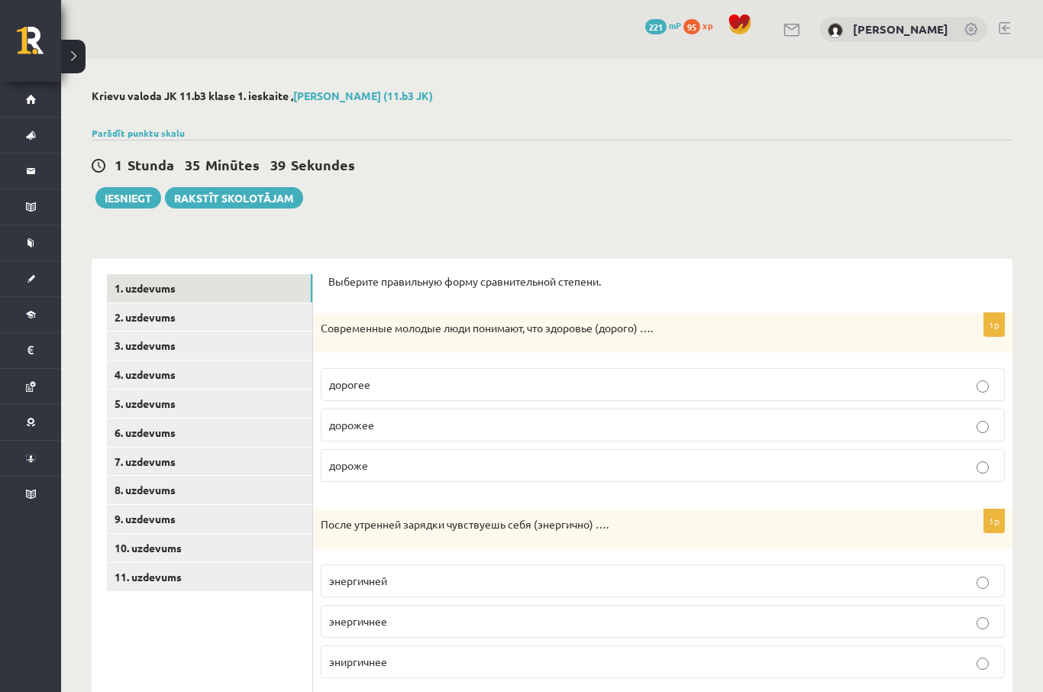
click at [192, 314] on link "2. uzdevums" at bounding box center [209, 317] width 205 height 28
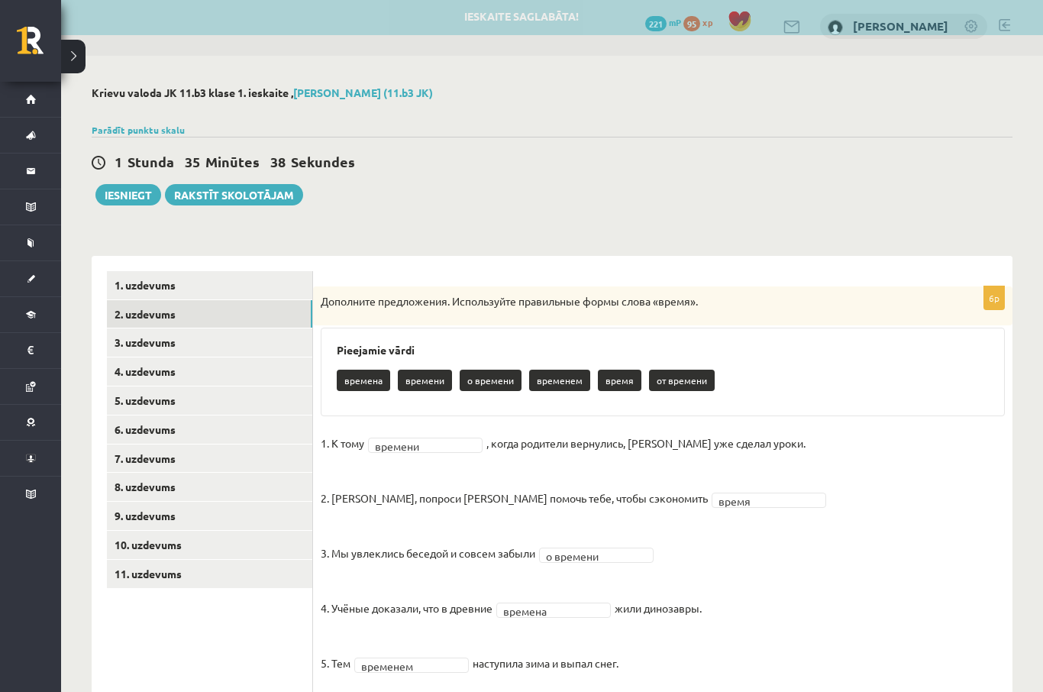
scroll to position [49, 0]
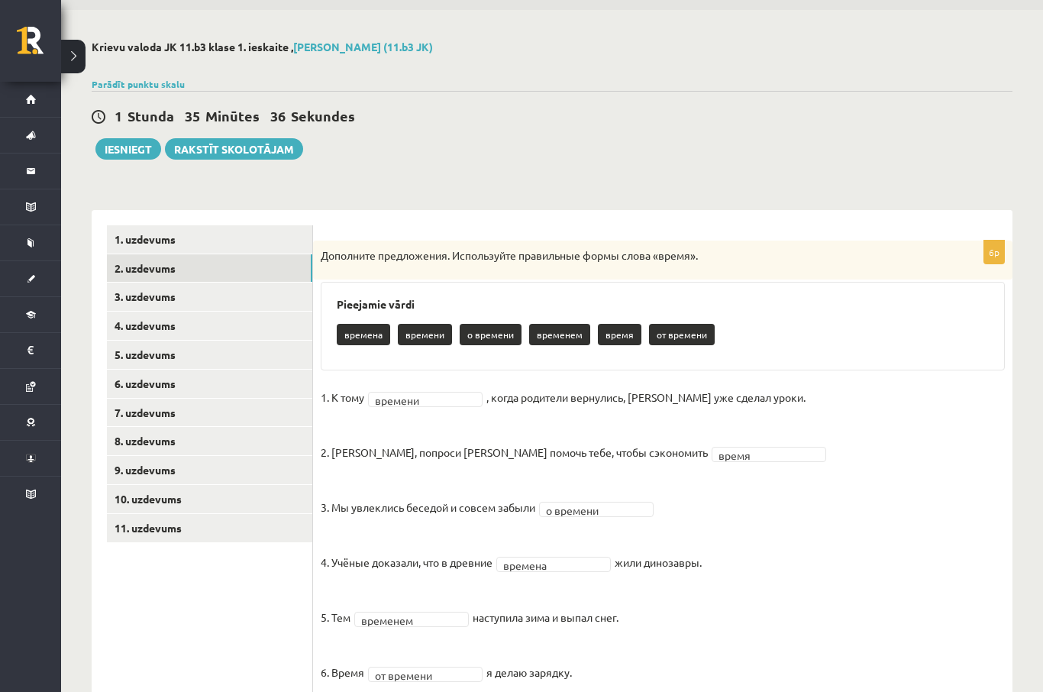
click at [224, 291] on link "3. uzdevums" at bounding box center [209, 296] width 205 height 28
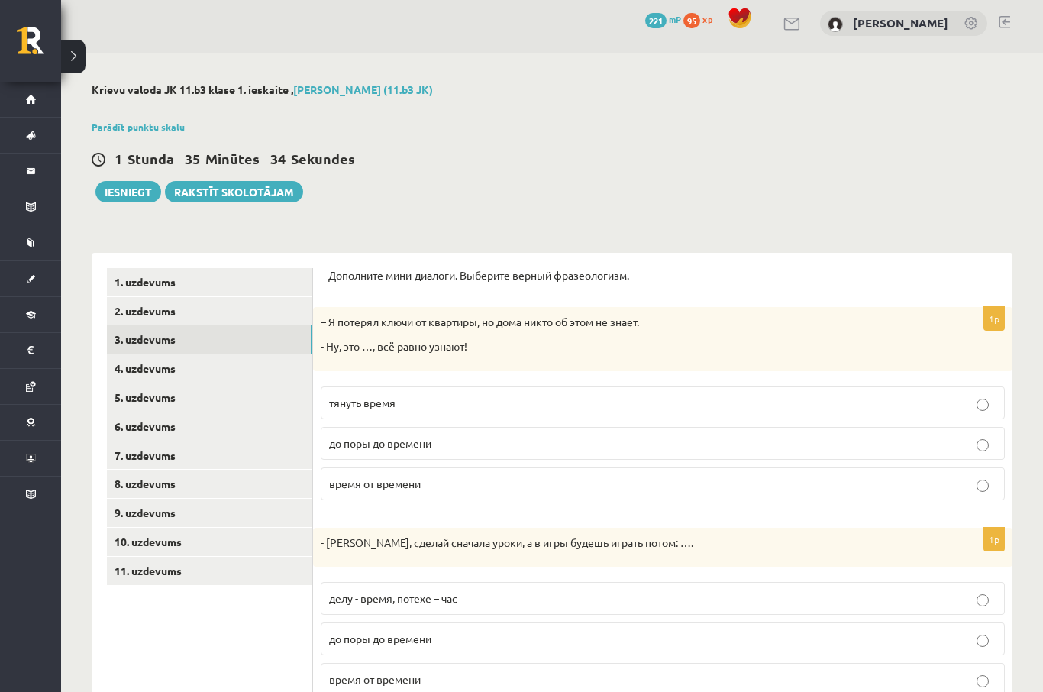
scroll to position [0, 0]
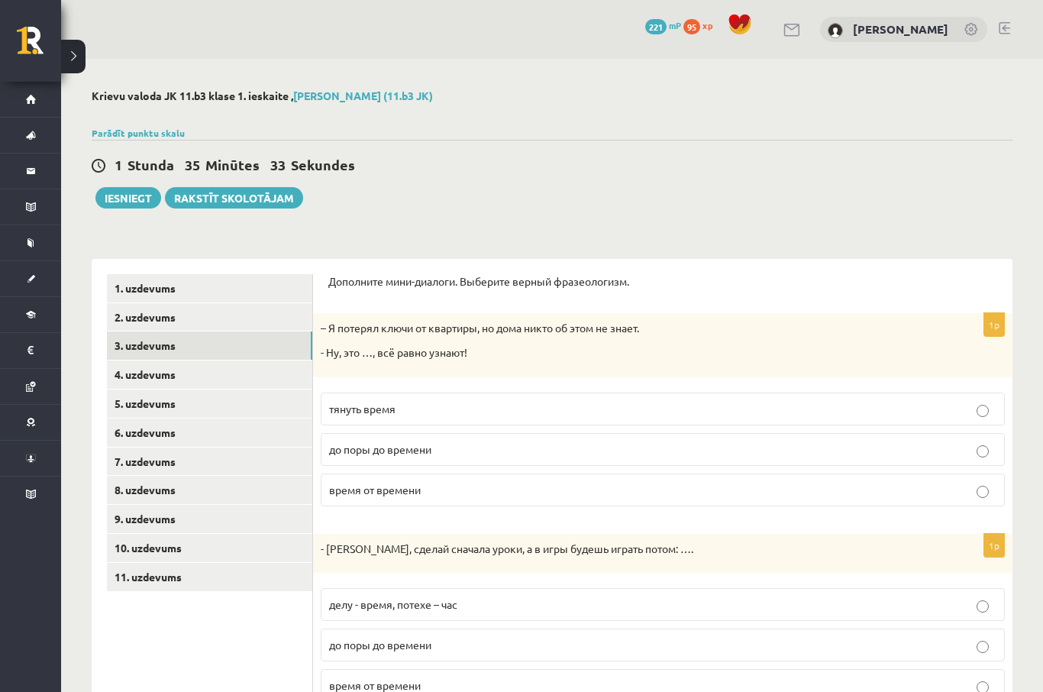
click at [218, 370] on link "4. uzdevums" at bounding box center [209, 374] width 205 height 28
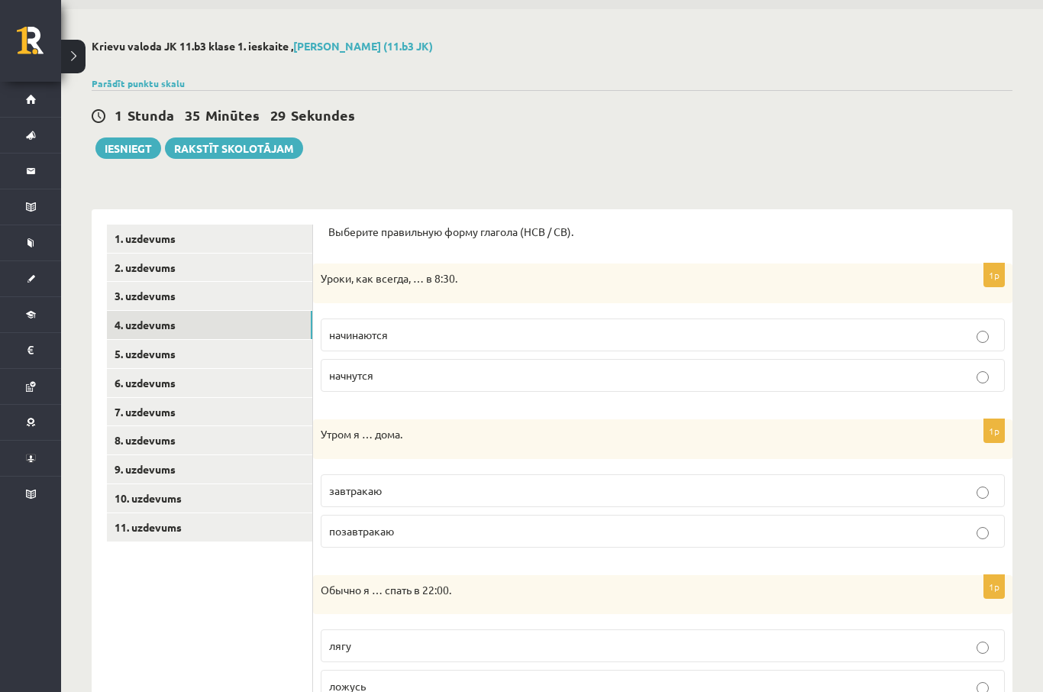
scroll to position [49, 0]
click at [270, 360] on link "5. uzdevums" at bounding box center [209, 354] width 205 height 28
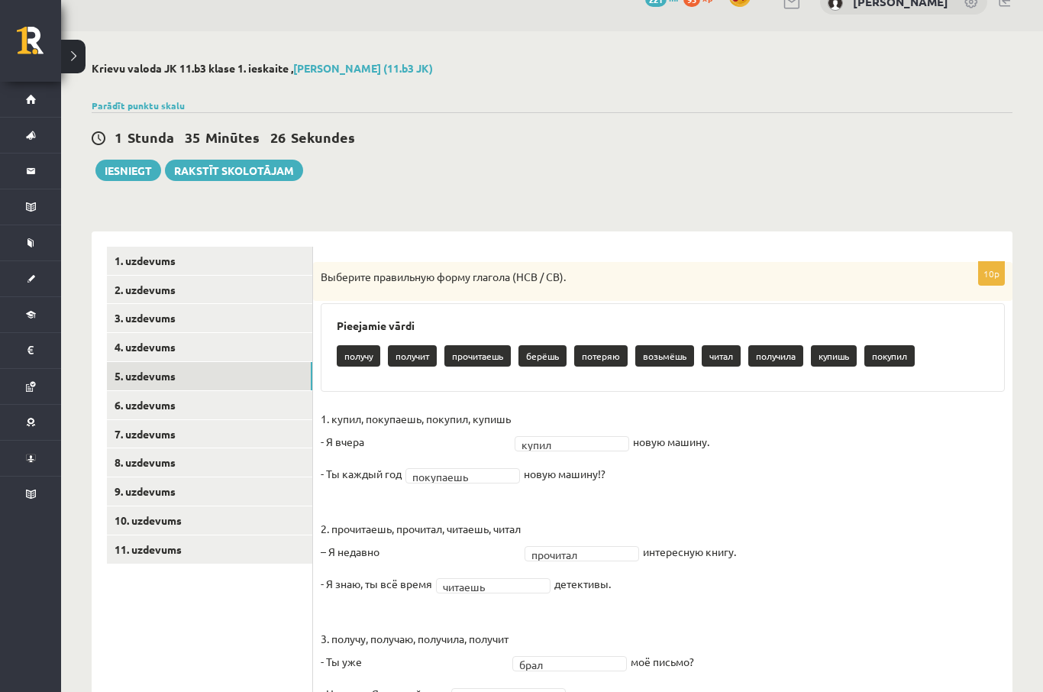
click at [229, 393] on link "6. uzdevums" at bounding box center [209, 405] width 205 height 28
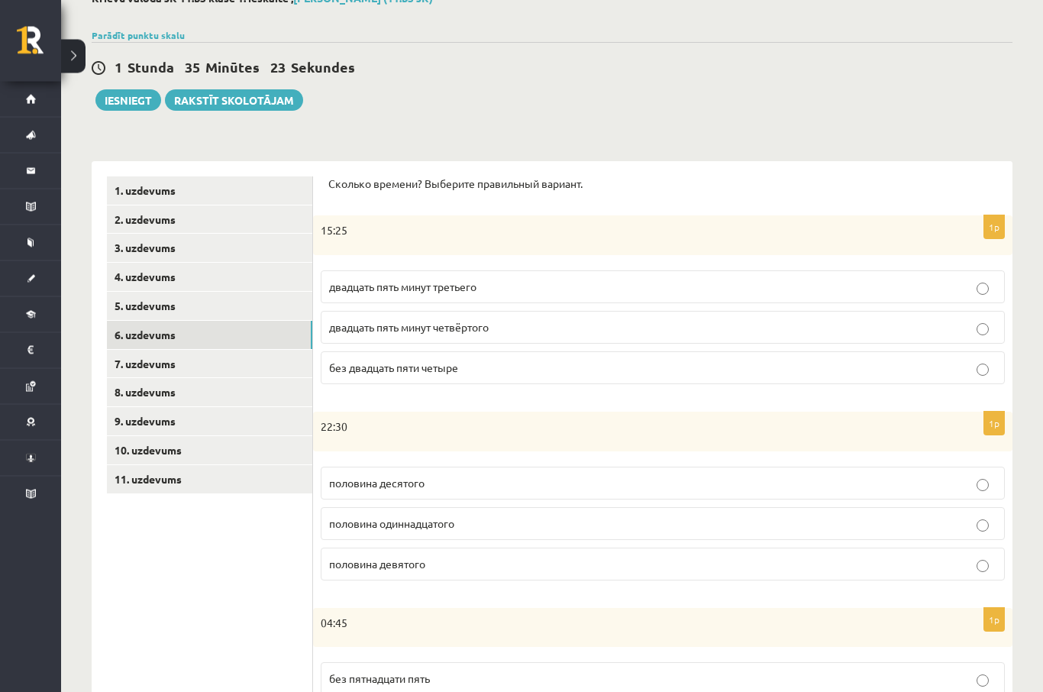
scroll to position [0, 0]
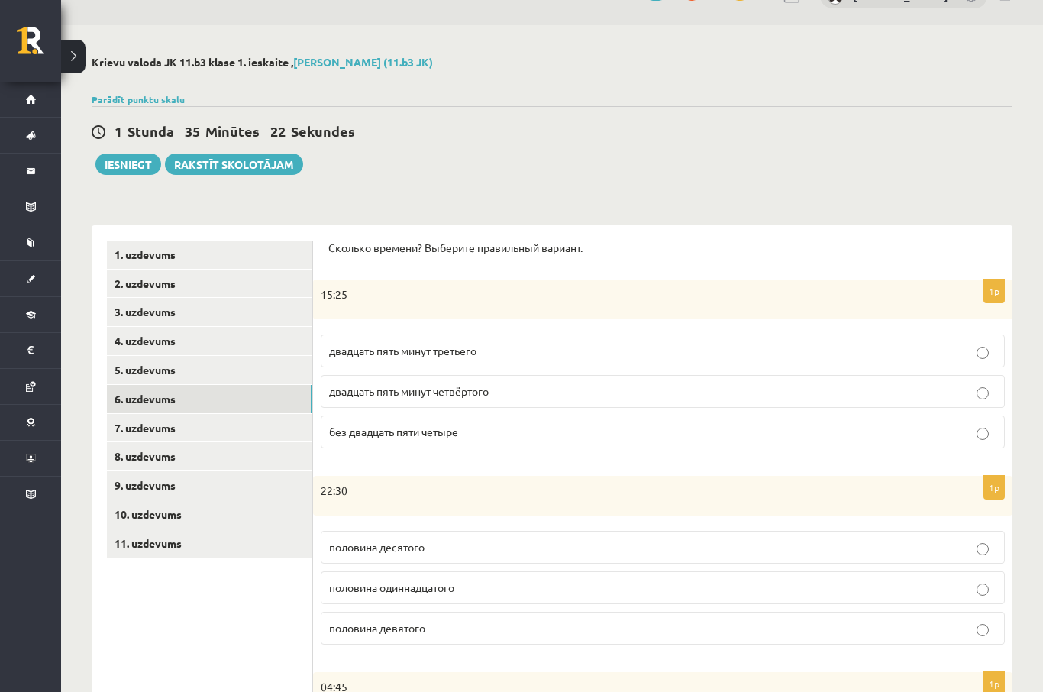
click at [247, 416] on link "7. uzdevums" at bounding box center [209, 428] width 205 height 28
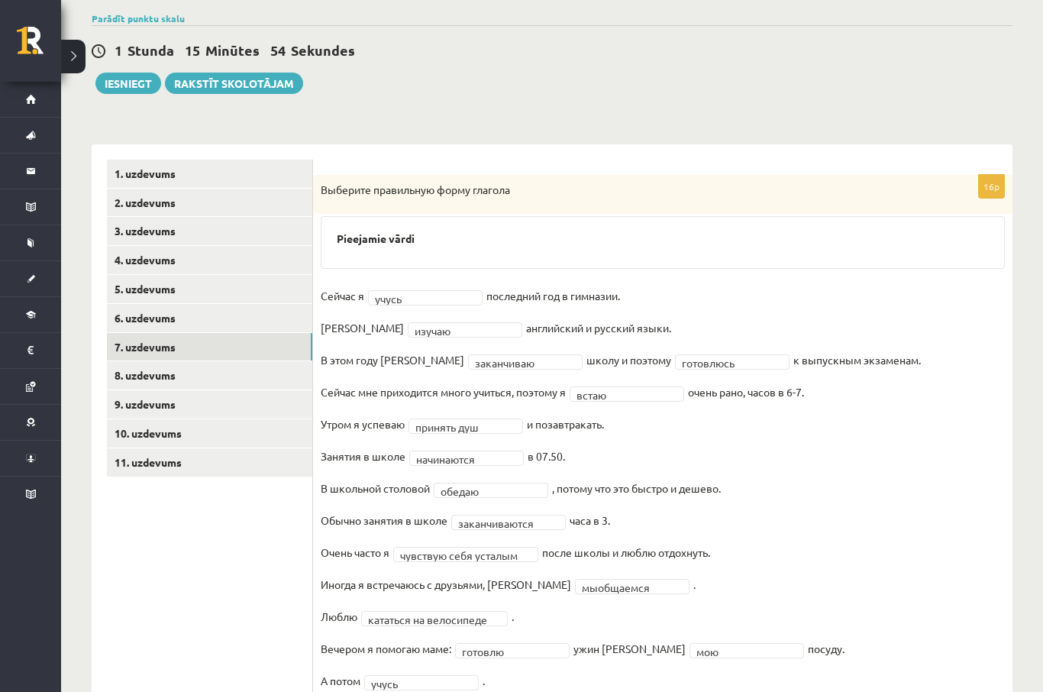
scroll to position [155, 0]
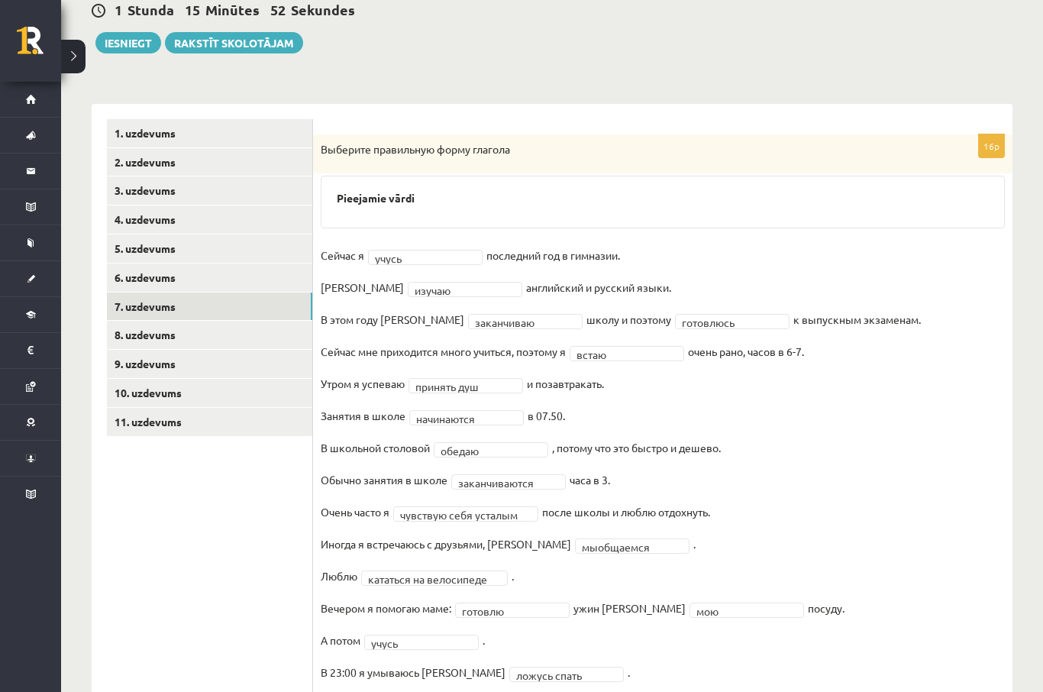
click at [252, 420] on link "11. uzdevums" at bounding box center [209, 422] width 205 height 28
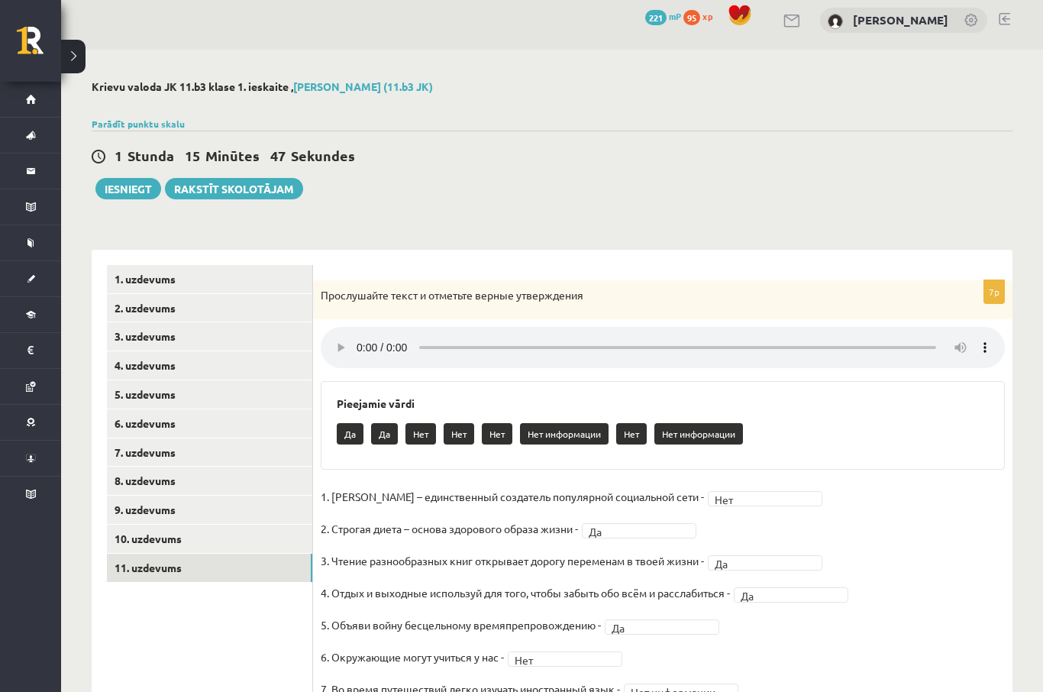
click at [119, 178] on button "Iesniegt" at bounding box center [128, 188] width 66 height 21
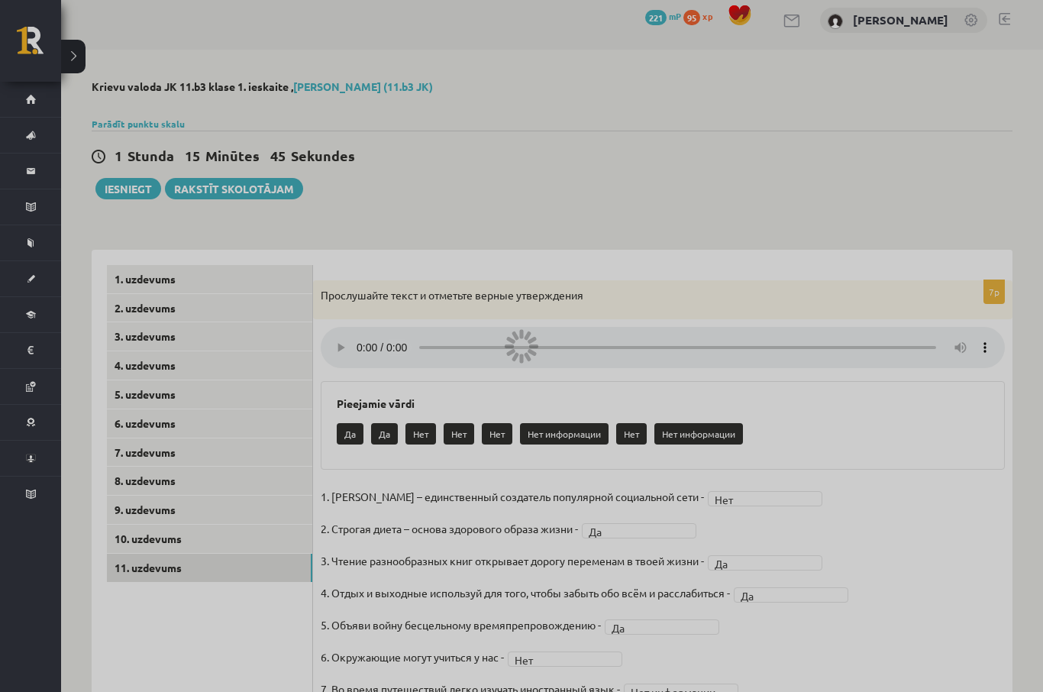
scroll to position [62, 0]
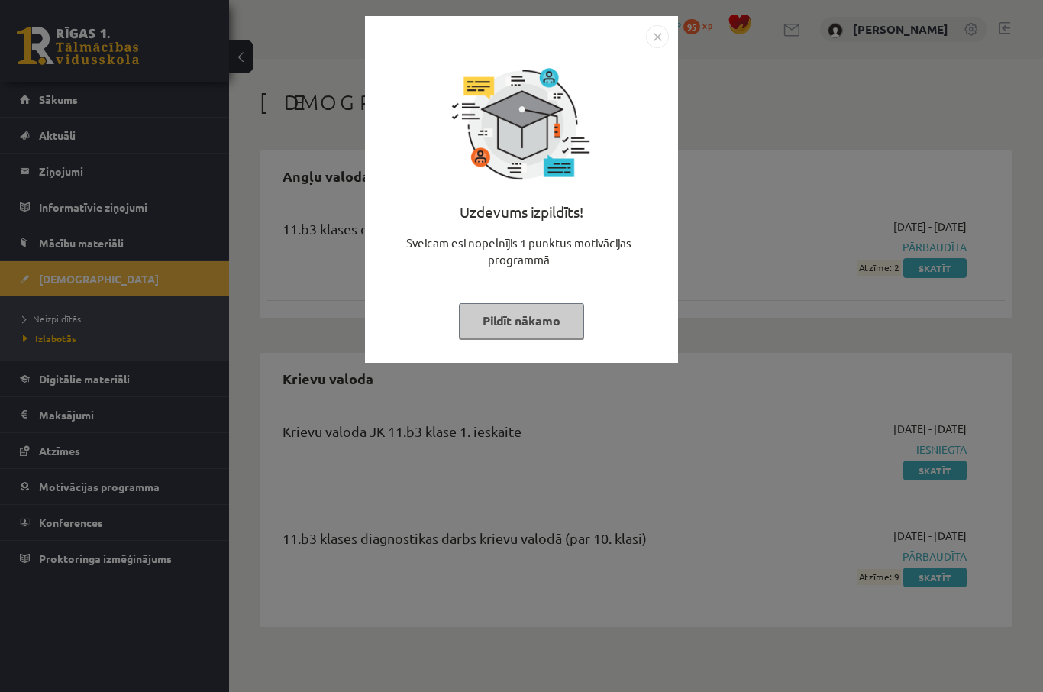
click at [534, 331] on button "Pildīt nākamo" at bounding box center [521, 320] width 125 height 35
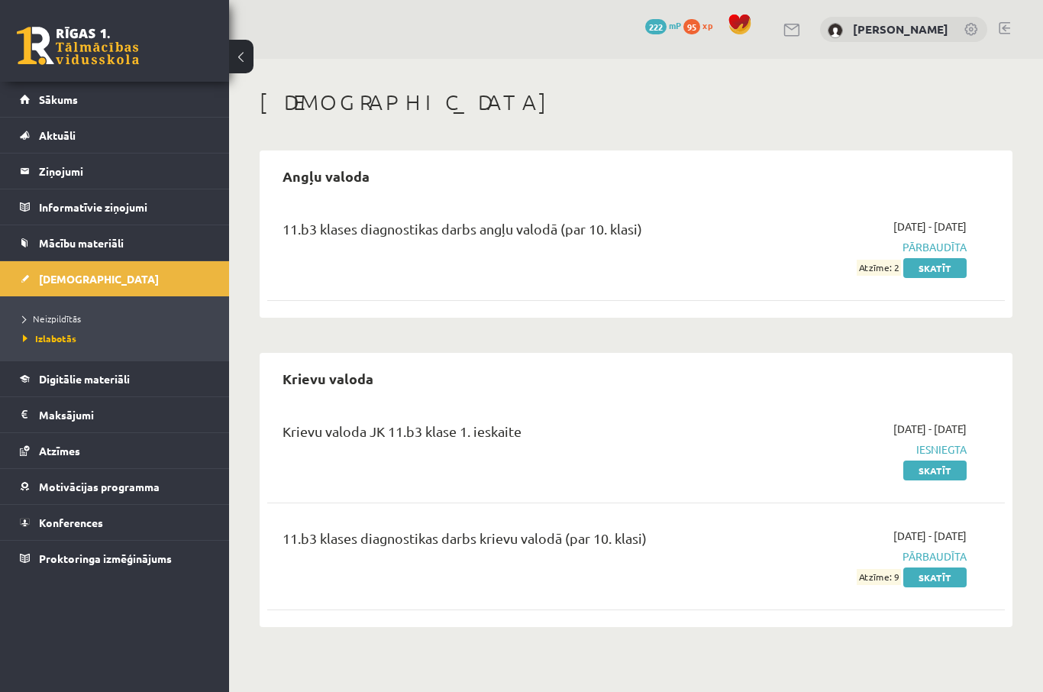
click at [131, 112] on link "Sākums" at bounding box center [115, 99] width 190 height 35
